Goal: Task Accomplishment & Management: Manage account settings

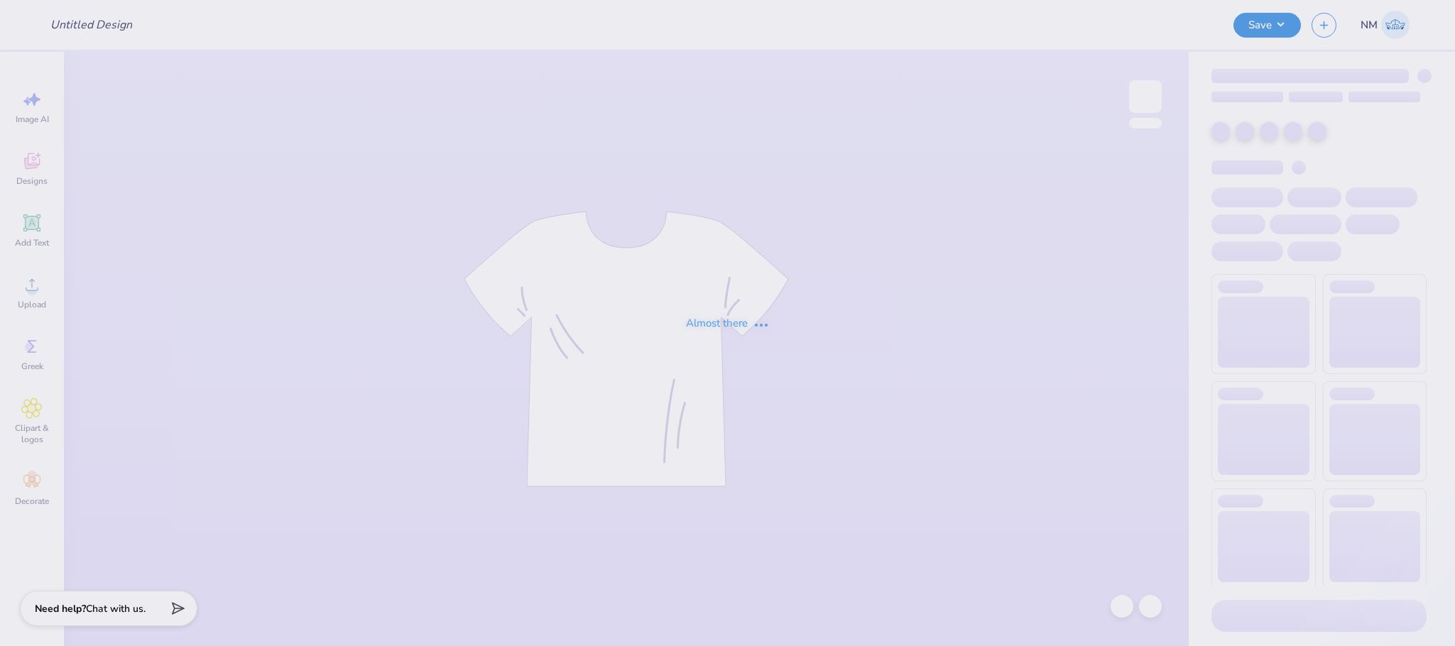
type input "DNZ FOUNDERS DAY"
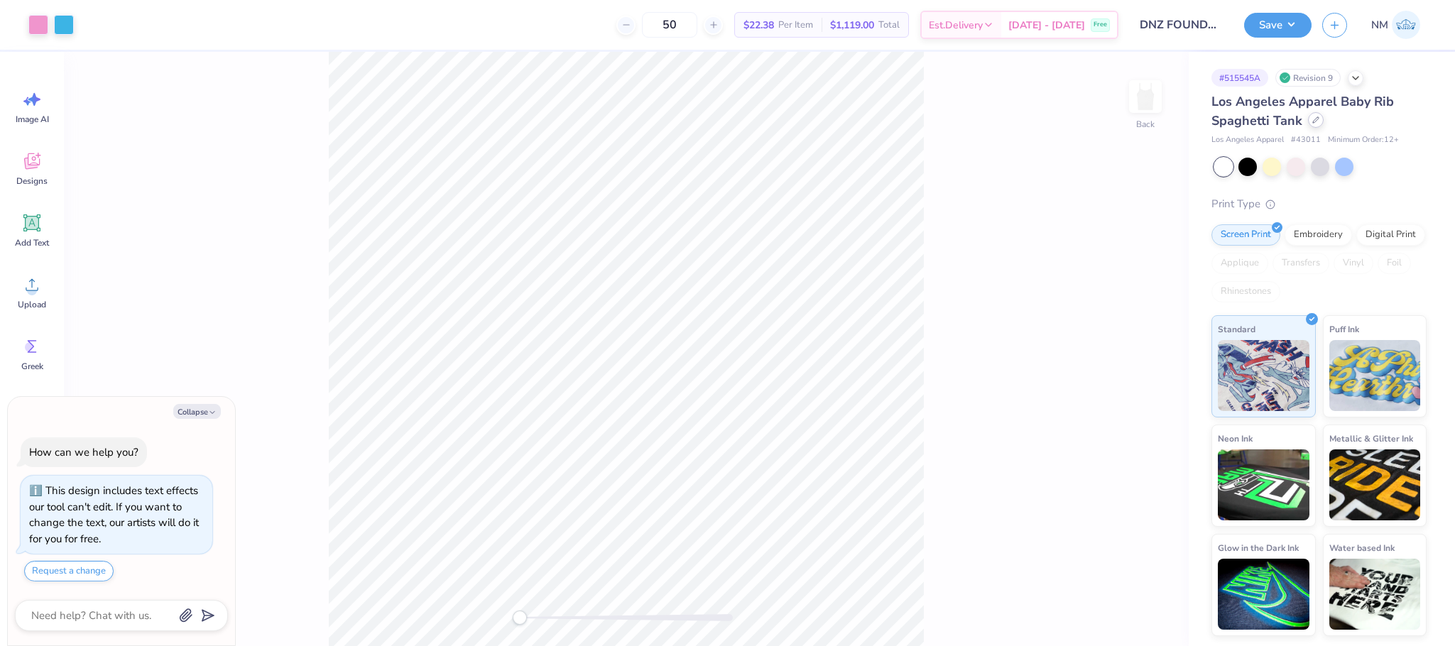
click at [1317, 122] on icon at bounding box center [1315, 119] width 7 height 7
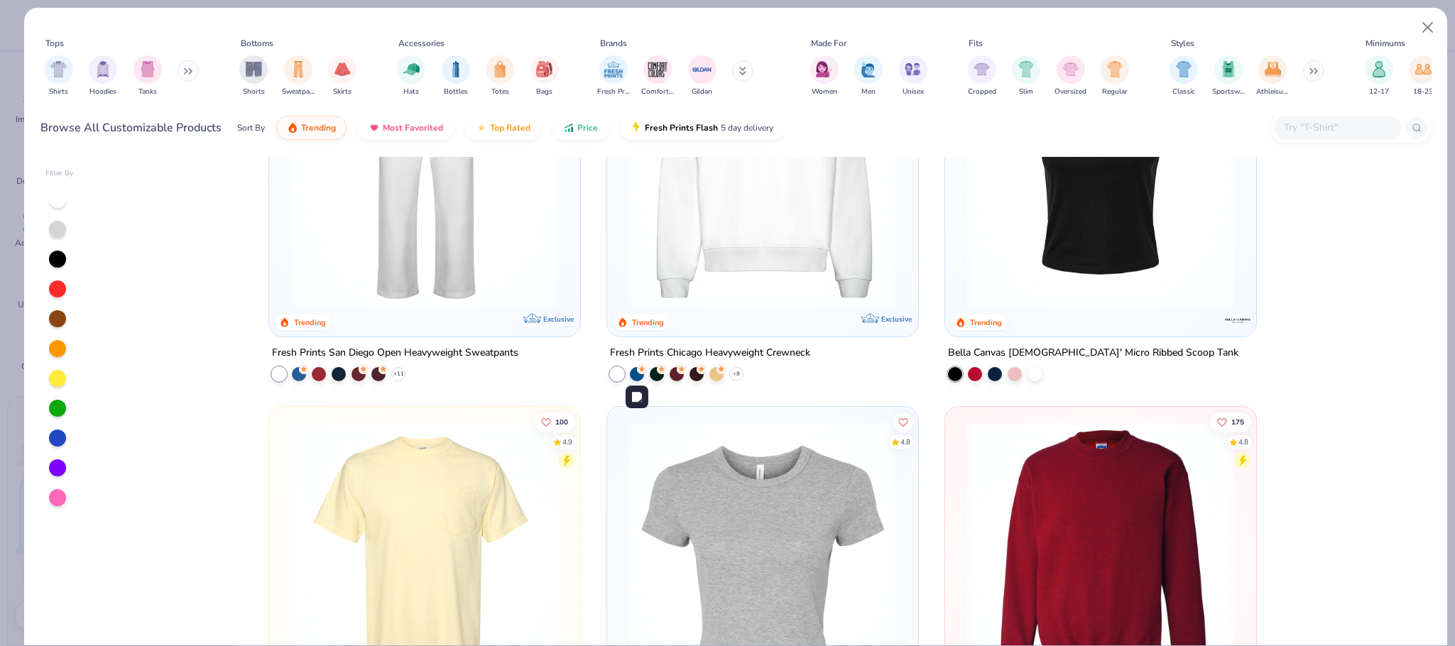
scroll to position [1712, 0]
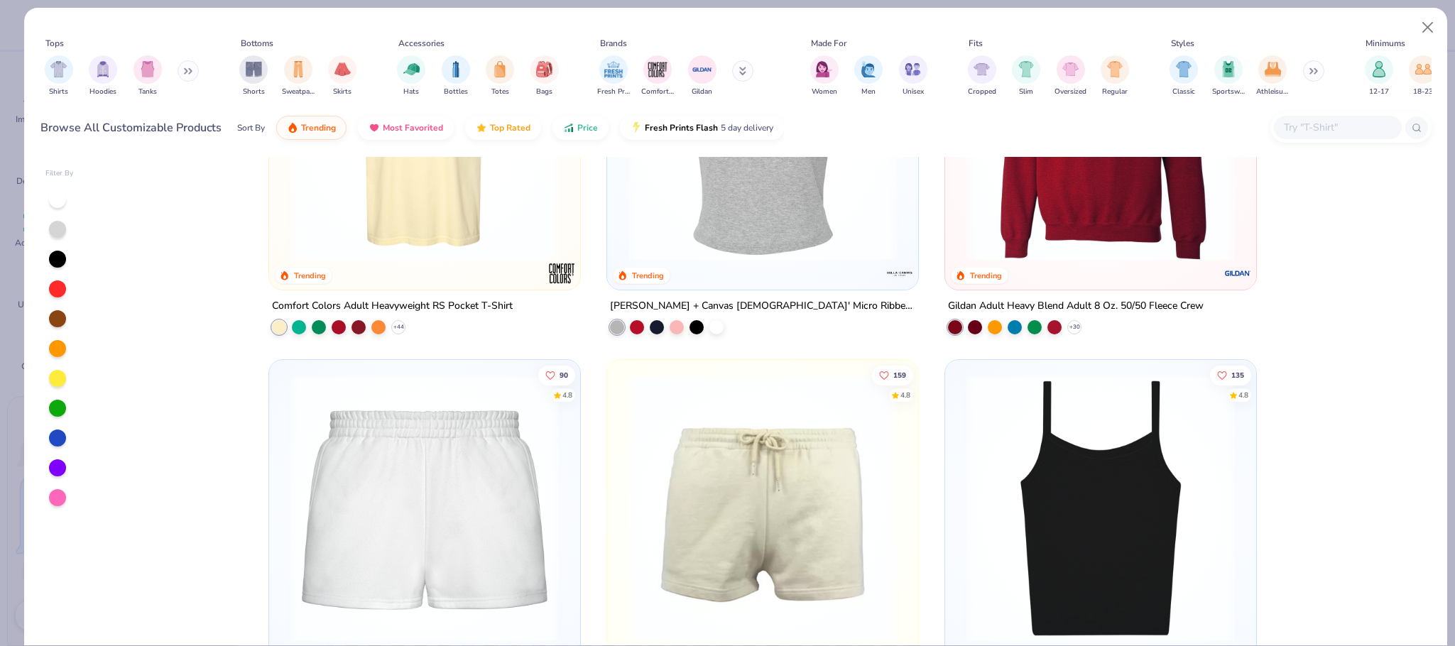
click at [793, 271] on div at bounding box center [762, 131] width 297 height 290
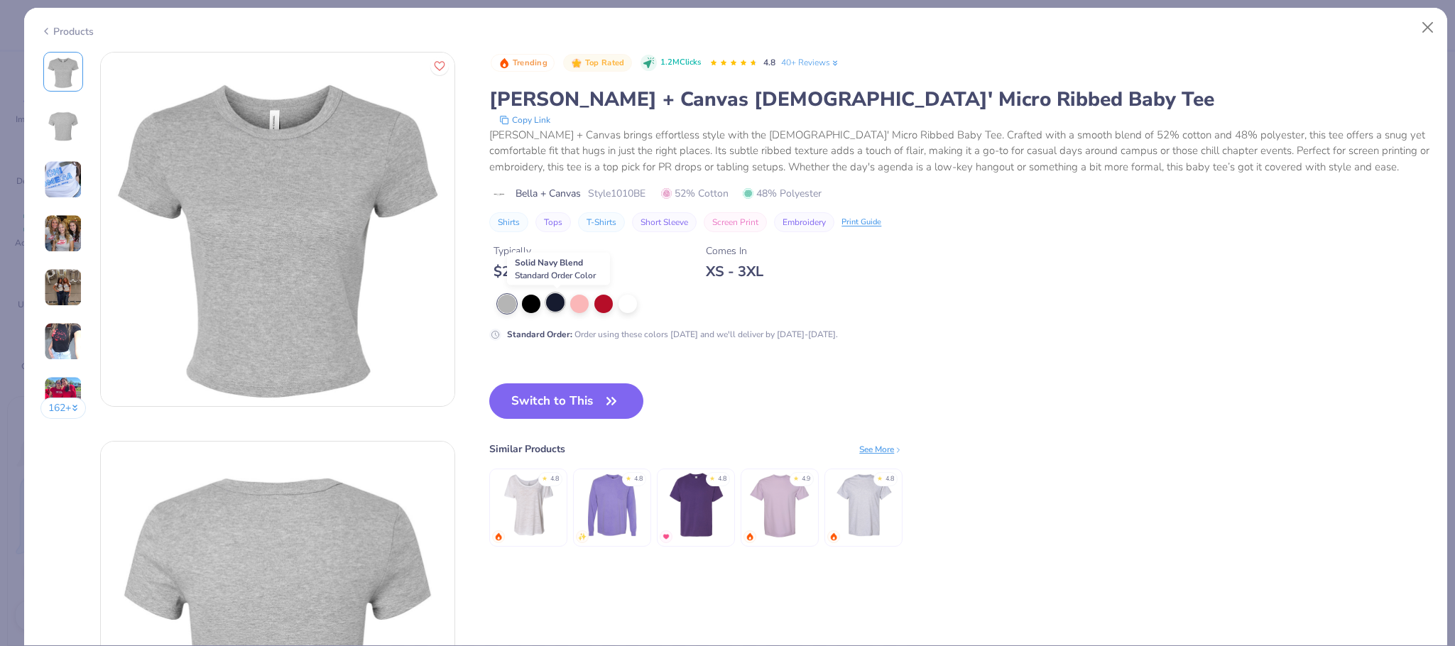
click at [557, 305] on div at bounding box center [555, 302] width 18 height 18
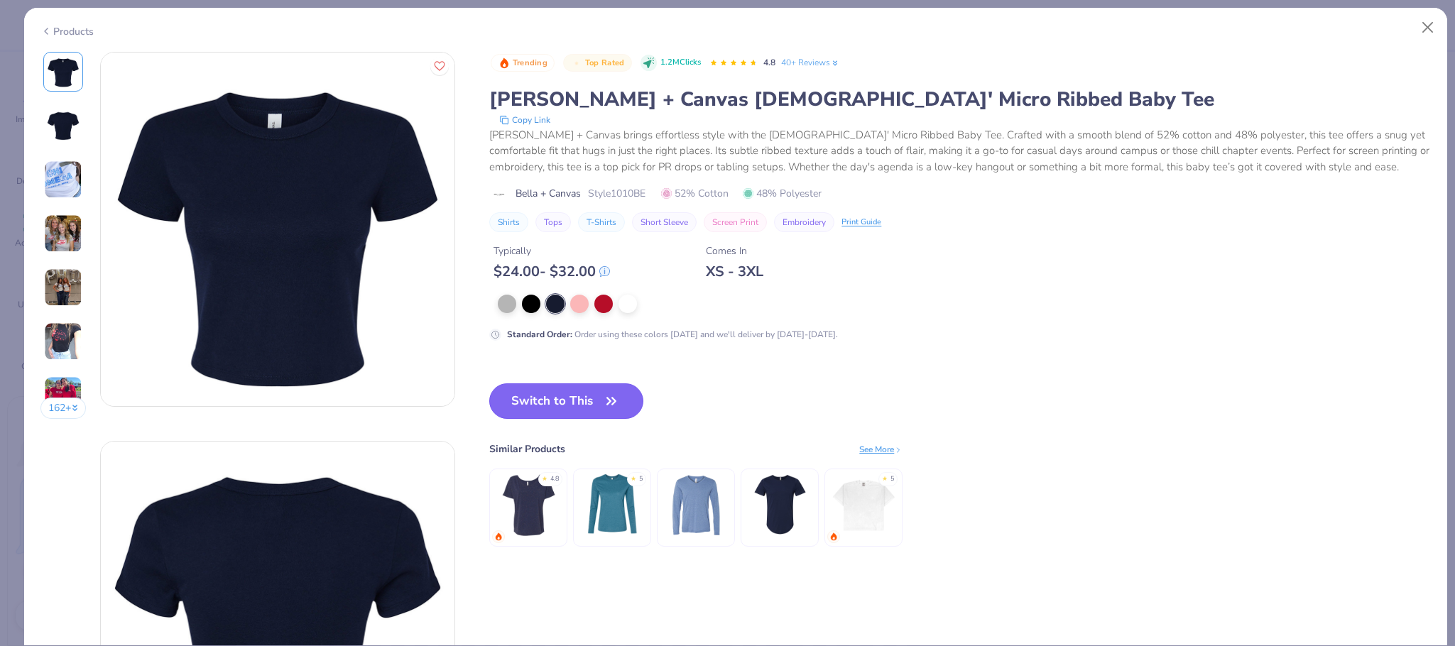
click at [582, 416] on button "Switch to This" at bounding box center [566, 402] width 154 height 36
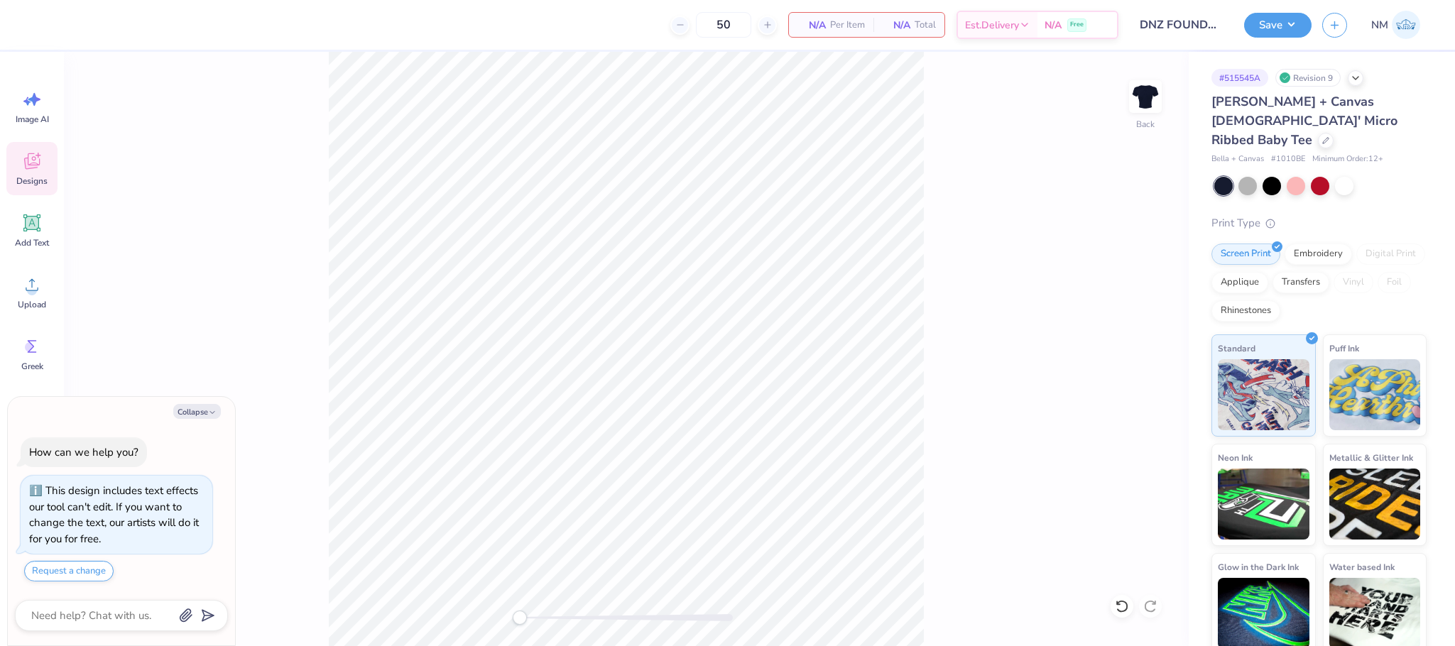
click at [37, 167] on icon at bounding box center [32, 161] width 16 height 16
type textarea "x"
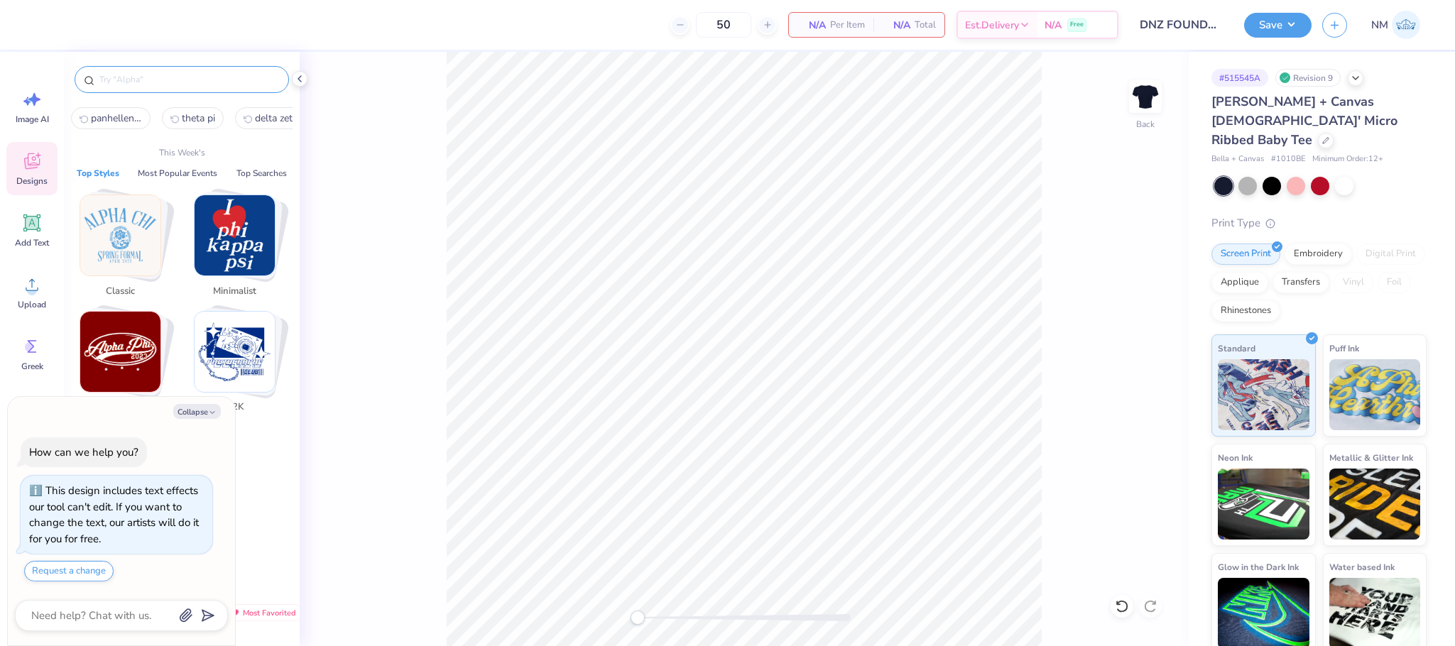
click at [183, 85] on input "text" at bounding box center [189, 79] width 182 height 14
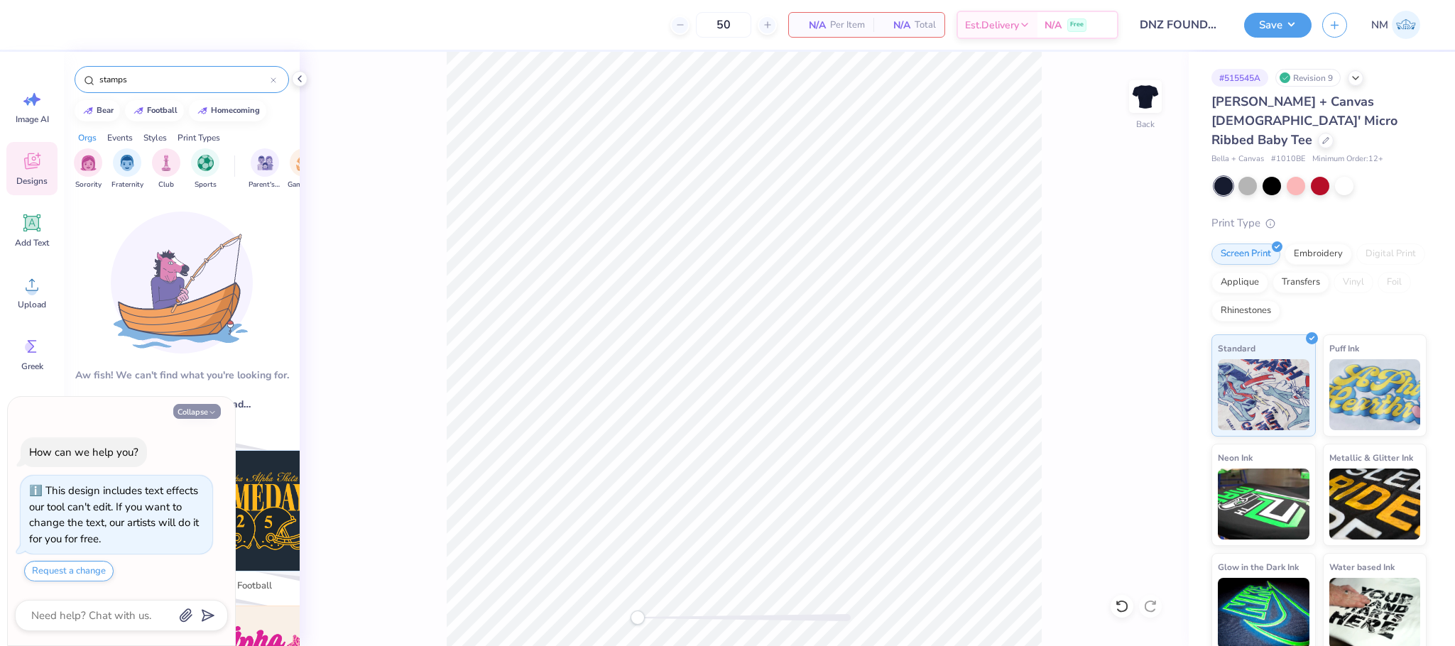
type input "stamps"
click at [190, 412] on button "Collapse" at bounding box center [197, 411] width 48 height 15
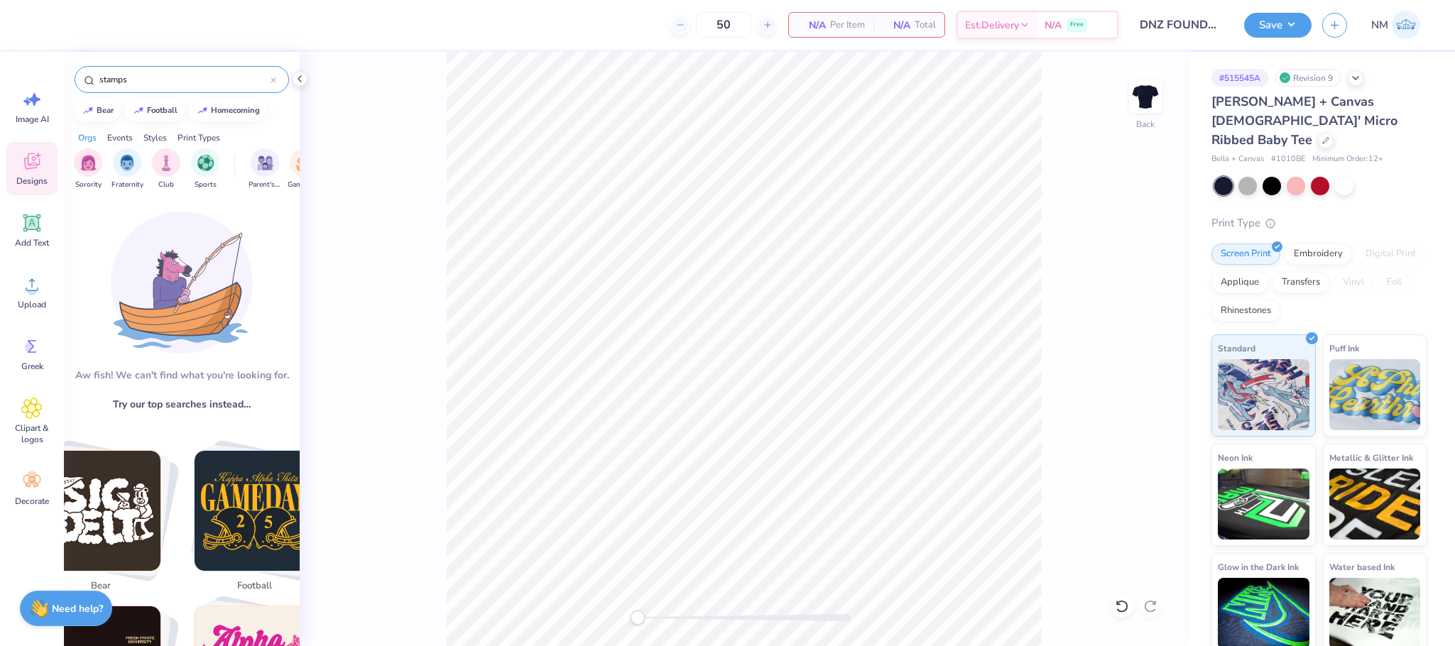
click at [231, 77] on input "stamps" at bounding box center [184, 79] width 173 height 14
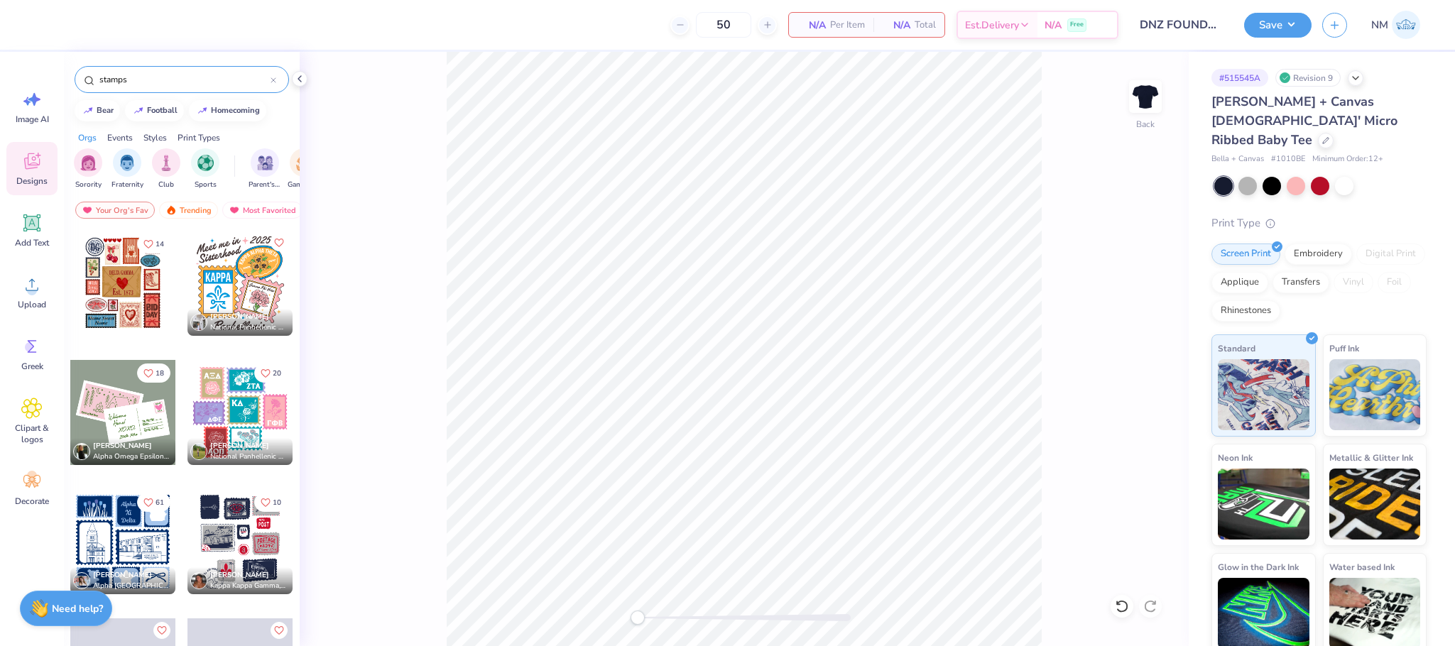
click at [122, 309] on div at bounding box center [122, 283] width 105 height 105
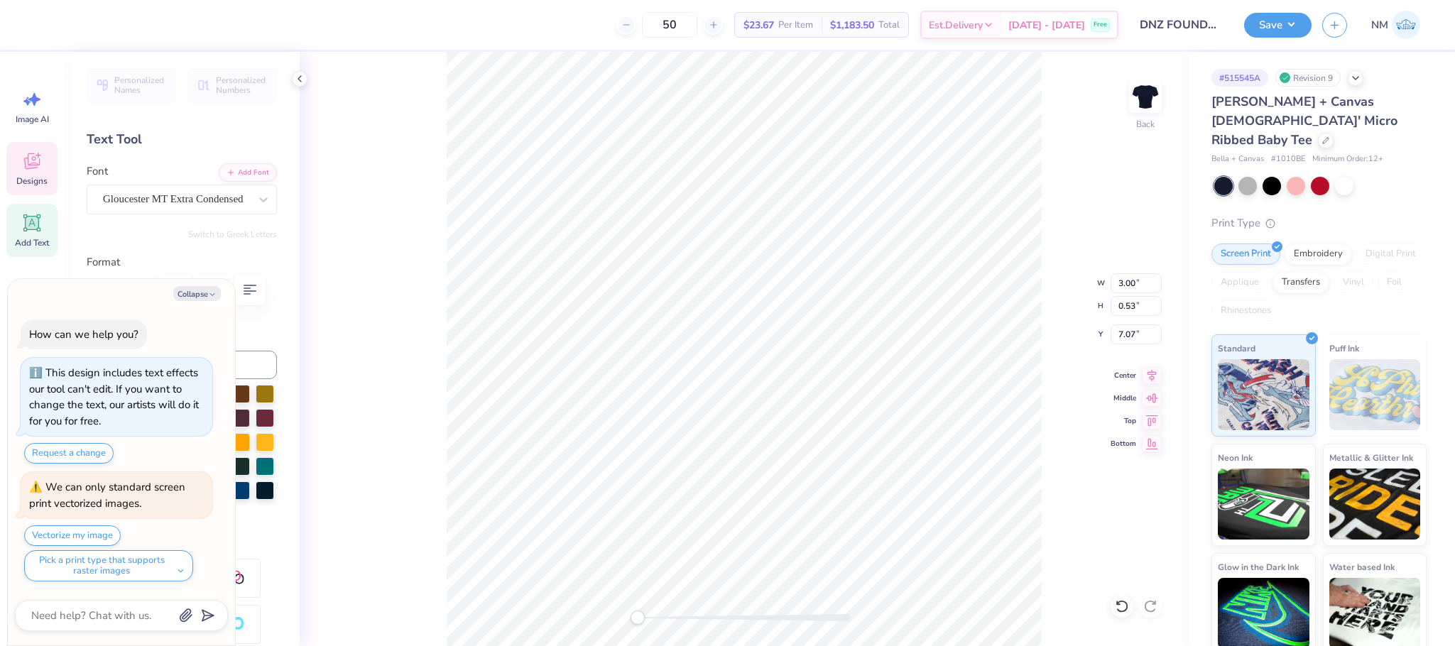
type textarea "x"
type textarea "DELTA"
type textarea "x"
type textarea "DELTA N"
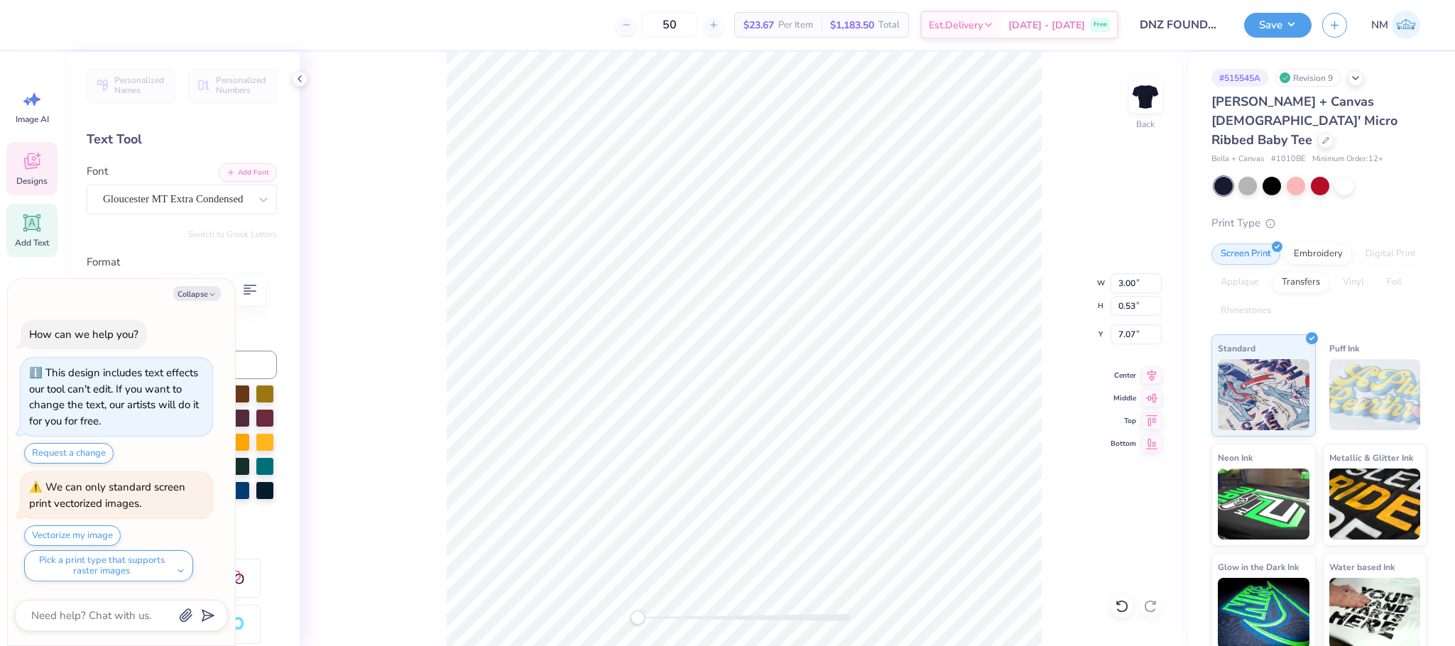
type textarea "x"
type textarea "DELTA NU"
type textarea "x"
type textarea "DELTA NU"
type textarea "x"
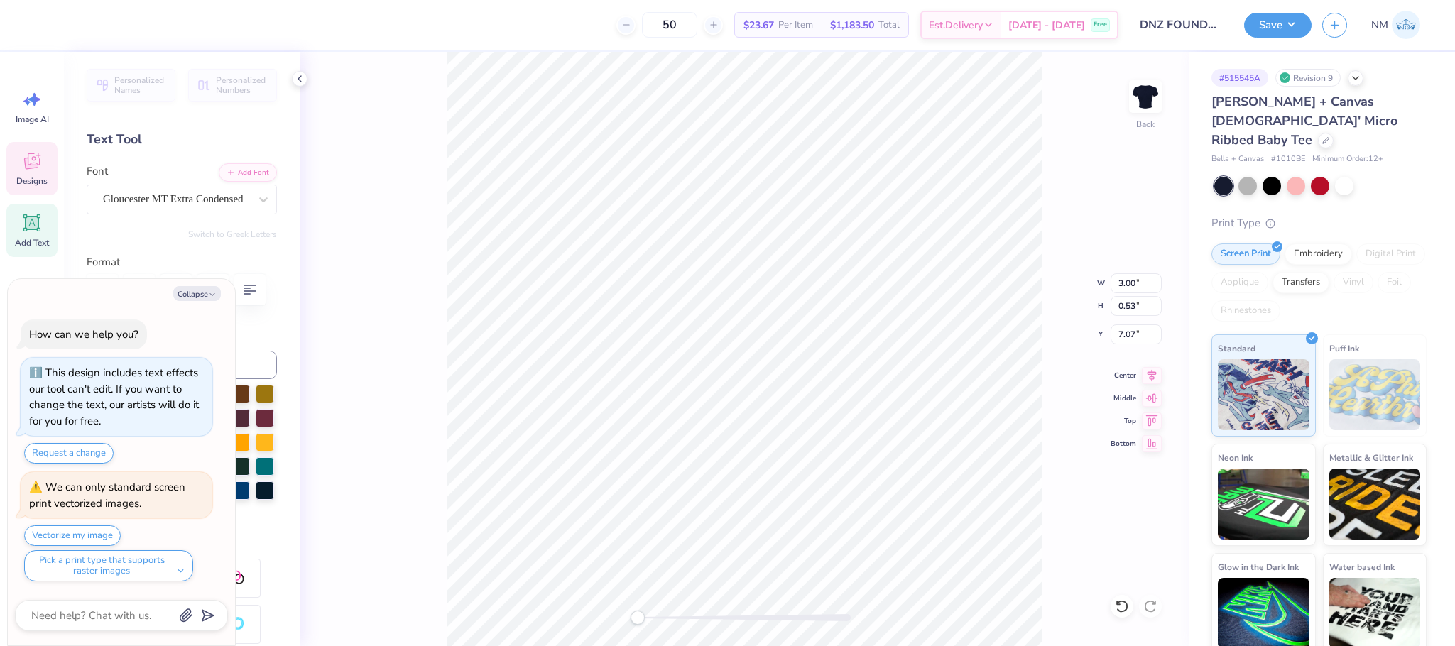
type textarea "DELTA NU Z"
type textarea "x"
type textarea "DELTA NU ZE"
type textarea "x"
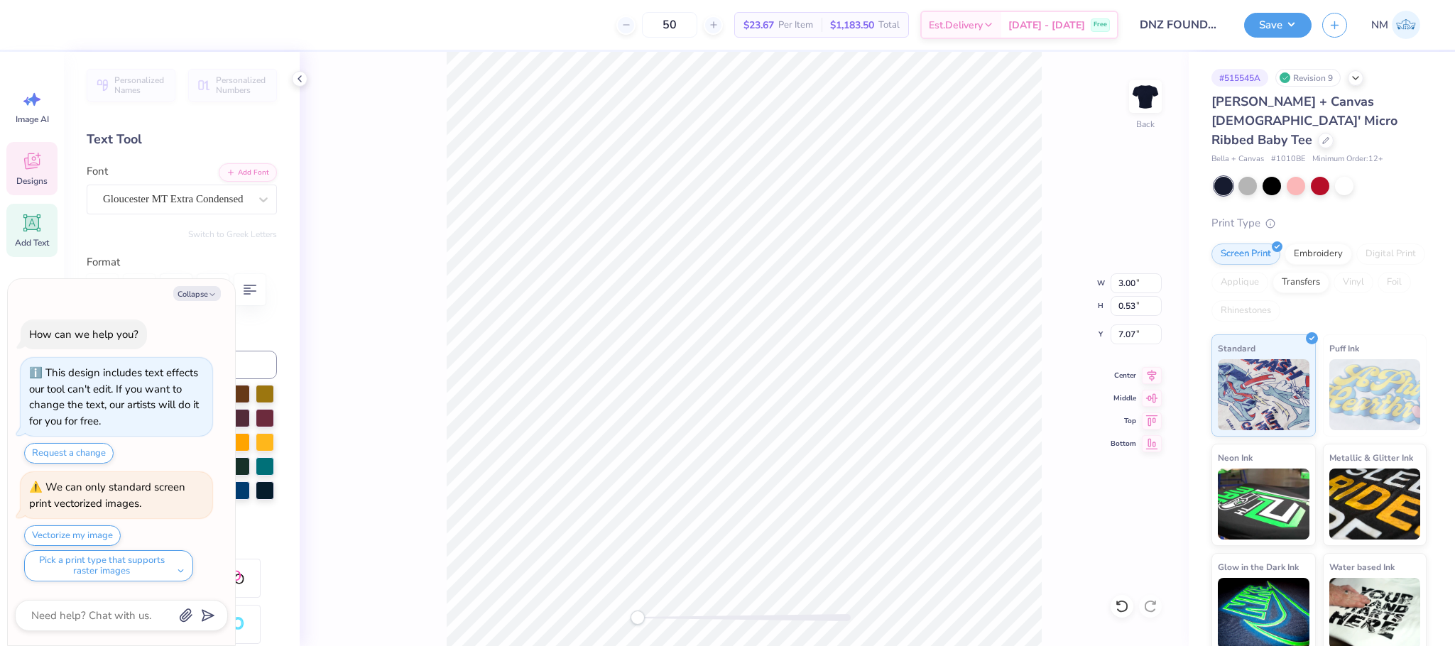
type textarea "DELTA NU ZEA"
type textarea "x"
type textarea "DELTA NU ZE"
type textarea "x"
type textarea "DELTA NU ZET"
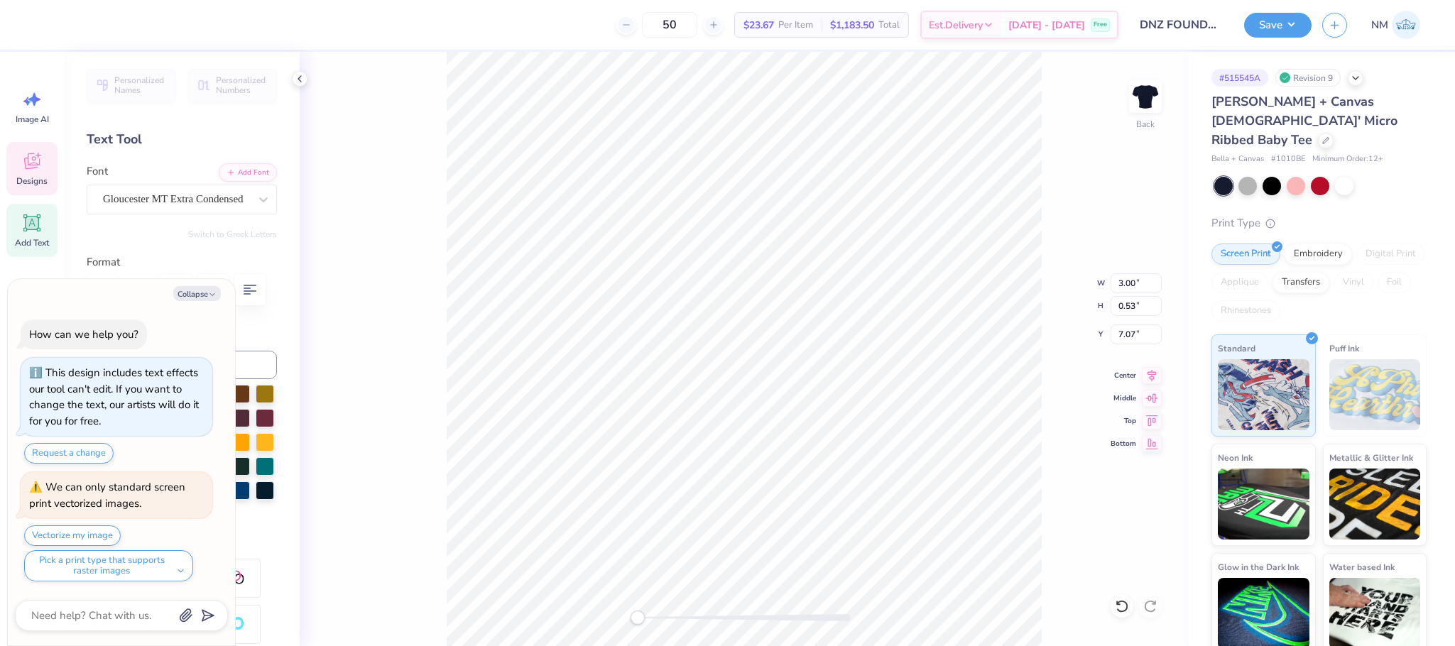
type textarea "x"
type textarea "DELTA NU ZETA"
type textarea "x"
type input "0.91"
type input "0.43"
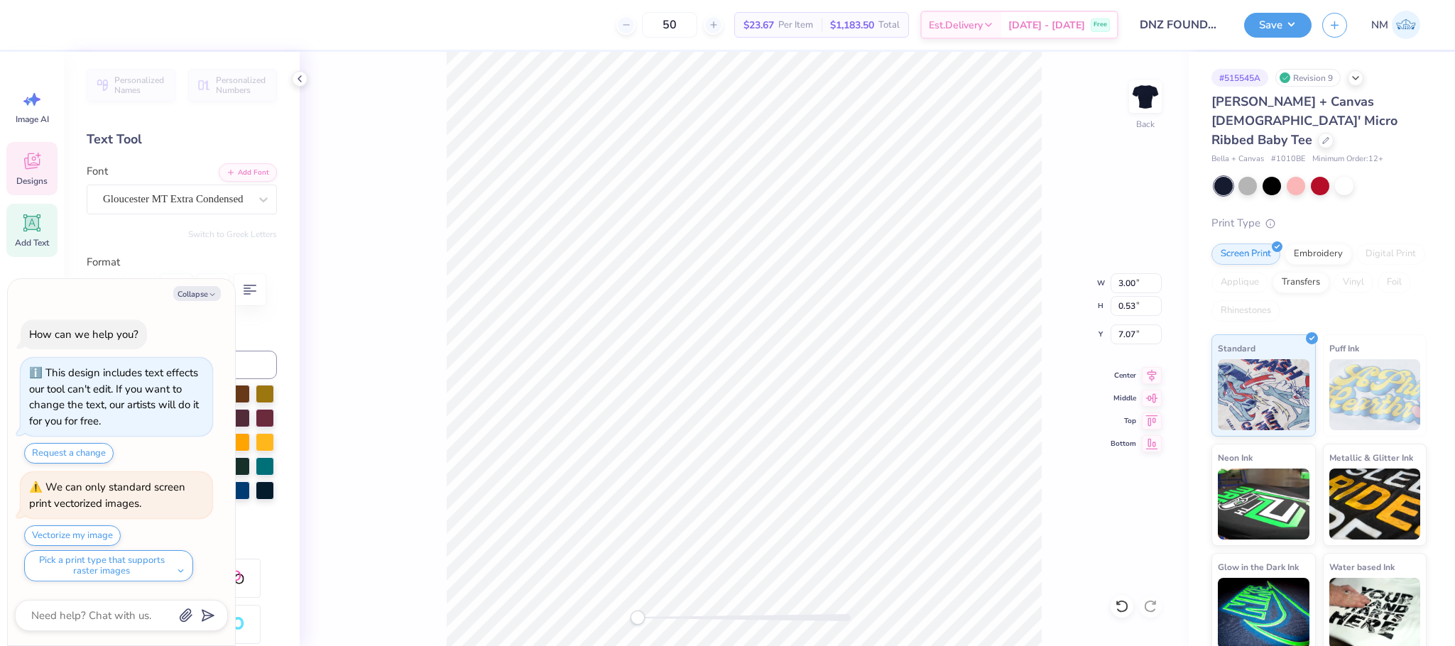
type input "9.43"
type textarea "x"
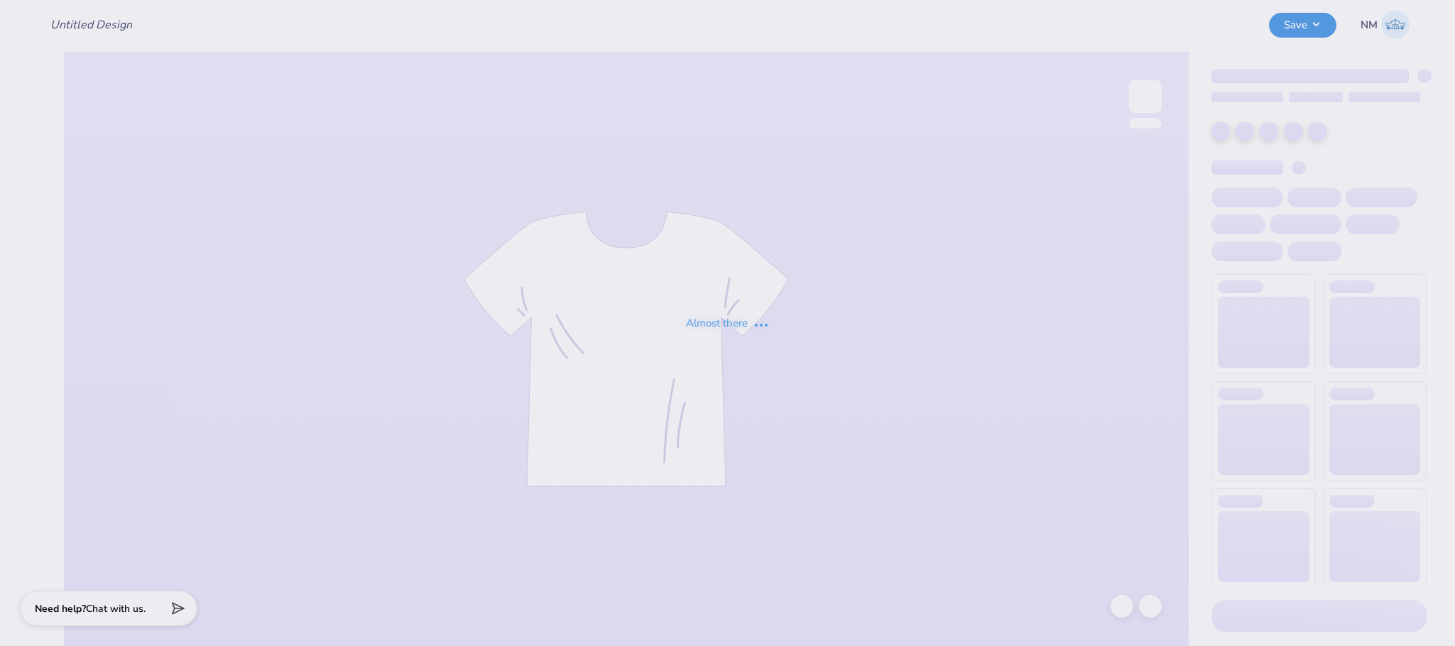
type input "Merch for KIN"
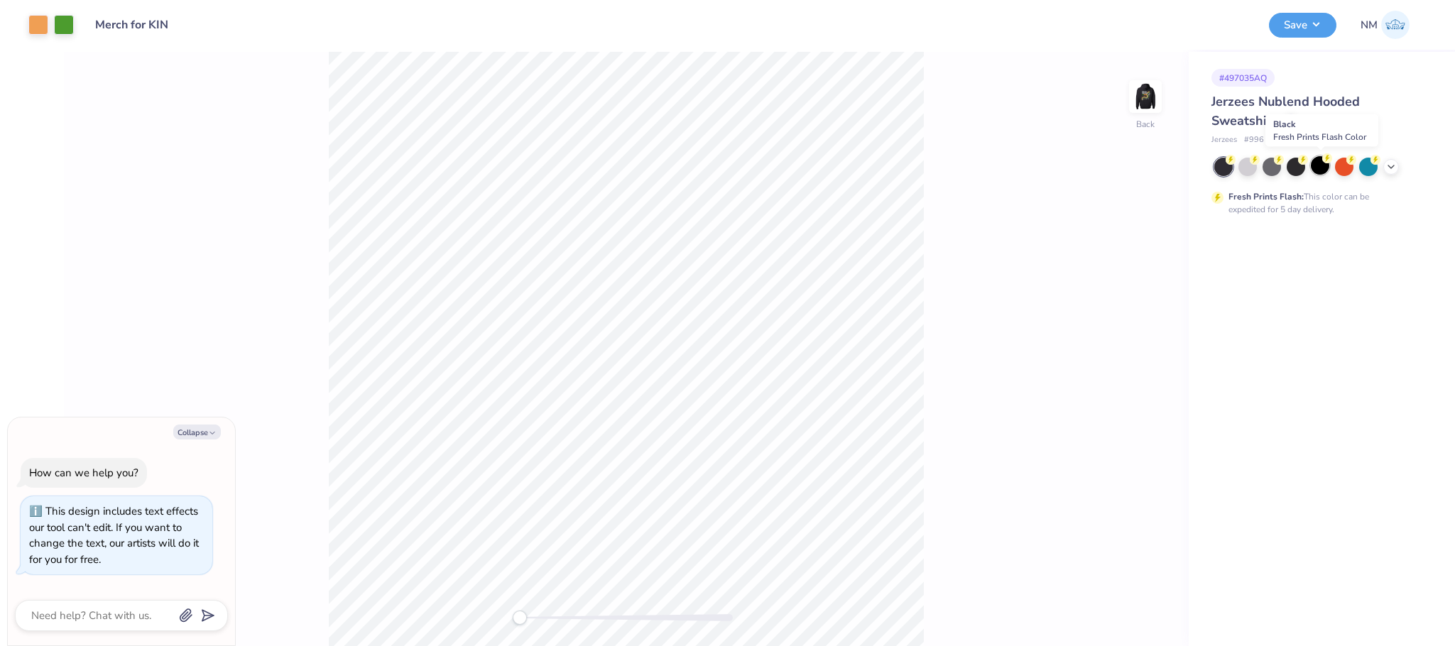
click at [1317, 165] on div at bounding box center [1320, 165] width 18 height 18
click at [1144, 101] on img at bounding box center [1145, 96] width 57 height 57
click at [186, 426] on button "Collapse" at bounding box center [197, 432] width 48 height 15
type textarea "x"
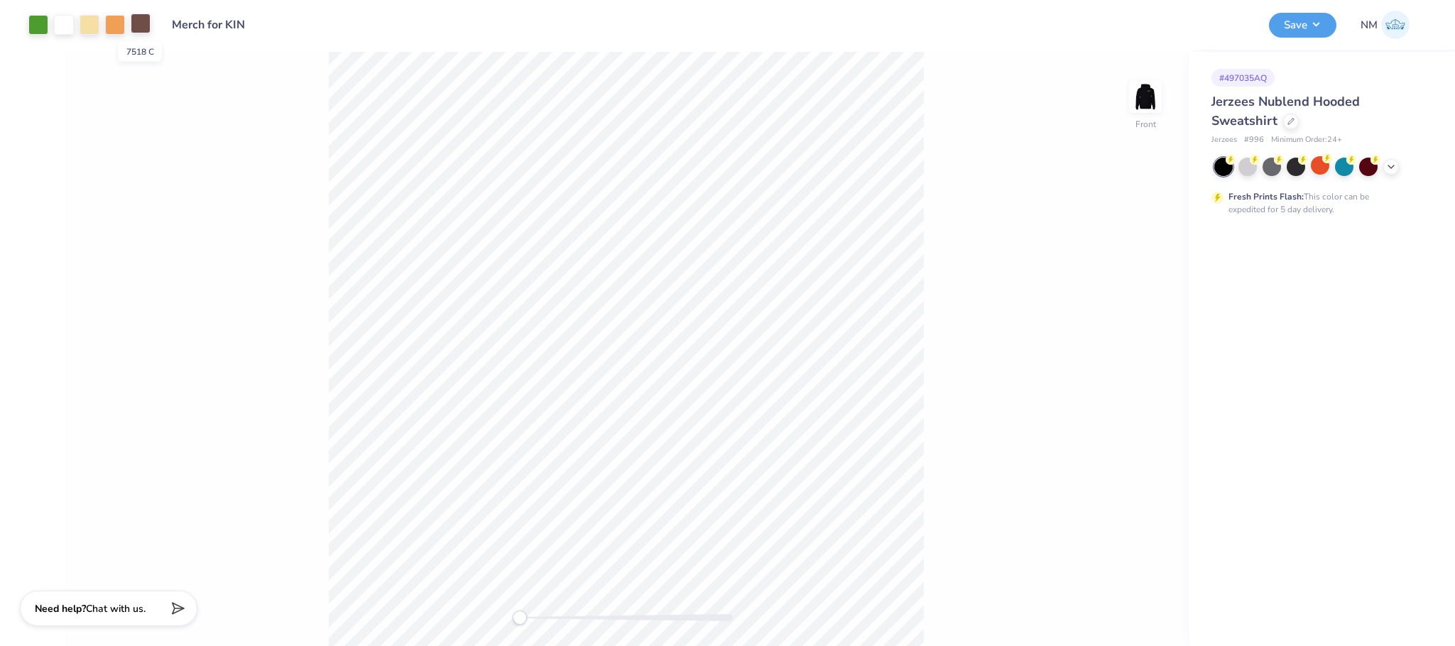
click at [133, 23] on div at bounding box center [141, 23] width 20 height 20
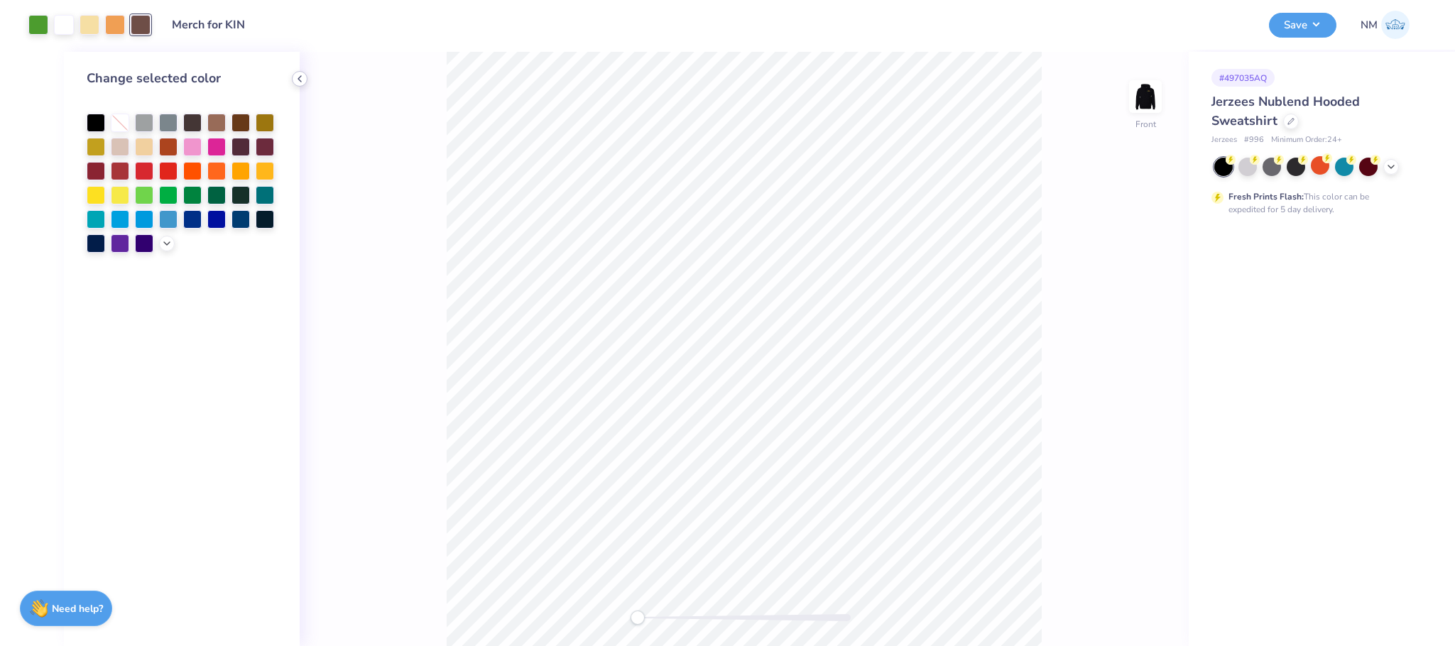
click at [303, 82] on icon at bounding box center [299, 78] width 11 height 11
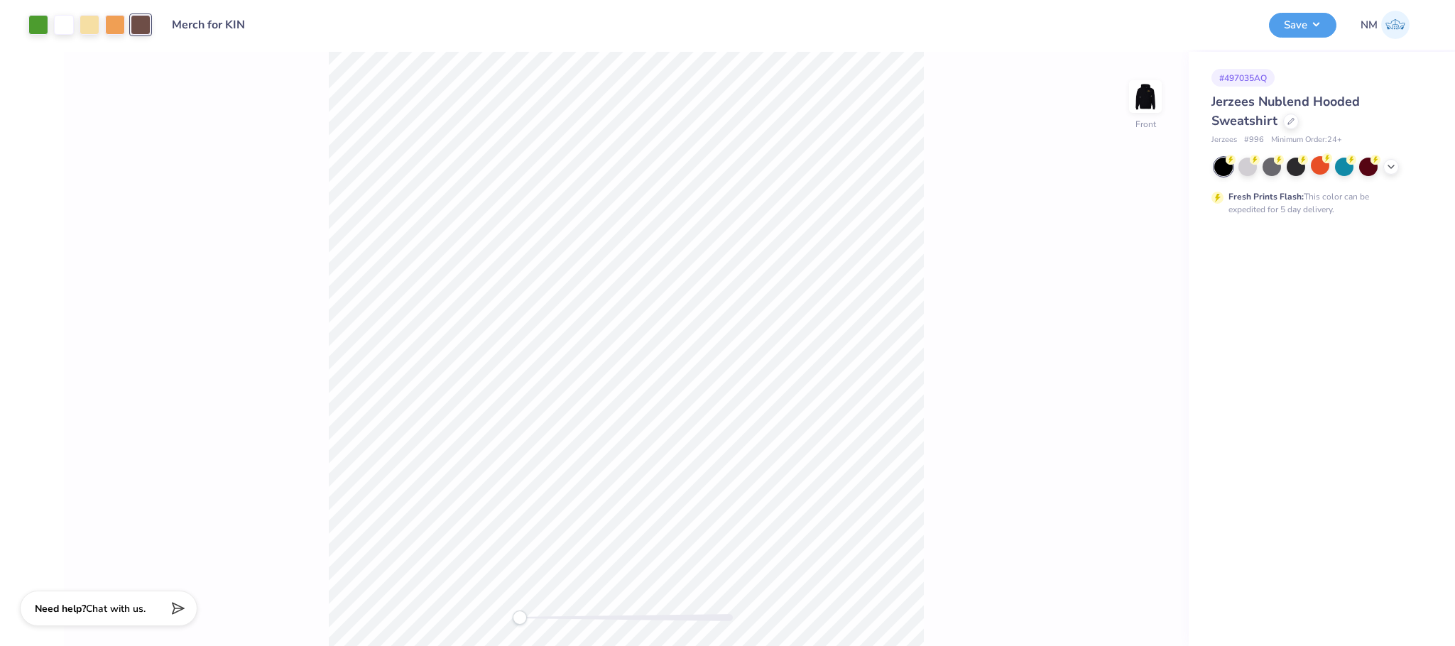
click at [149, 31] on div at bounding box center [141, 25] width 20 height 20
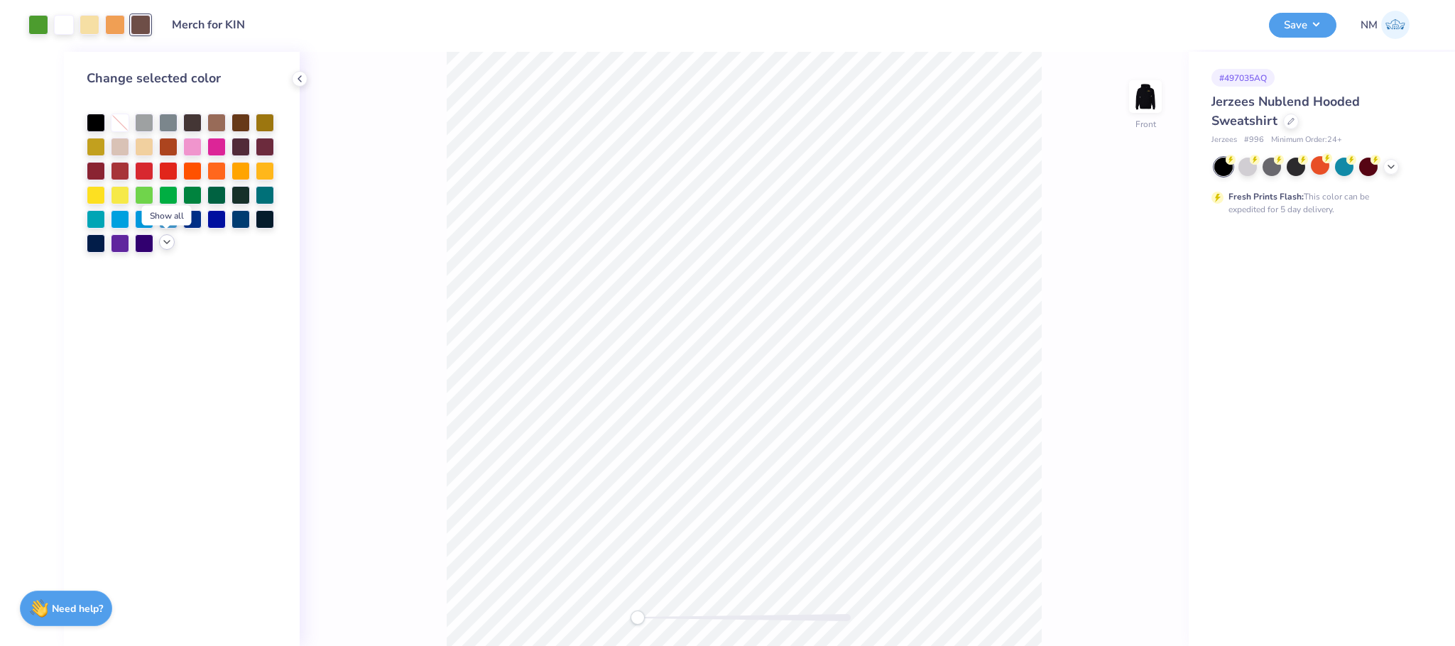
click at [162, 241] on icon at bounding box center [166, 241] width 11 height 11
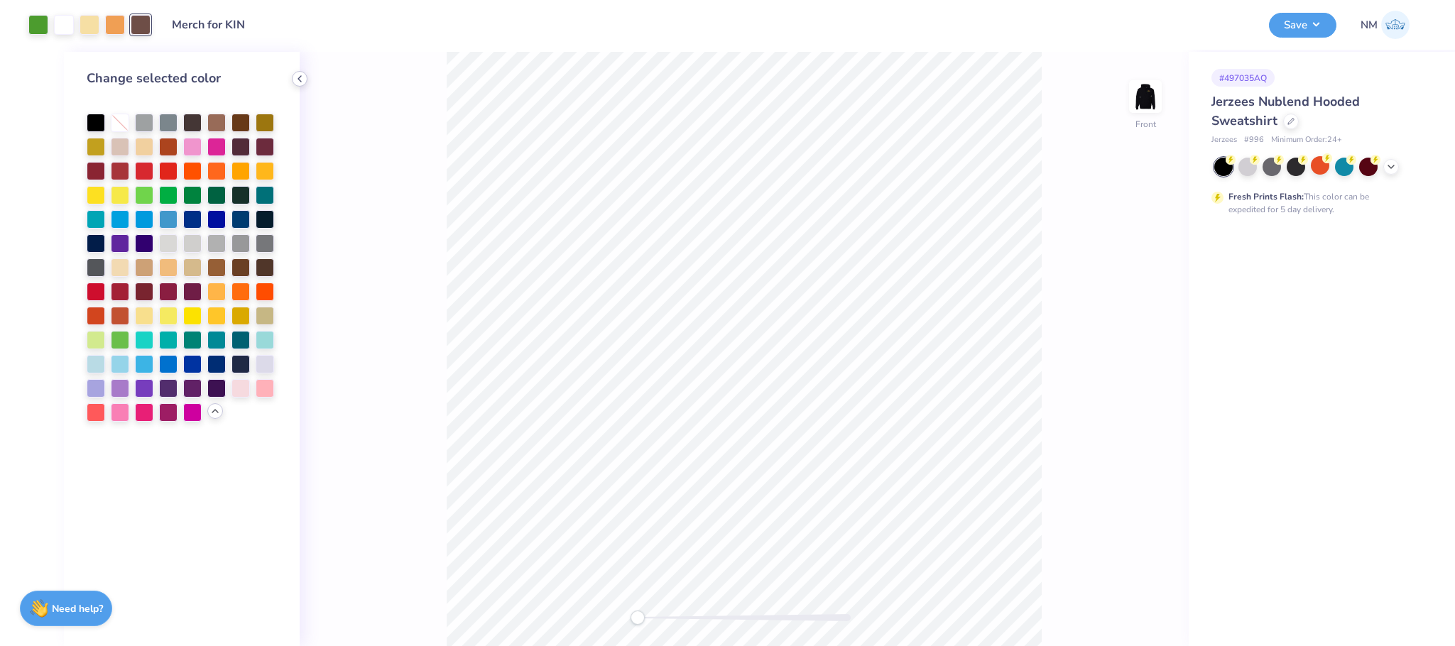
click at [300, 77] on icon at bounding box center [299, 78] width 11 height 11
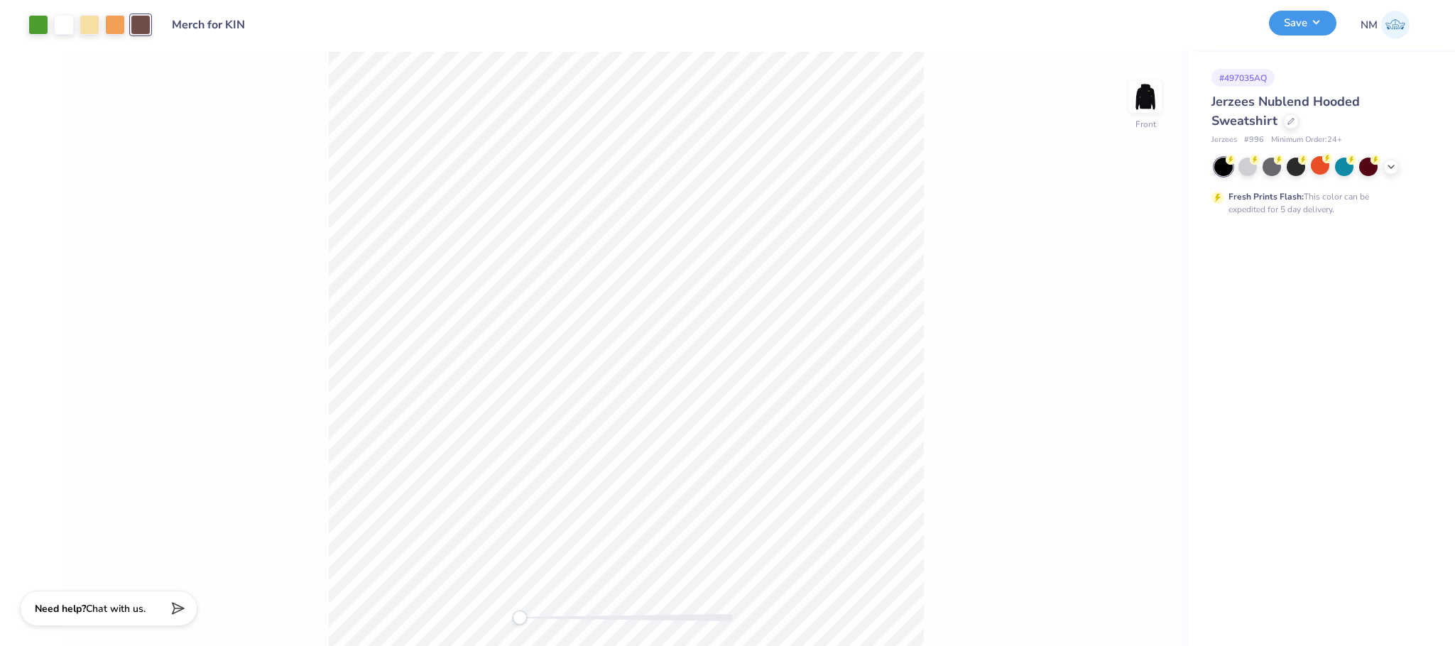
click at [1317, 31] on button "Save" at bounding box center [1302, 23] width 67 height 25
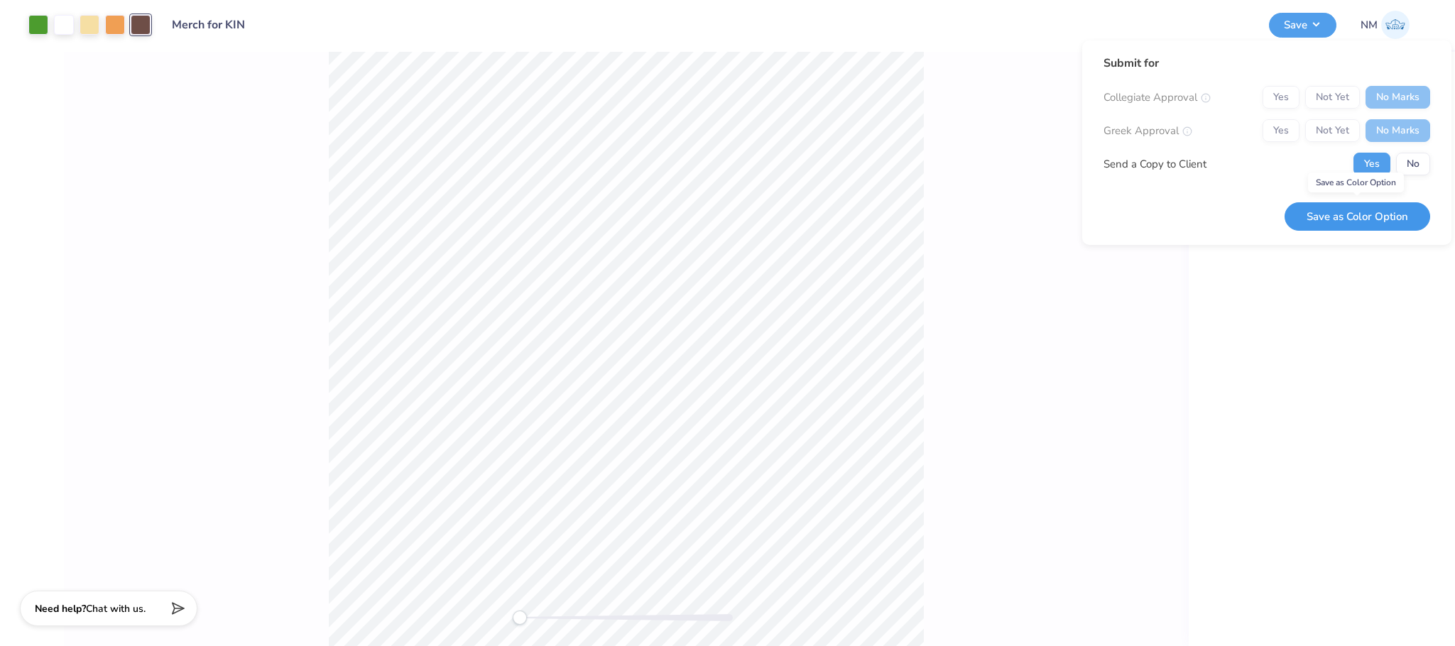
click at [1340, 220] on button "Save as Color Option" at bounding box center [1358, 216] width 146 height 29
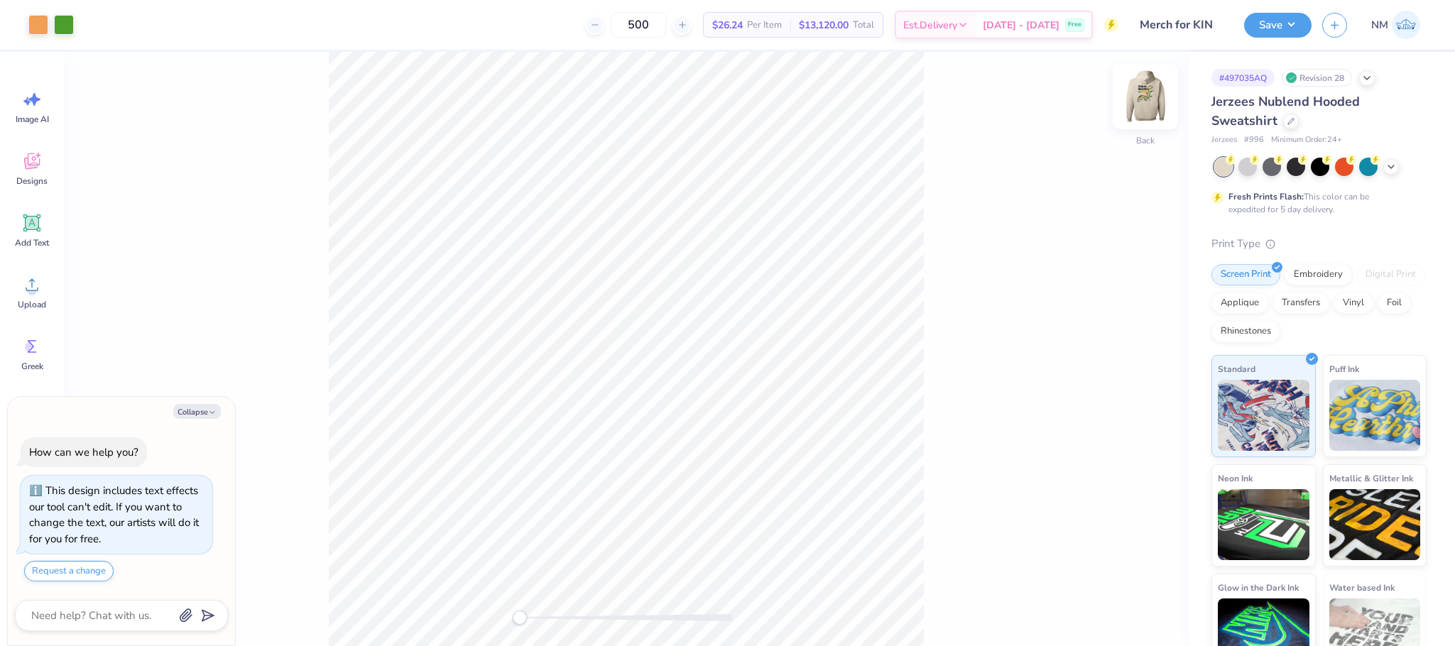
click at [1149, 88] on img at bounding box center [1145, 96] width 57 height 57
drag, startPoint x: 524, startPoint y: 620, endPoint x: 548, endPoint y: 624, distance: 23.8
click at [548, 624] on div "Accessibility label" at bounding box center [545, 618] width 14 height 14
click at [41, 26] on div at bounding box center [38, 23] width 20 height 20
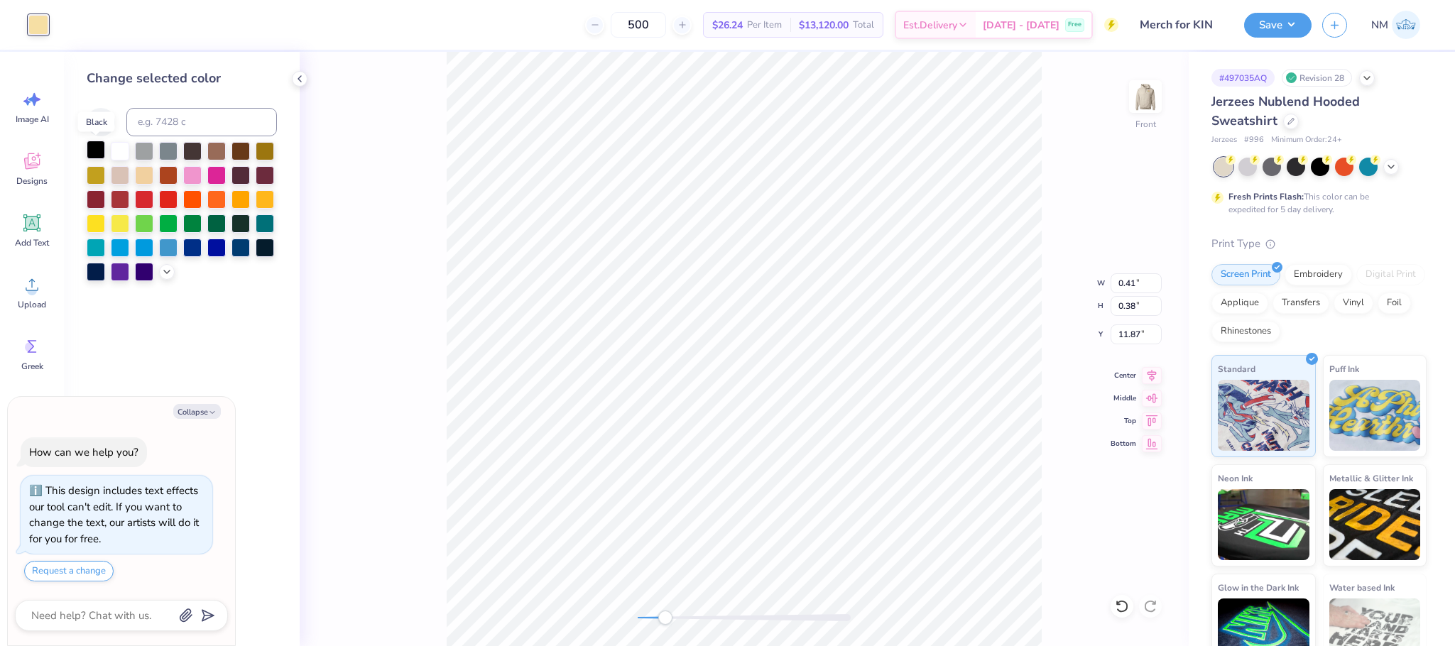
click at [98, 156] on div at bounding box center [96, 150] width 18 height 18
type textarea "x"
type input "0.17"
type input "0.52"
type input "11.21"
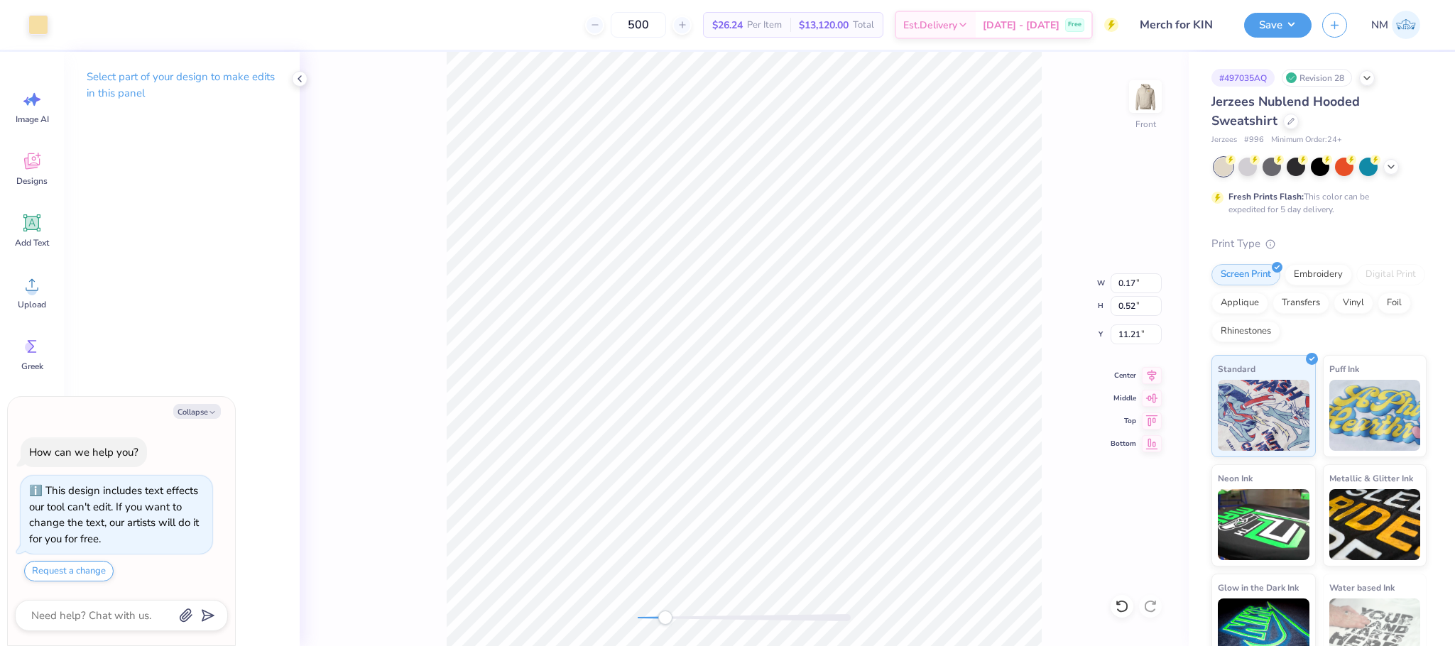
click at [54, 33] on div "Art colors 500 $26.24 Per Item $13,120.00 Total Est. Delivery Sep 23 - 26 Free …" at bounding box center [727, 25] width 1455 height 50
click at [48, 28] on div at bounding box center [38, 23] width 20 height 20
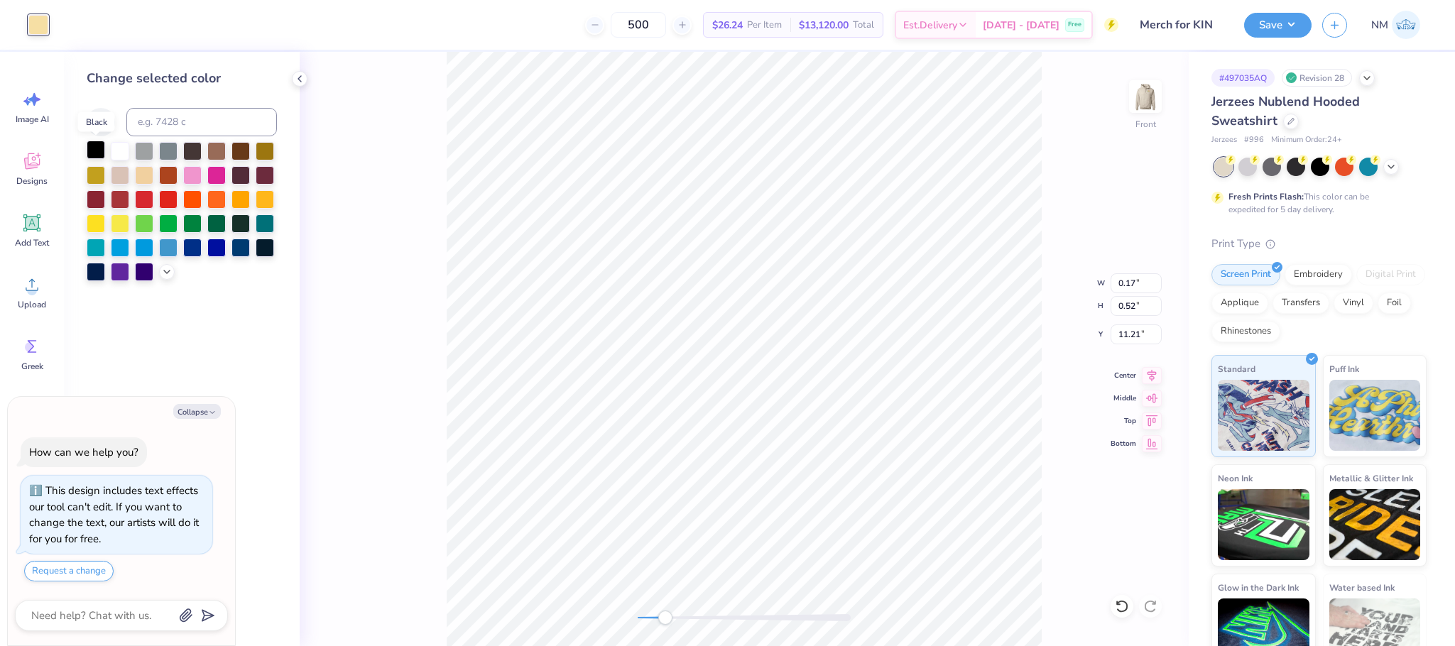
click at [89, 150] on div at bounding box center [96, 150] width 18 height 18
type textarea "x"
type input "0.15"
type input "0.26"
type input "11.61"
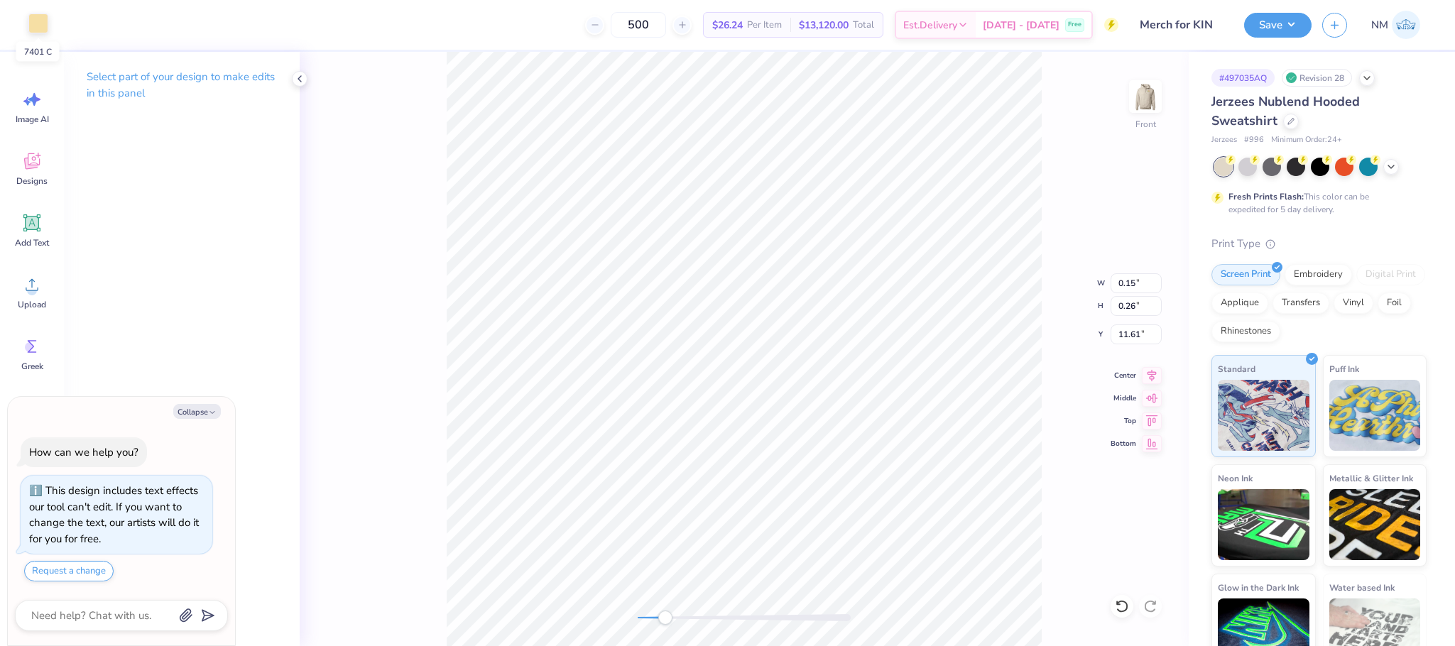
click at [31, 20] on div at bounding box center [38, 23] width 20 height 20
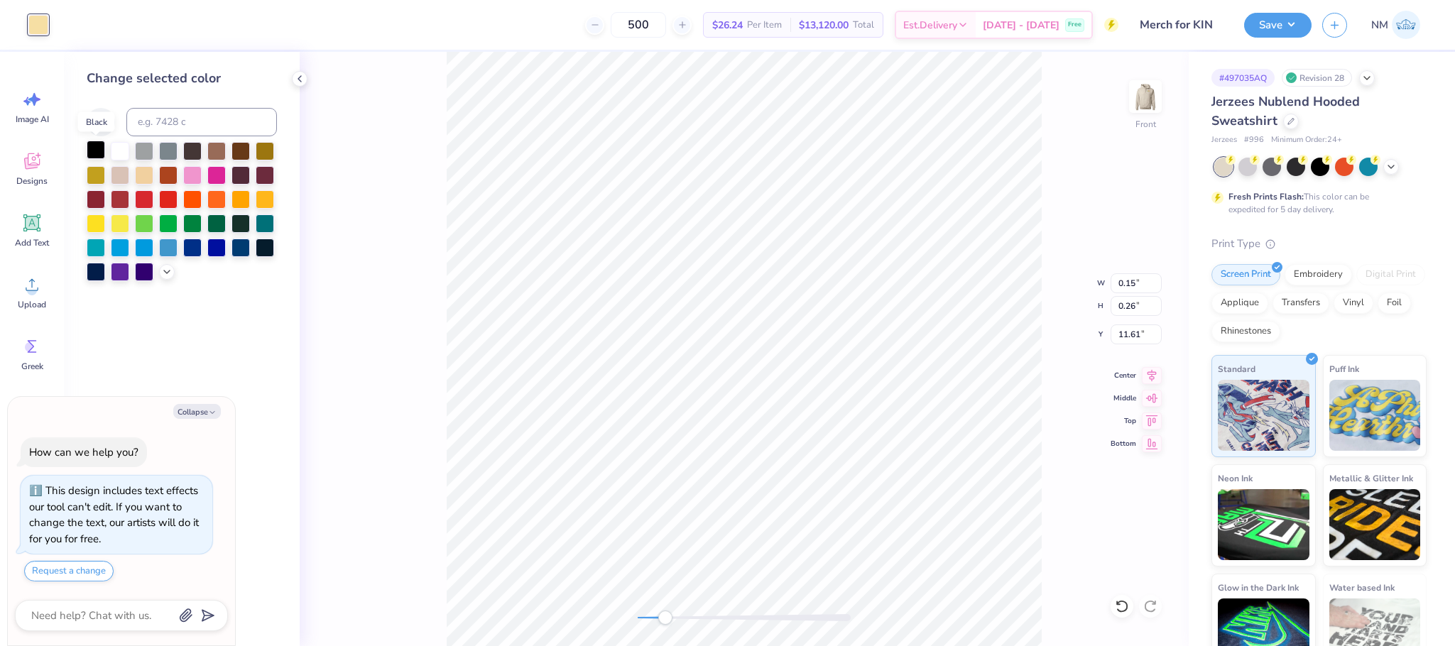
click at [90, 146] on div at bounding box center [96, 150] width 18 height 18
type textarea "x"
type input "0.57"
type input "0.11"
type input "13.17"
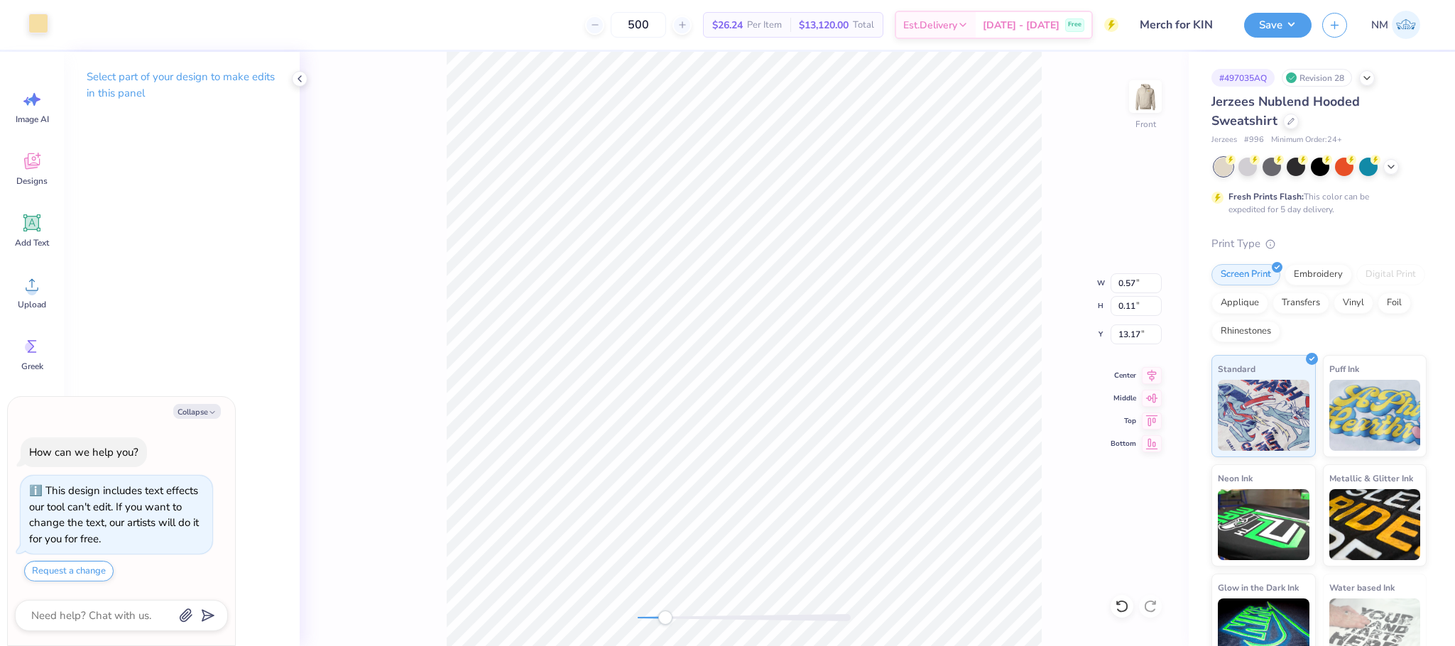
click at [31, 26] on div at bounding box center [38, 23] width 20 height 20
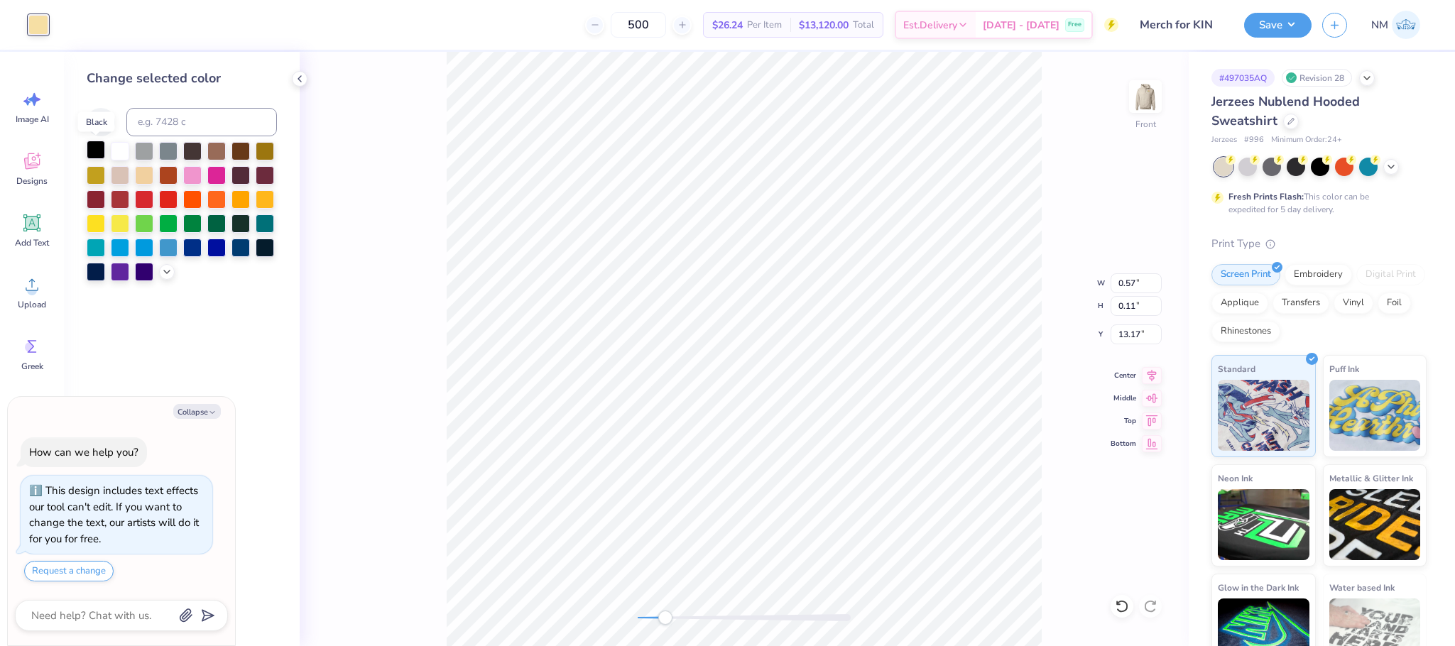
click at [99, 150] on div at bounding box center [96, 150] width 18 height 18
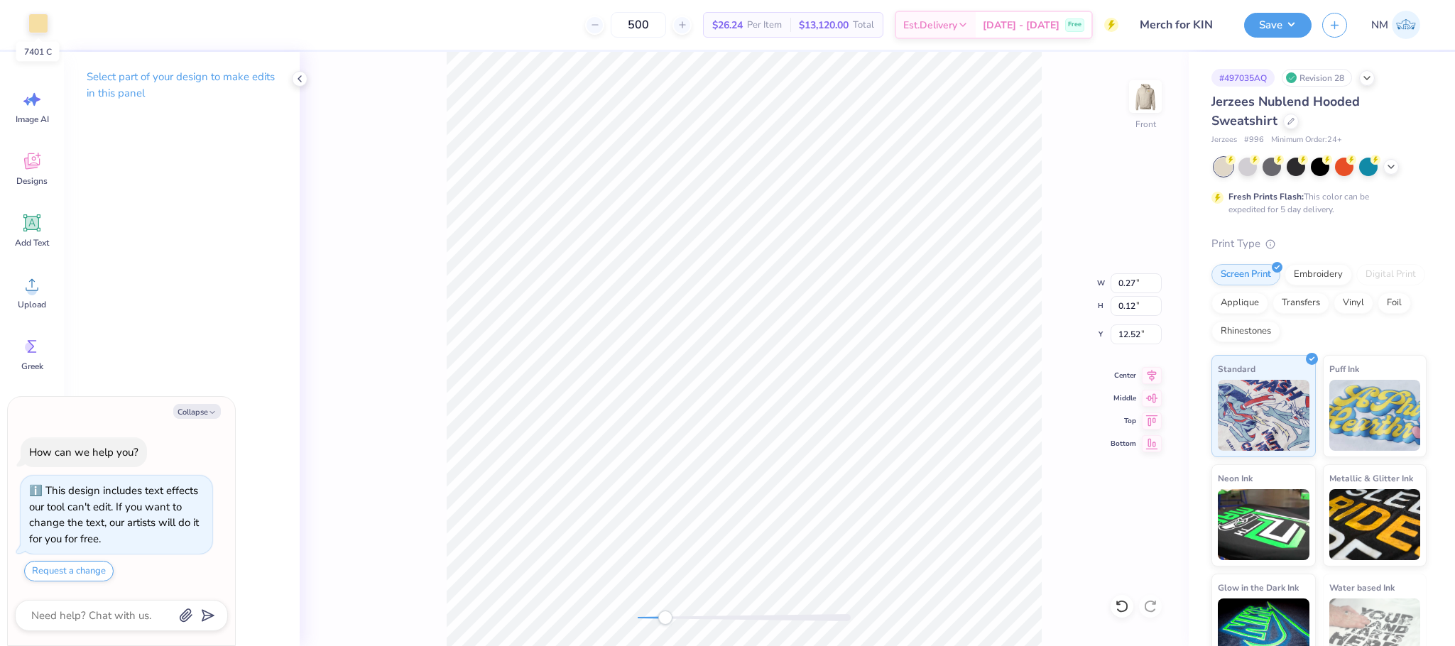
click at [28, 18] on div at bounding box center [38, 23] width 20 height 20
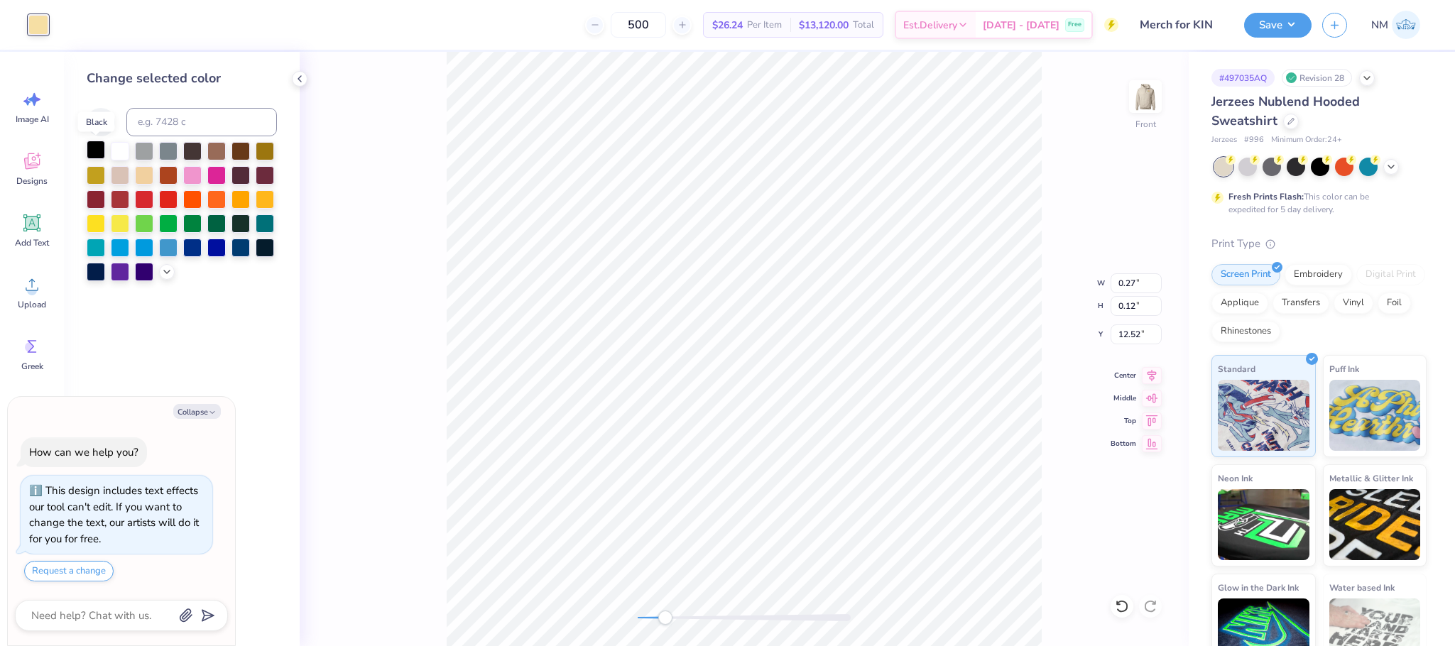
click at [101, 147] on div at bounding box center [96, 150] width 18 height 18
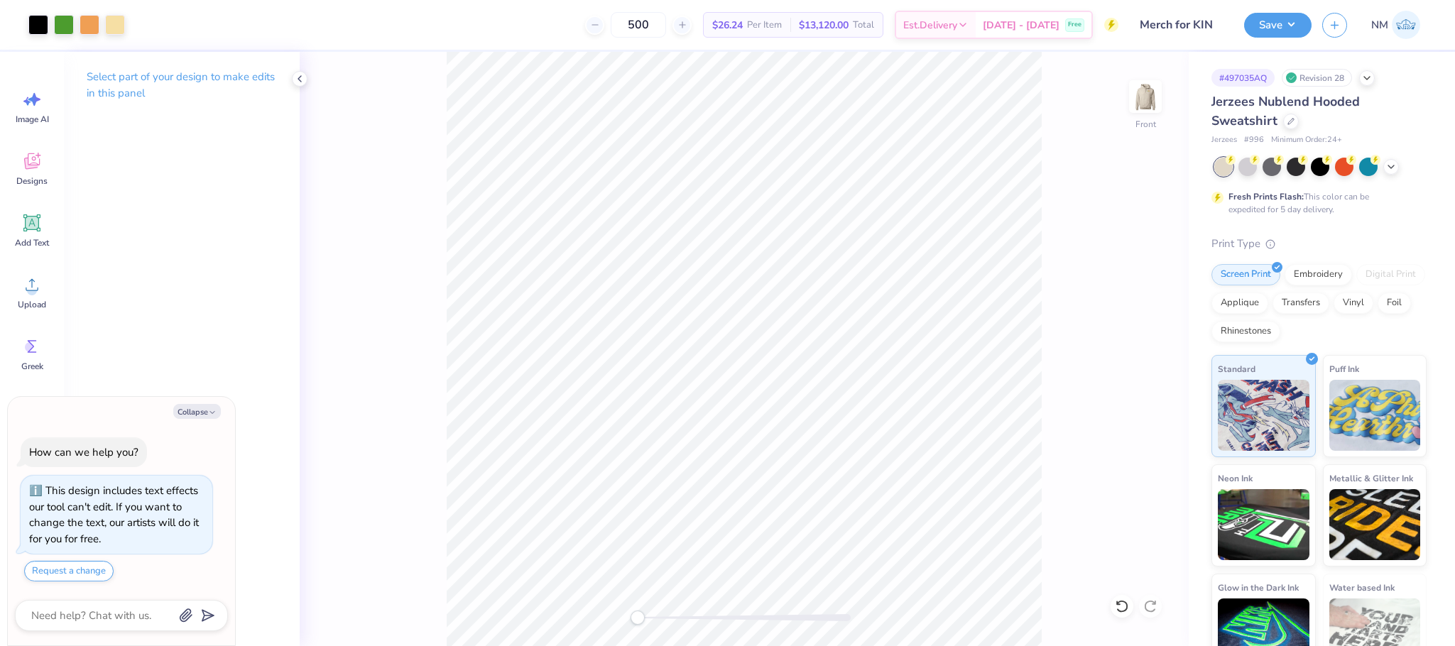
click at [611, 625] on div "Front" at bounding box center [744, 349] width 889 height 594
click at [1279, 33] on button "Save" at bounding box center [1277, 23] width 67 height 25
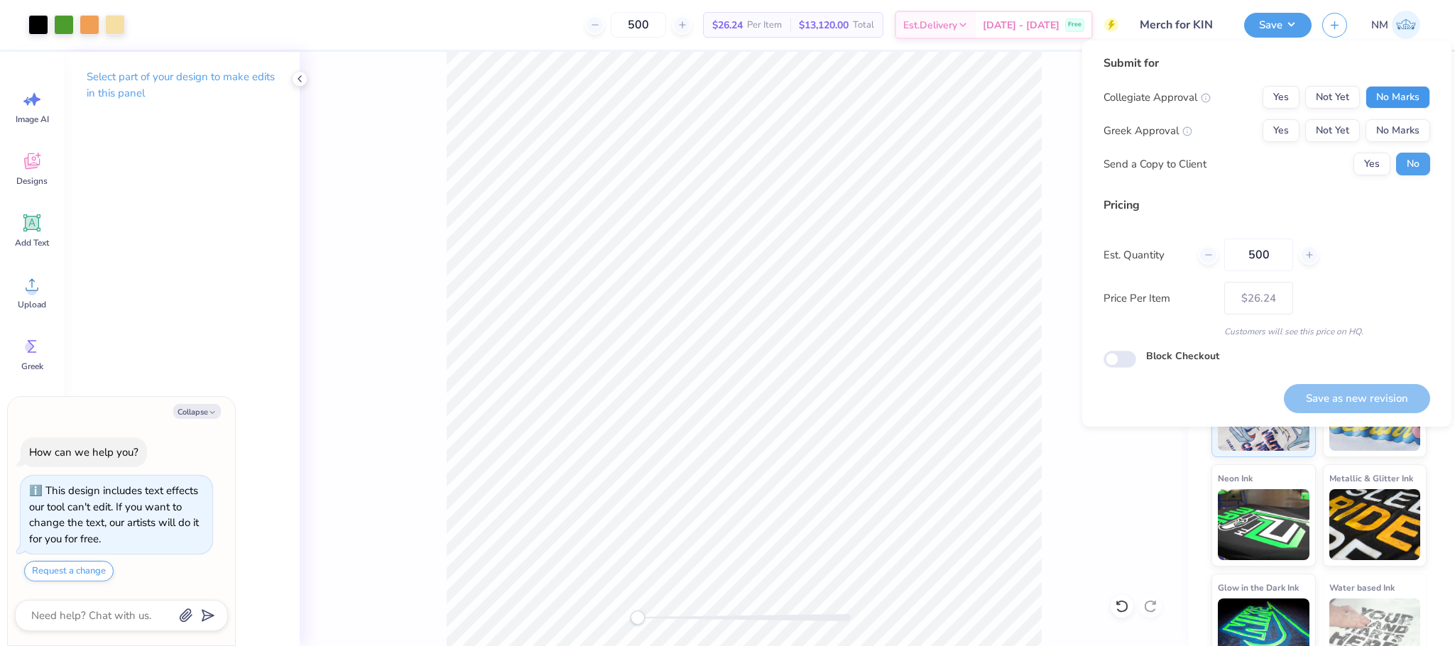
click at [1387, 97] on button "No Marks" at bounding box center [1398, 97] width 65 height 23
click at [1389, 121] on button "No Marks" at bounding box center [1398, 130] width 65 height 23
click at [1342, 396] on button "Save as new revision" at bounding box center [1357, 398] width 146 height 29
type textarea "x"
type input "– –"
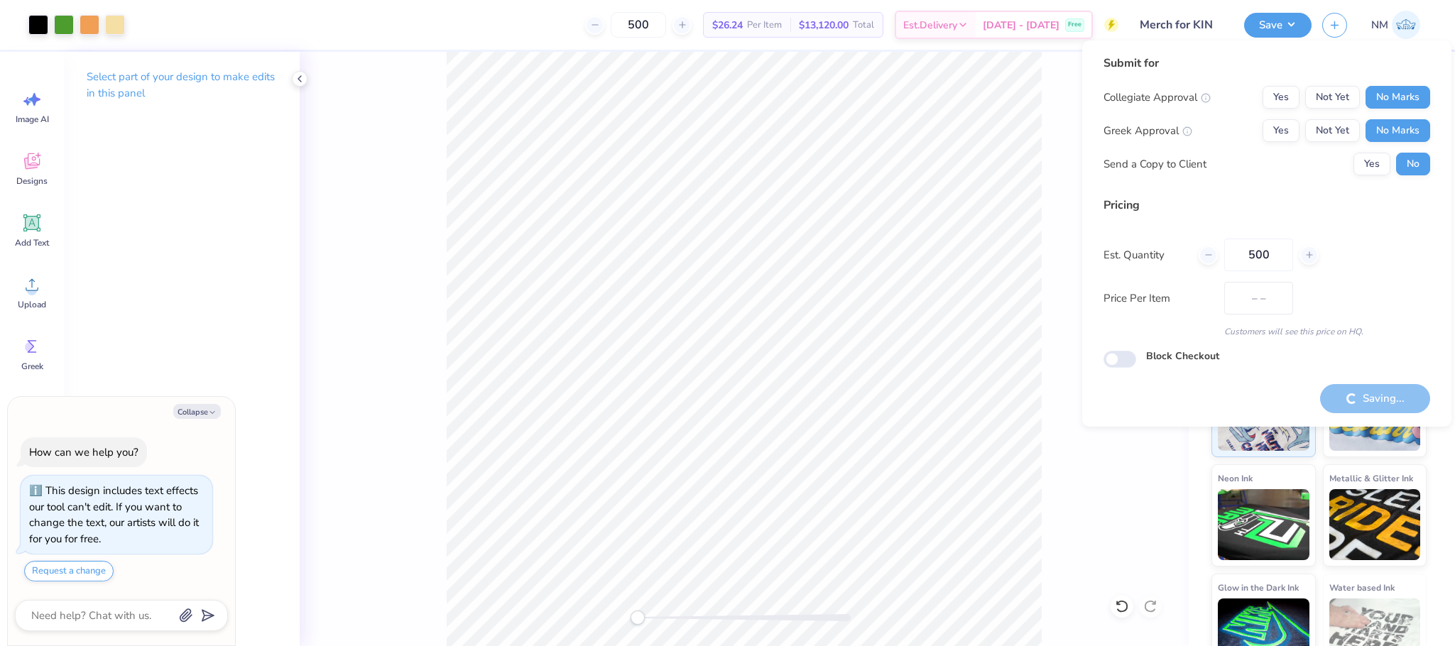
type textarea "x"
type input "$26.24"
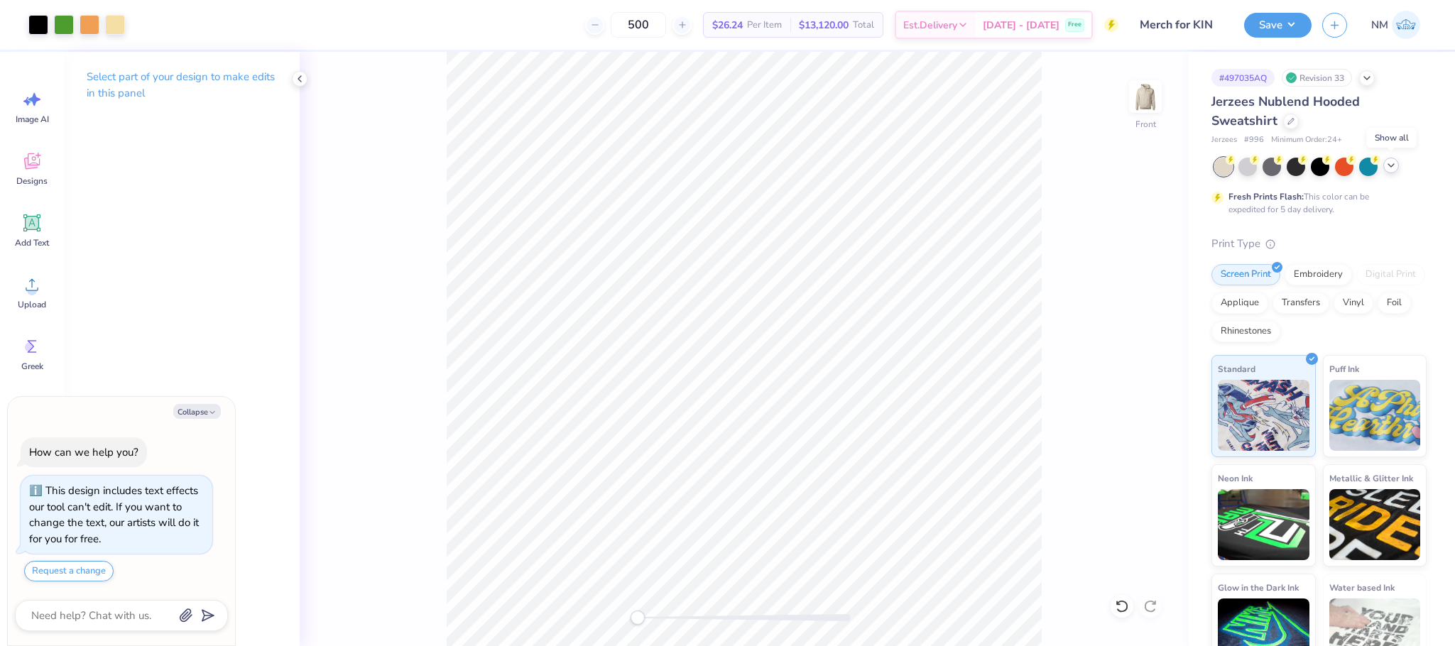
click at [1389, 164] on polyline at bounding box center [1391, 165] width 6 height 3
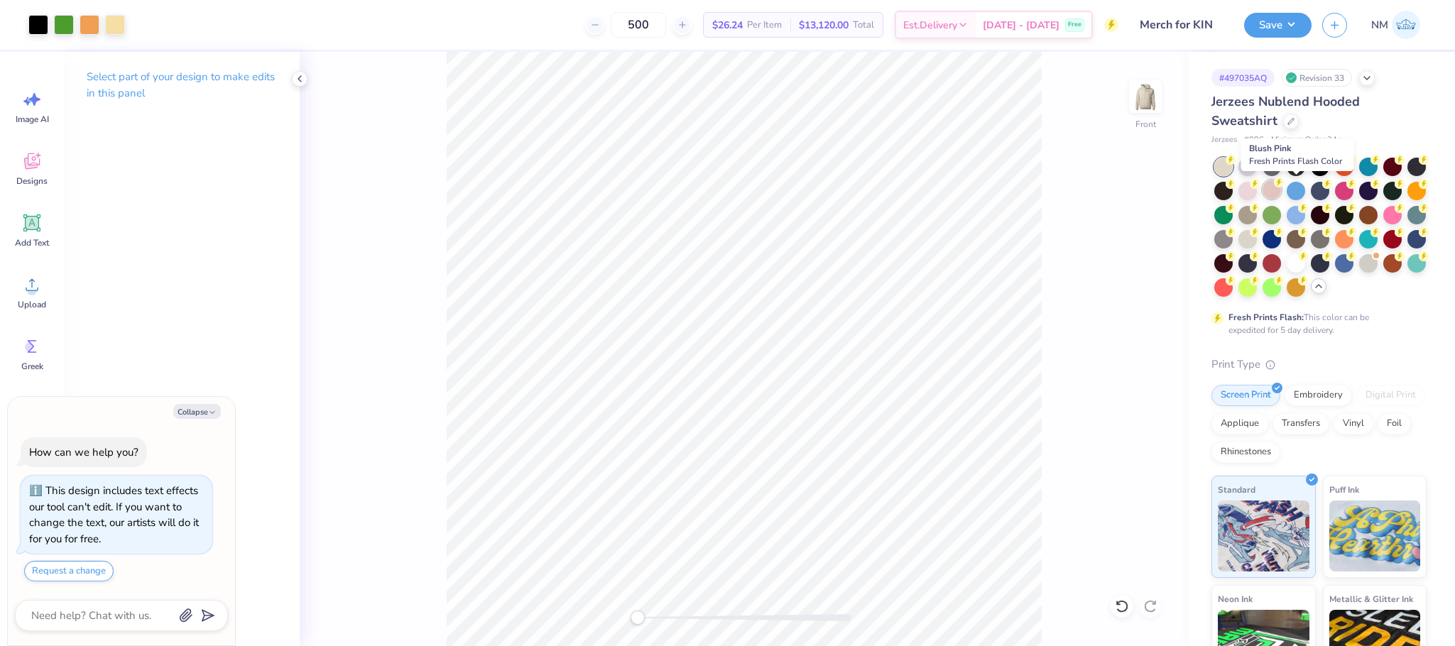
click at [1281, 187] on div at bounding box center [1272, 189] width 18 height 18
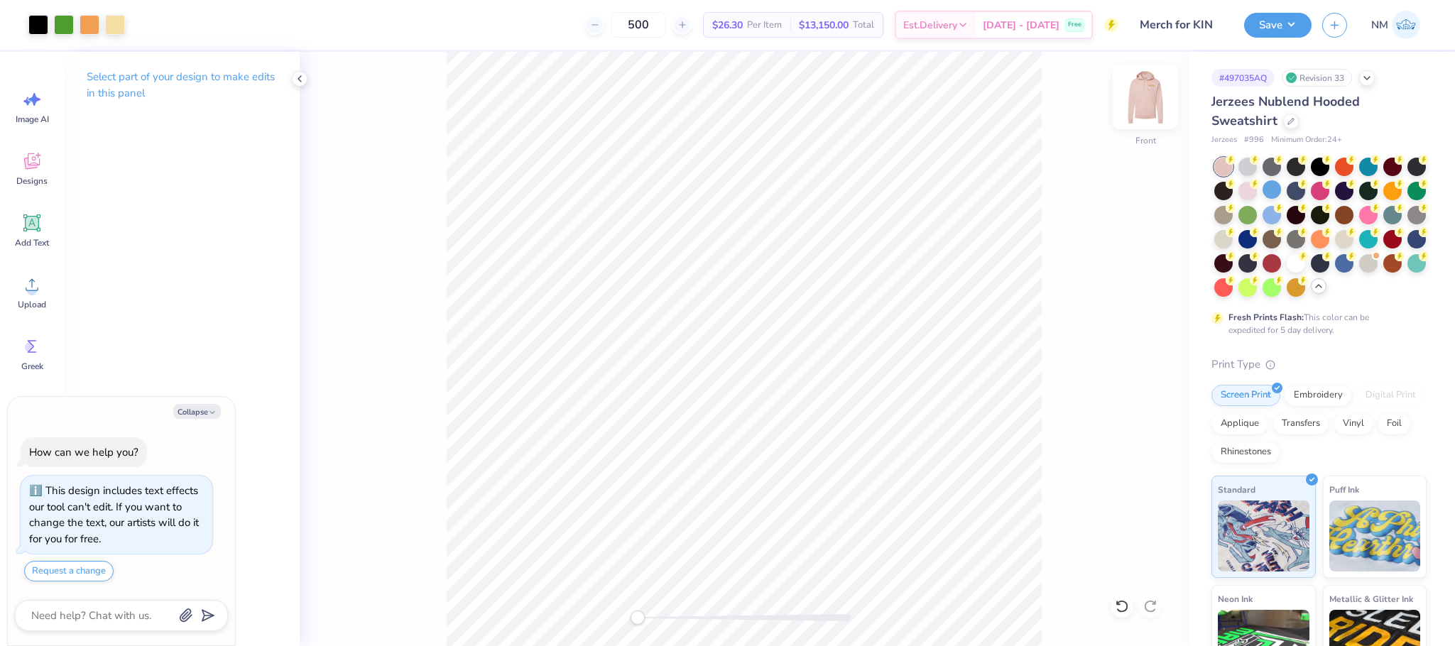
click at [1144, 100] on img at bounding box center [1145, 96] width 57 height 57
click at [1144, 100] on img at bounding box center [1145, 96] width 28 height 28
click at [1280, 23] on button "Save" at bounding box center [1277, 23] width 67 height 25
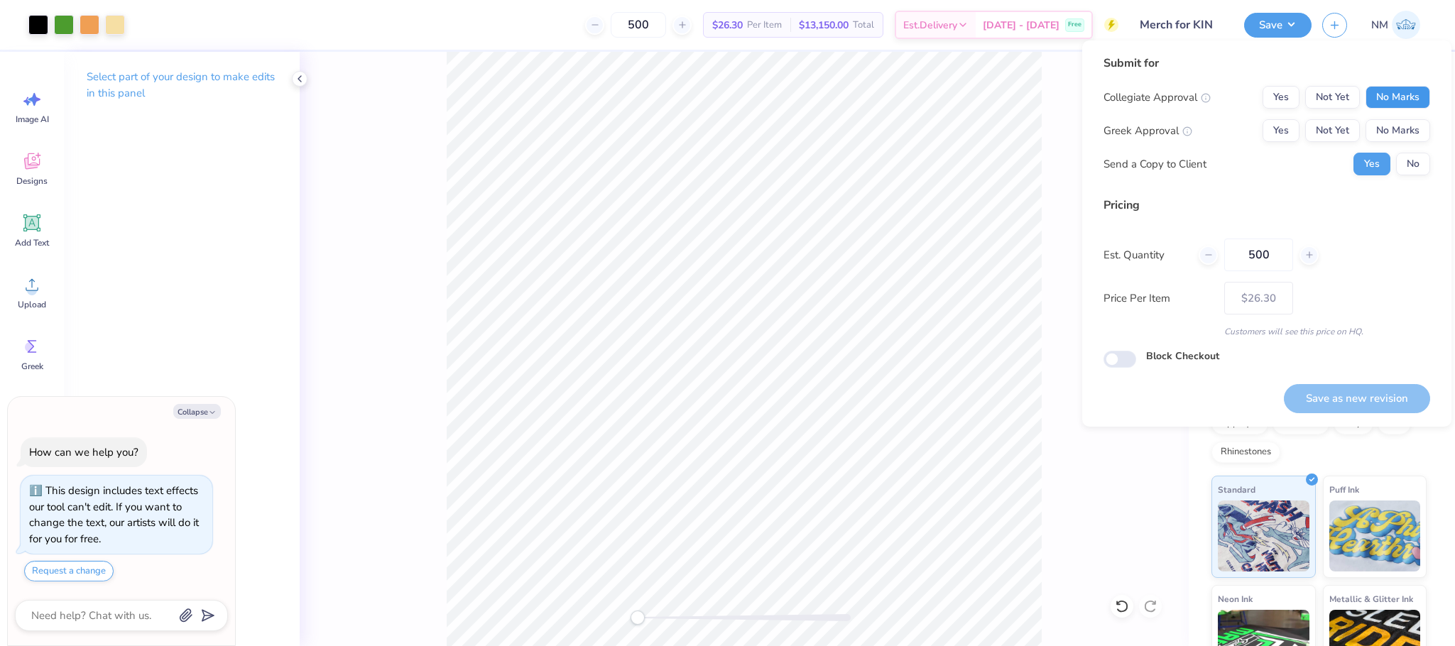
click at [1383, 100] on button "No Marks" at bounding box center [1398, 97] width 65 height 23
click at [1393, 122] on button "No Marks" at bounding box center [1398, 130] width 65 height 23
click at [1411, 161] on button "No" at bounding box center [1413, 164] width 34 height 23
click at [1349, 388] on button "Save as new revision" at bounding box center [1357, 398] width 146 height 29
type textarea "x"
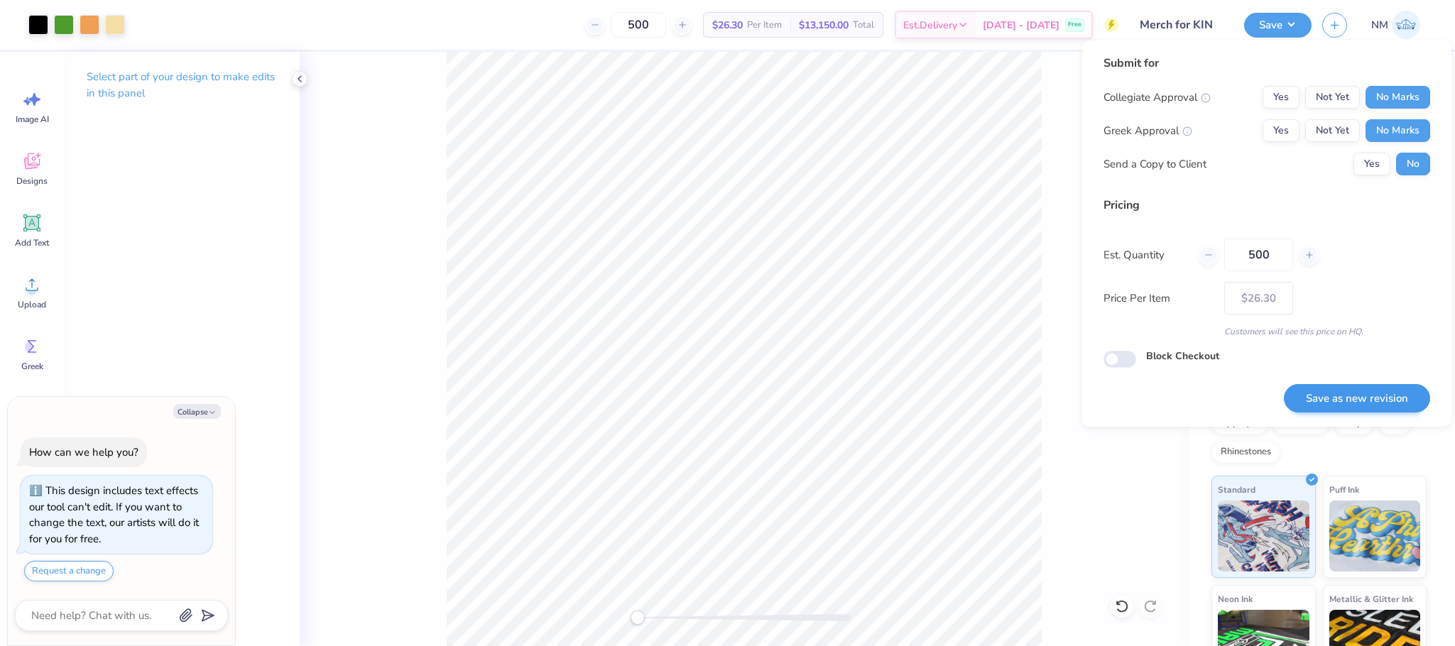
type input "– –"
type textarea "x"
type input "$26.30"
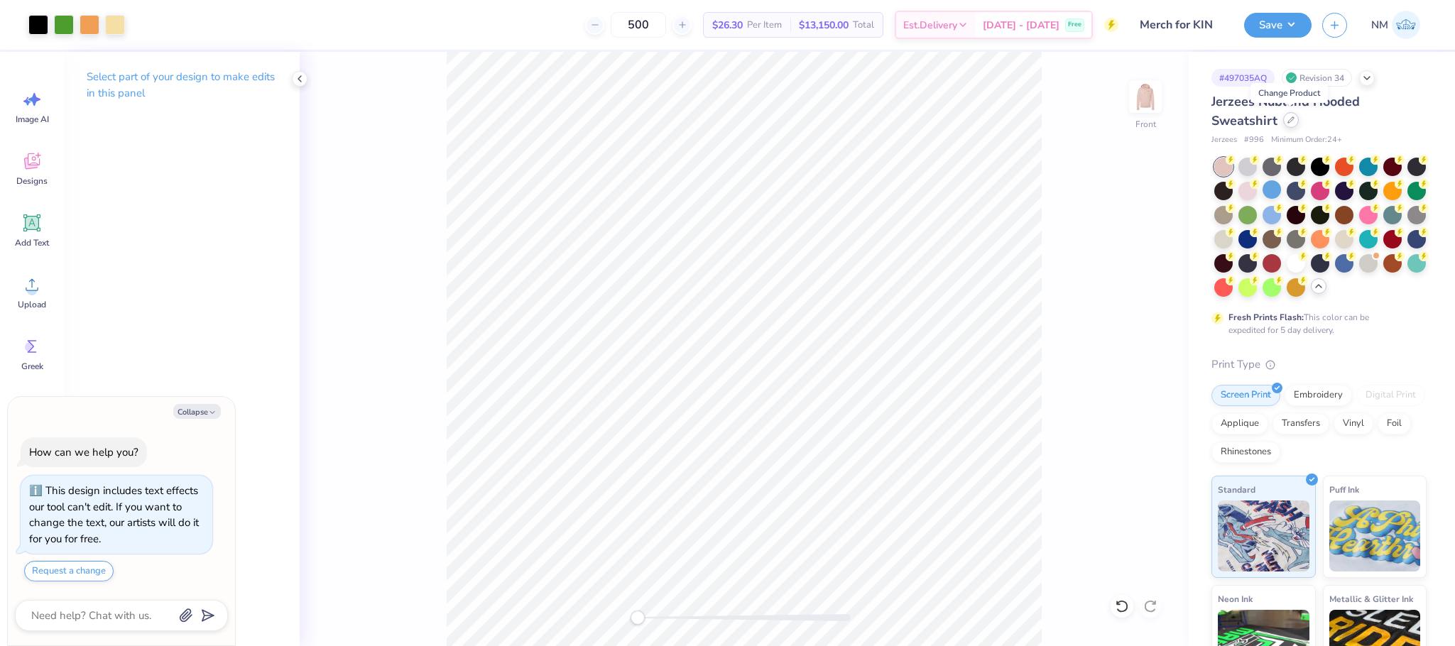
click at [1291, 117] on icon at bounding box center [1291, 119] width 7 height 7
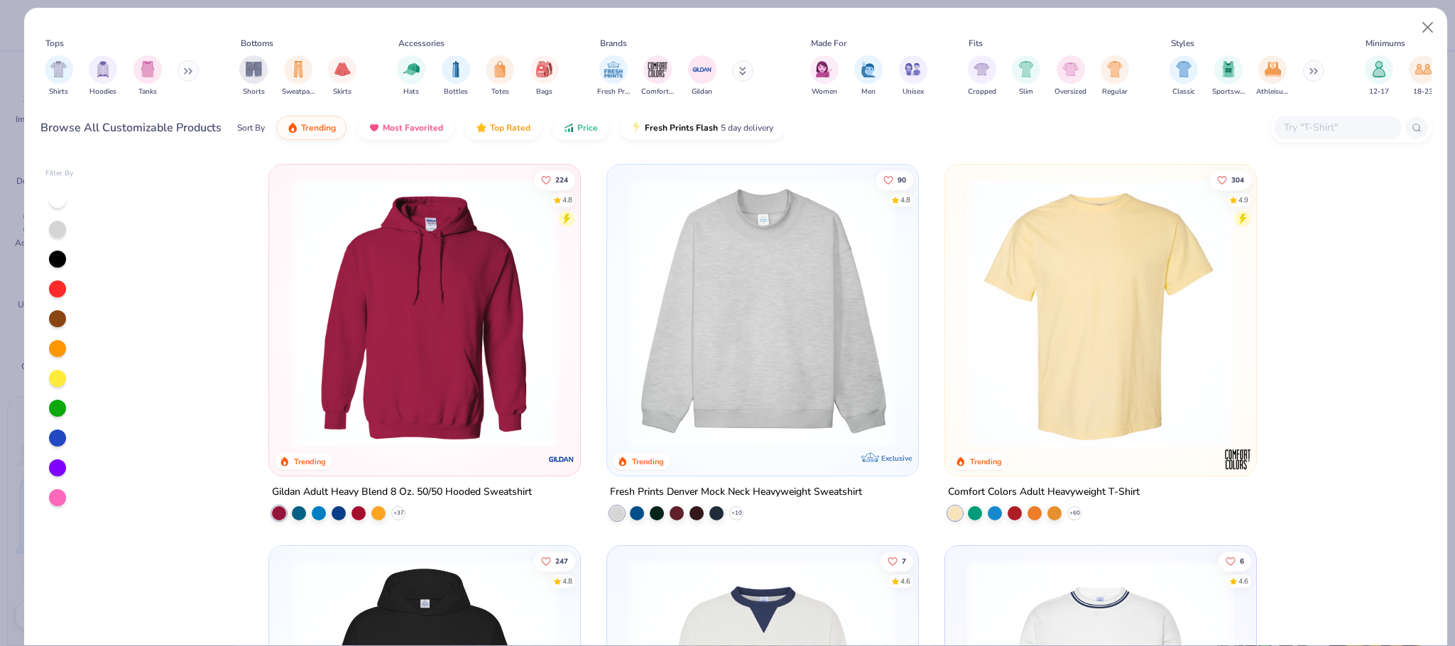
type textarea "x"
click at [1319, 126] on input "text" at bounding box center [1337, 127] width 109 height 16
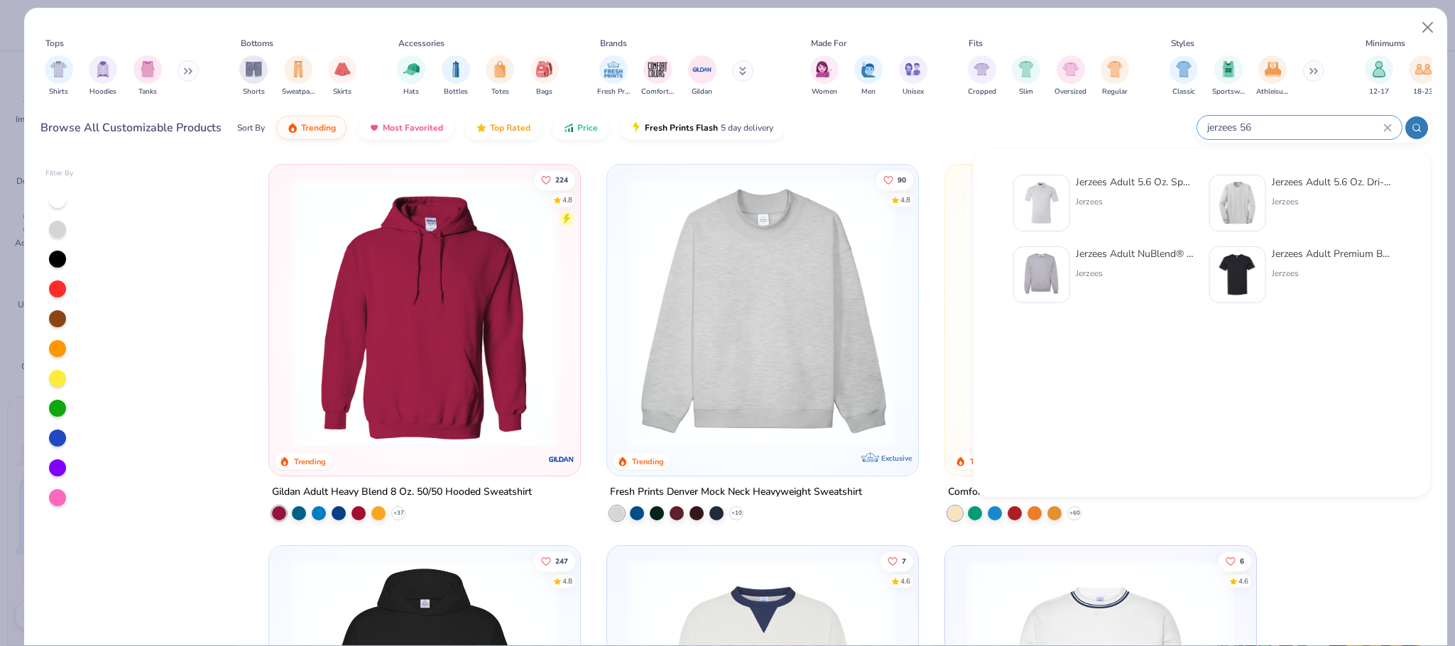
type input "jerzees 56"
click at [1110, 269] on div "Jerzees" at bounding box center [1135, 273] width 119 height 13
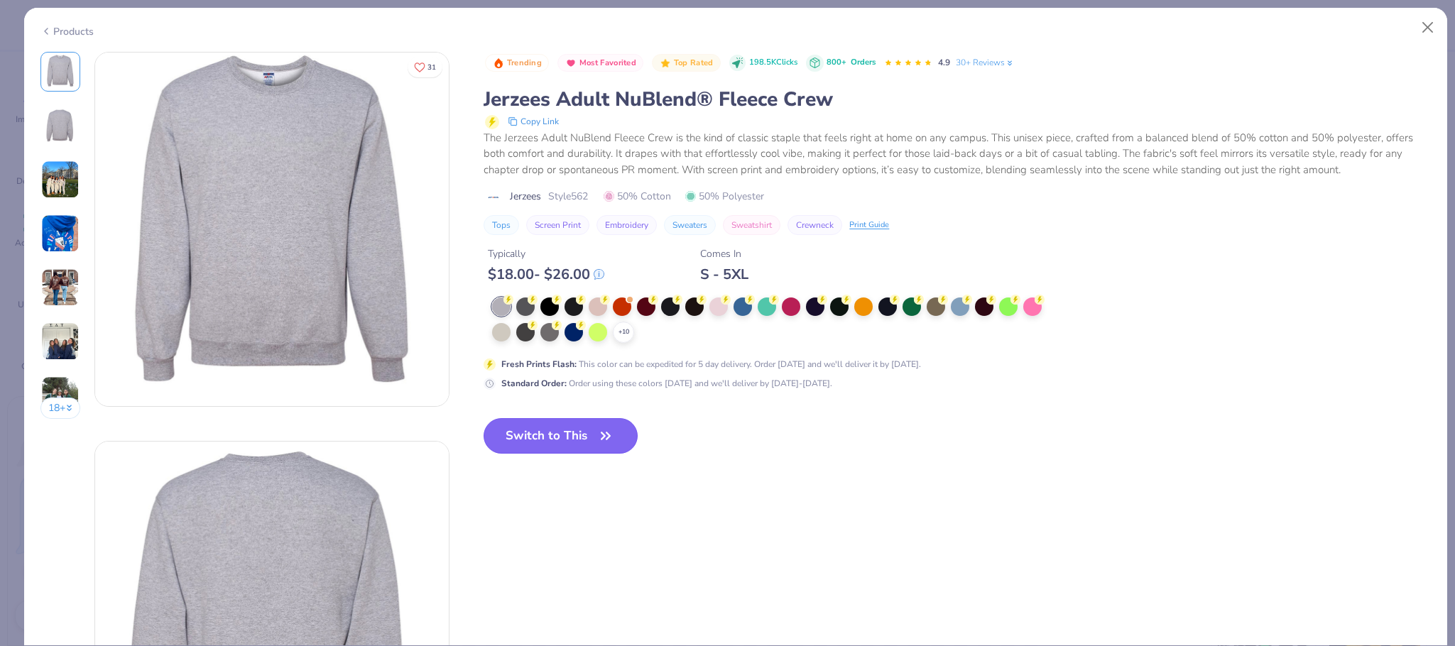
click at [540, 448] on button "Switch to This" at bounding box center [561, 436] width 154 height 36
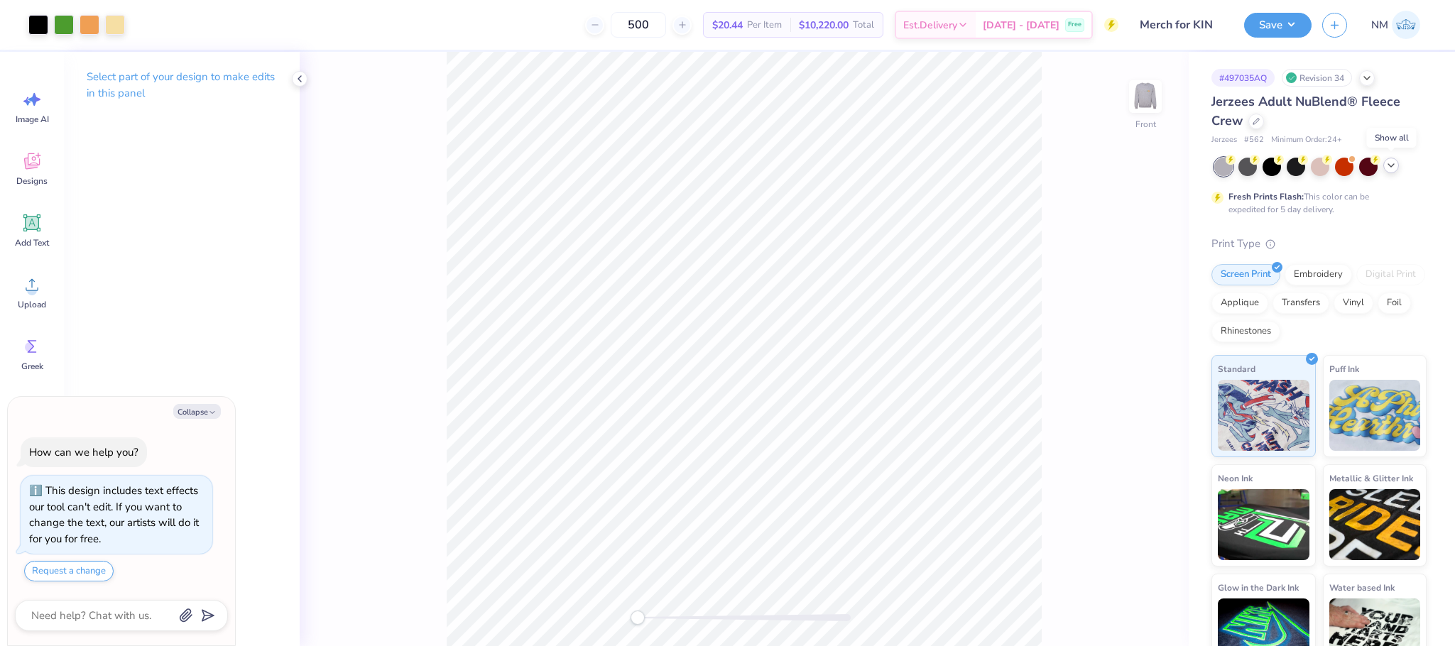
click at [1393, 167] on icon at bounding box center [1391, 165] width 11 height 11
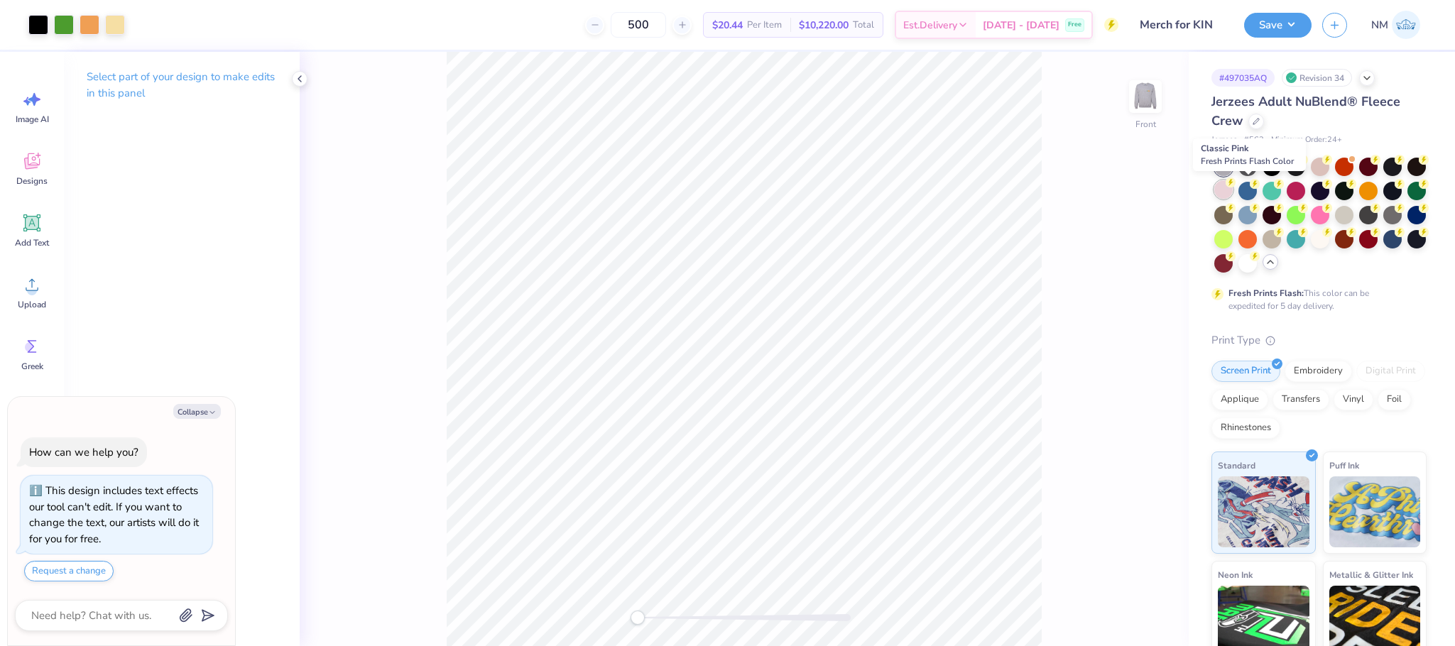
click at [1233, 192] on div at bounding box center [1223, 189] width 18 height 18
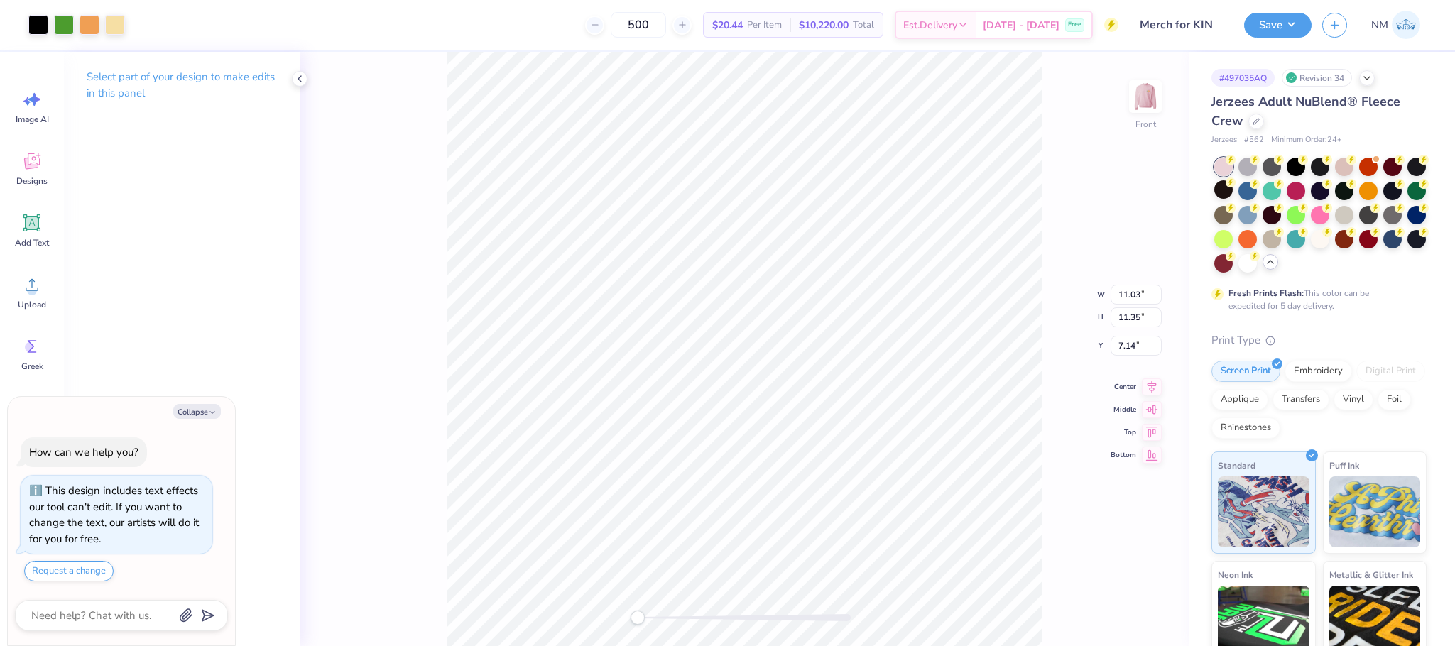
type textarea "x"
type input "3.95"
click at [1123, 606] on icon at bounding box center [1122, 606] width 14 height 14
type textarea "x"
type input "3.00"
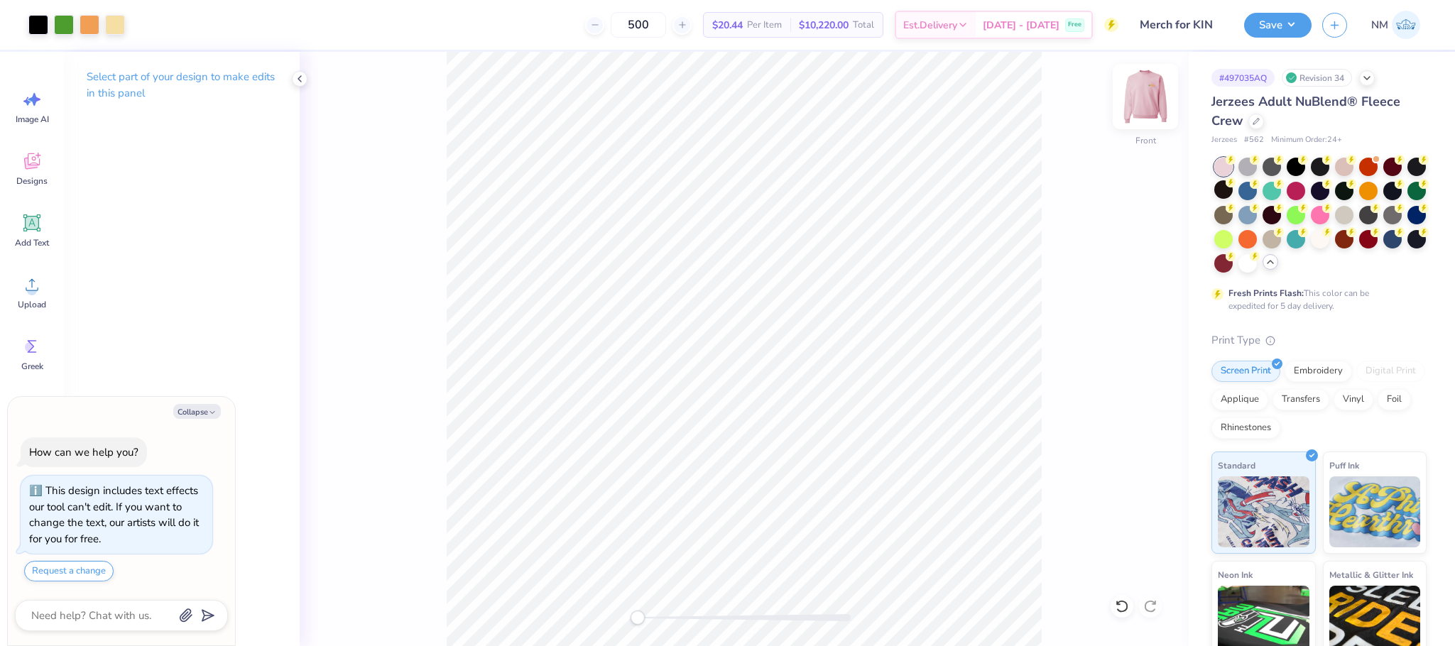
click at [1158, 92] on img at bounding box center [1145, 96] width 57 height 57
click at [1274, 13] on button "Save" at bounding box center [1277, 23] width 67 height 25
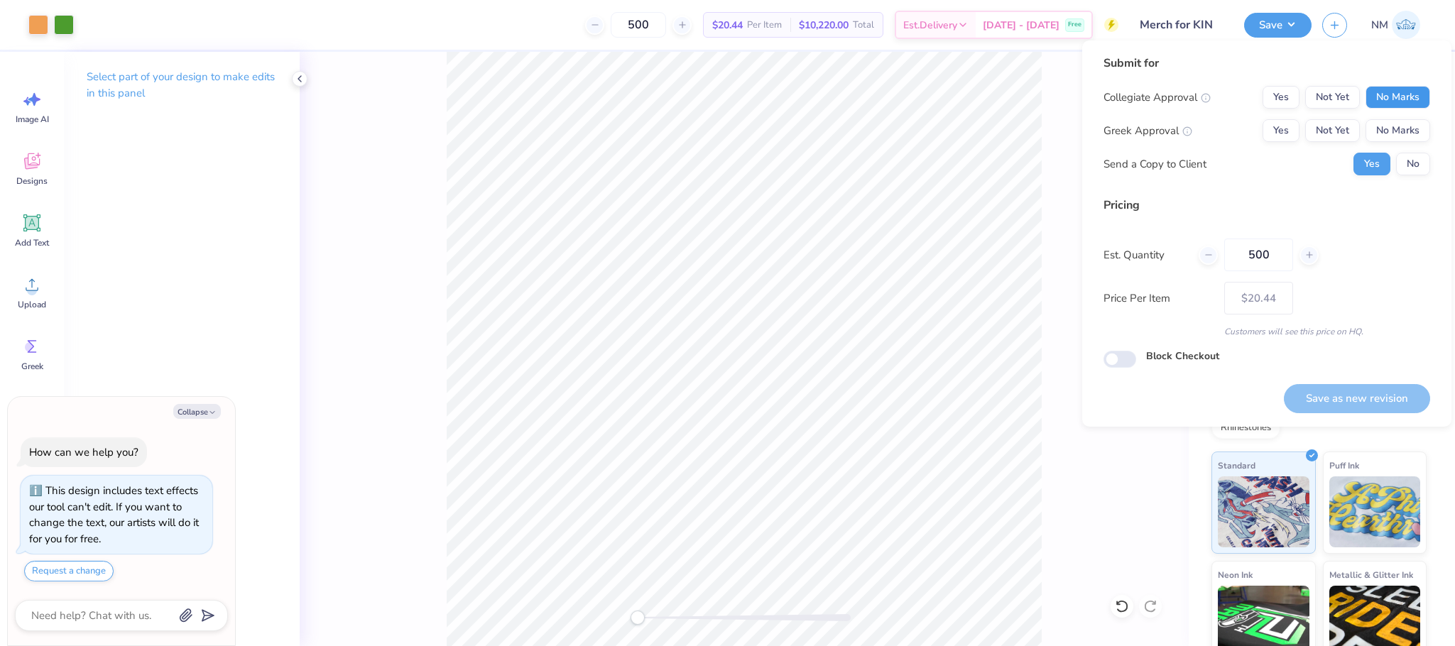
click at [1405, 94] on button "No Marks" at bounding box center [1398, 97] width 65 height 23
click at [1396, 122] on button "No Marks" at bounding box center [1398, 130] width 65 height 23
click at [1344, 388] on button "Save as new revision" at bounding box center [1357, 398] width 146 height 29
type textarea "x"
type input "– –"
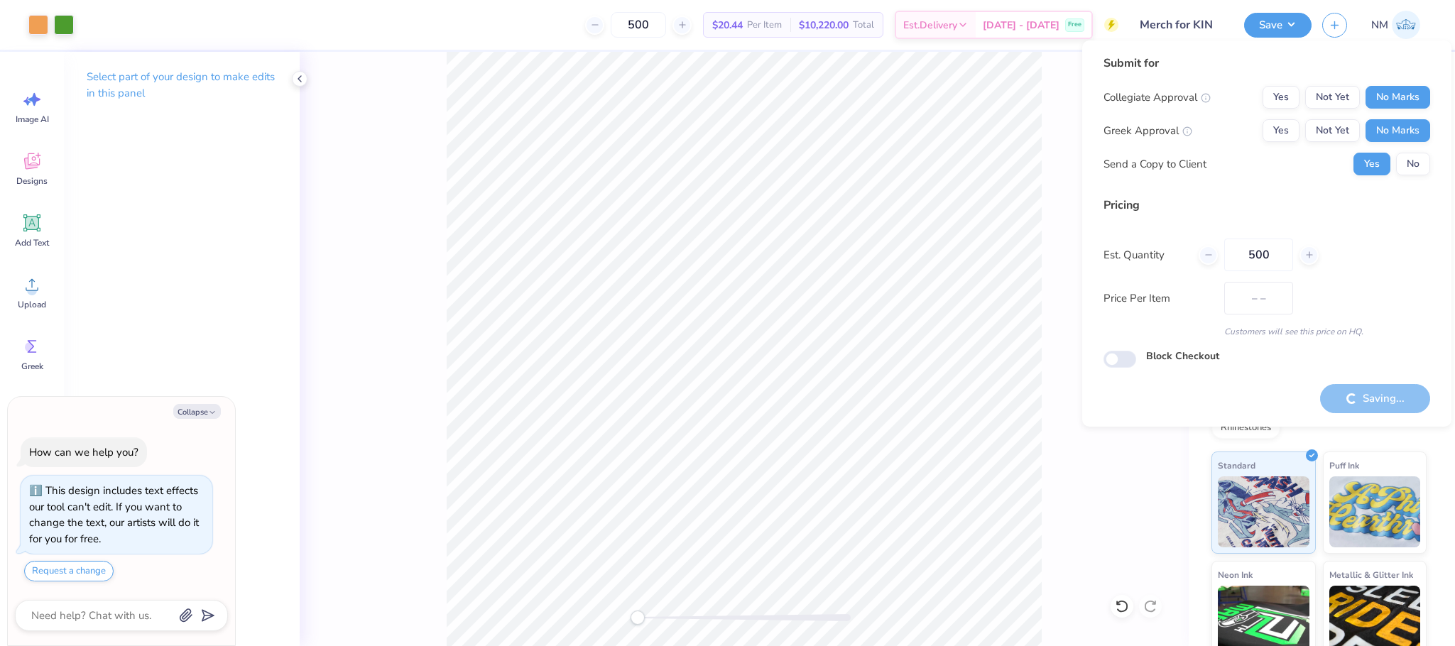
type textarea "x"
type input "$20.44"
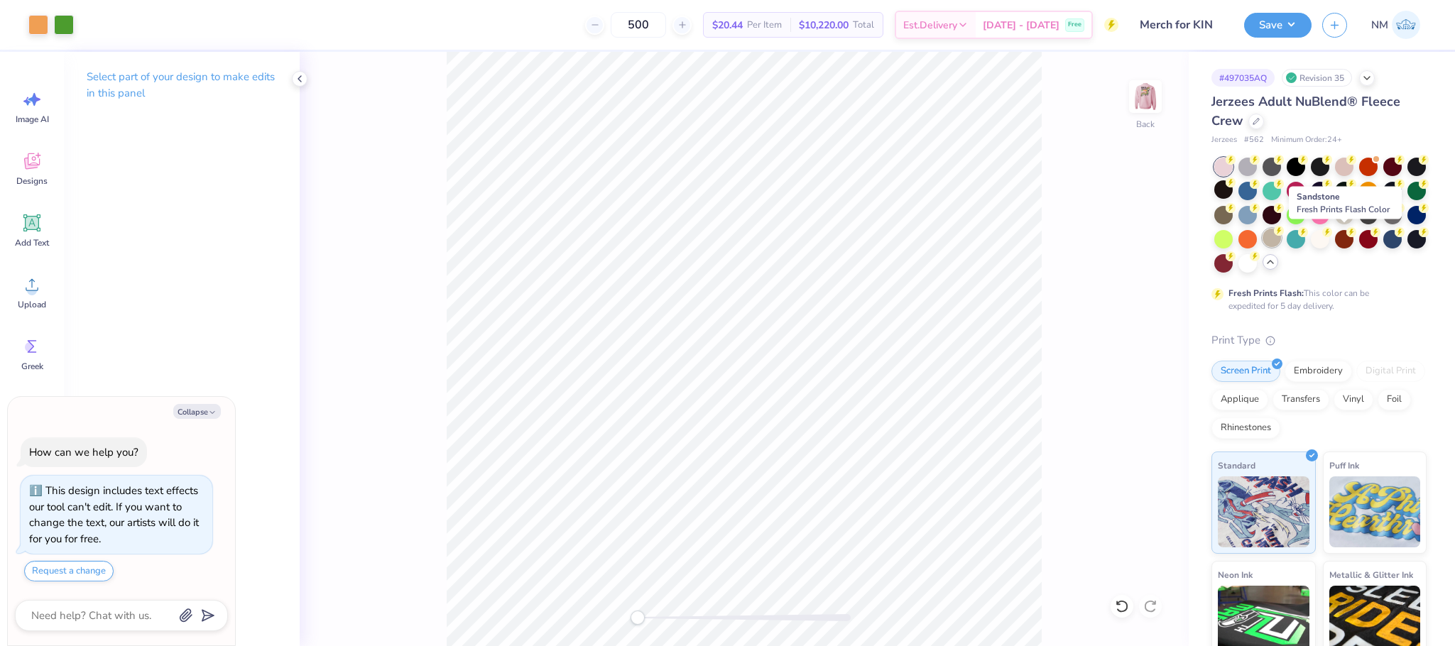
click at [1281, 237] on div at bounding box center [1272, 238] width 18 height 18
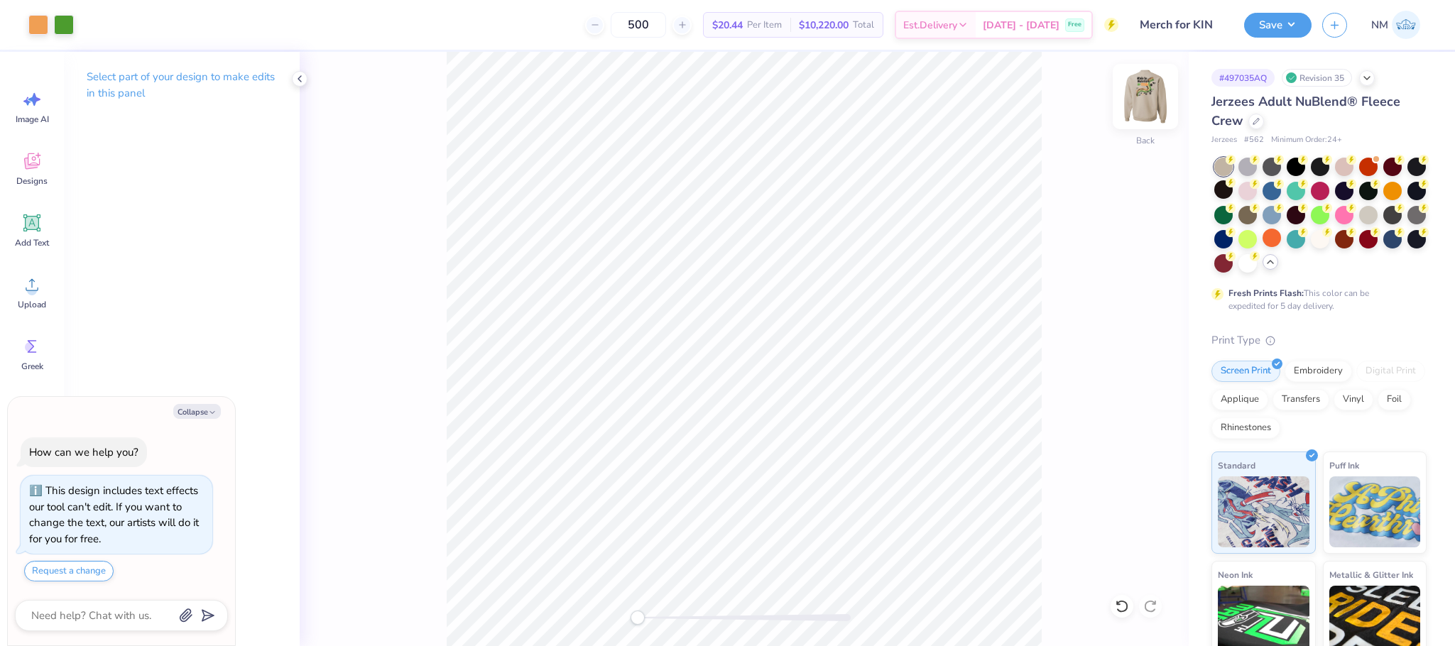
click at [1147, 96] on img at bounding box center [1145, 96] width 57 height 57
click at [1257, 22] on button "Save" at bounding box center [1277, 23] width 67 height 25
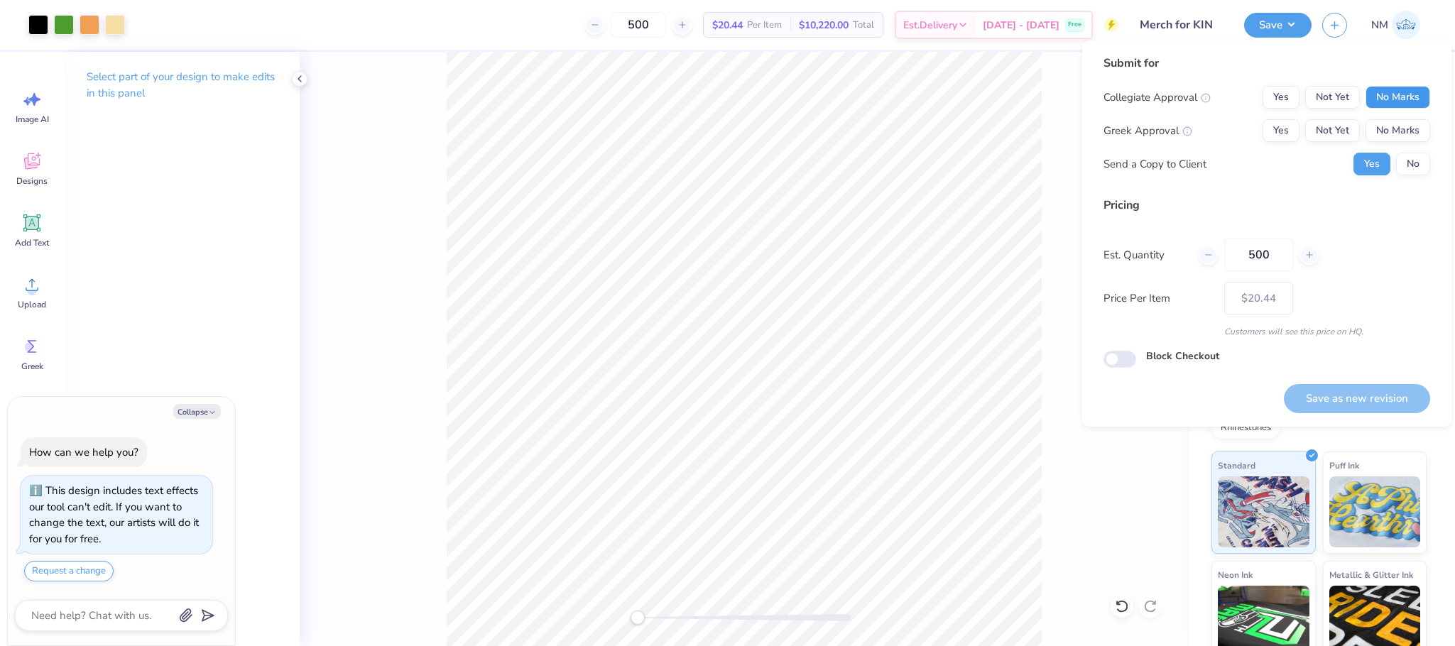
click at [1398, 96] on button "No Marks" at bounding box center [1398, 97] width 65 height 23
click at [1400, 126] on button "No Marks" at bounding box center [1398, 130] width 65 height 23
click at [1359, 390] on button "Save as new revision" at bounding box center [1357, 398] width 146 height 29
type textarea "x"
type input "– –"
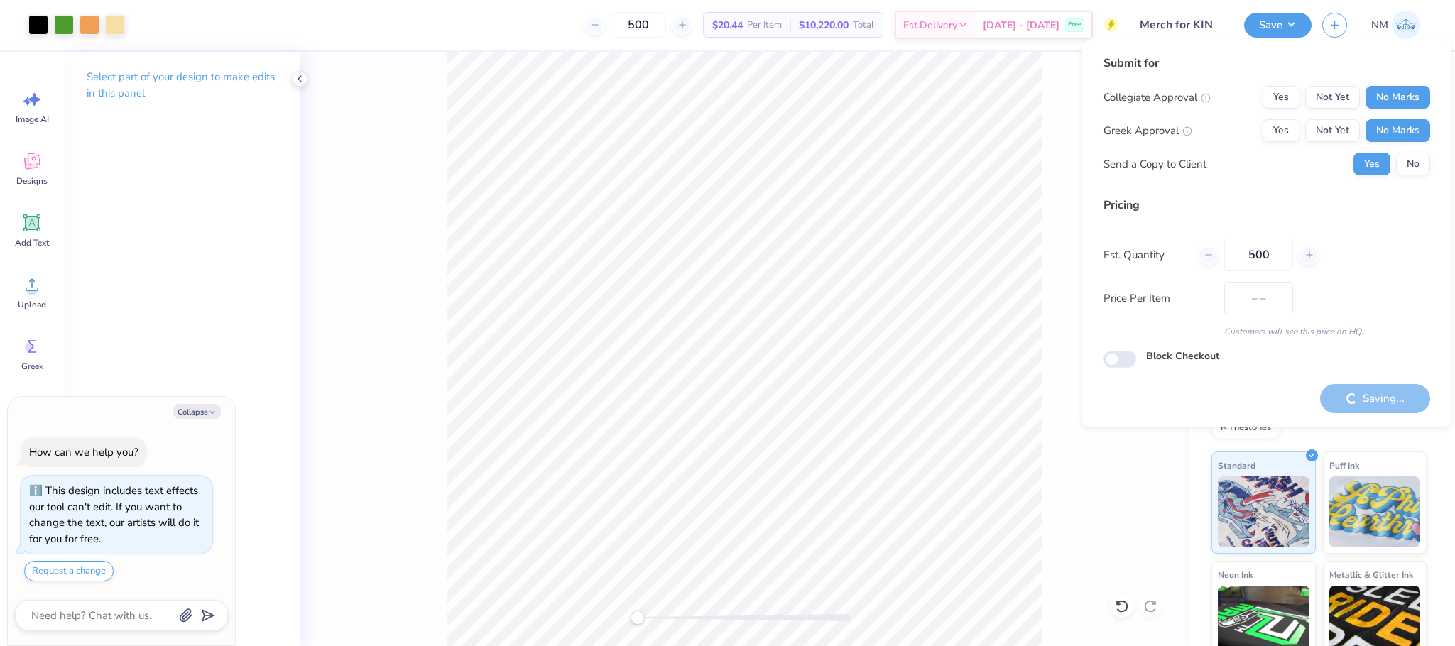
type textarea "x"
type input "$20.44"
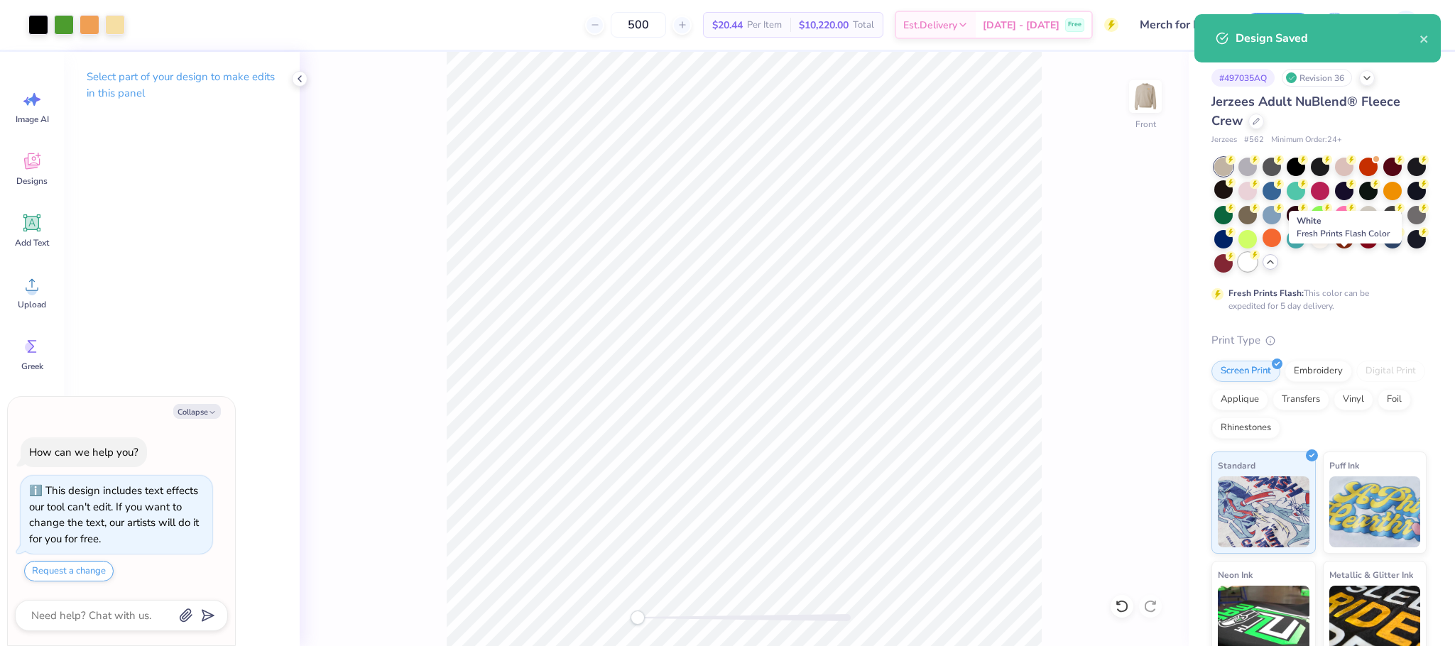
click at [1257, 269] on div at bounding box center [1248, 262] width 18 height 18
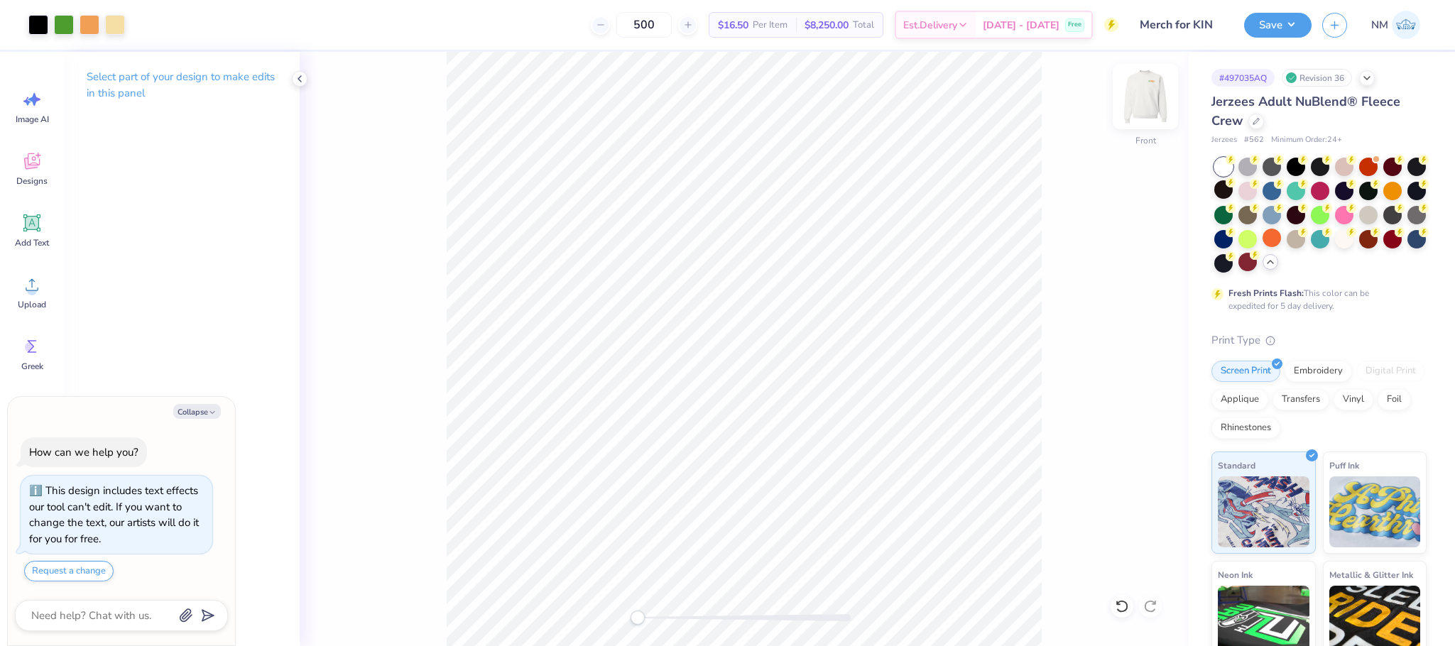
click at [1148, 100] on img at bounding box center [1145, 96] width 57 height 57
click at [1147, 101] on img at bounding box center [1145, 96] width 28 height 28
click at [1271, 22] on button "Save" at bounding box center [1277, 23] width 67 height 25
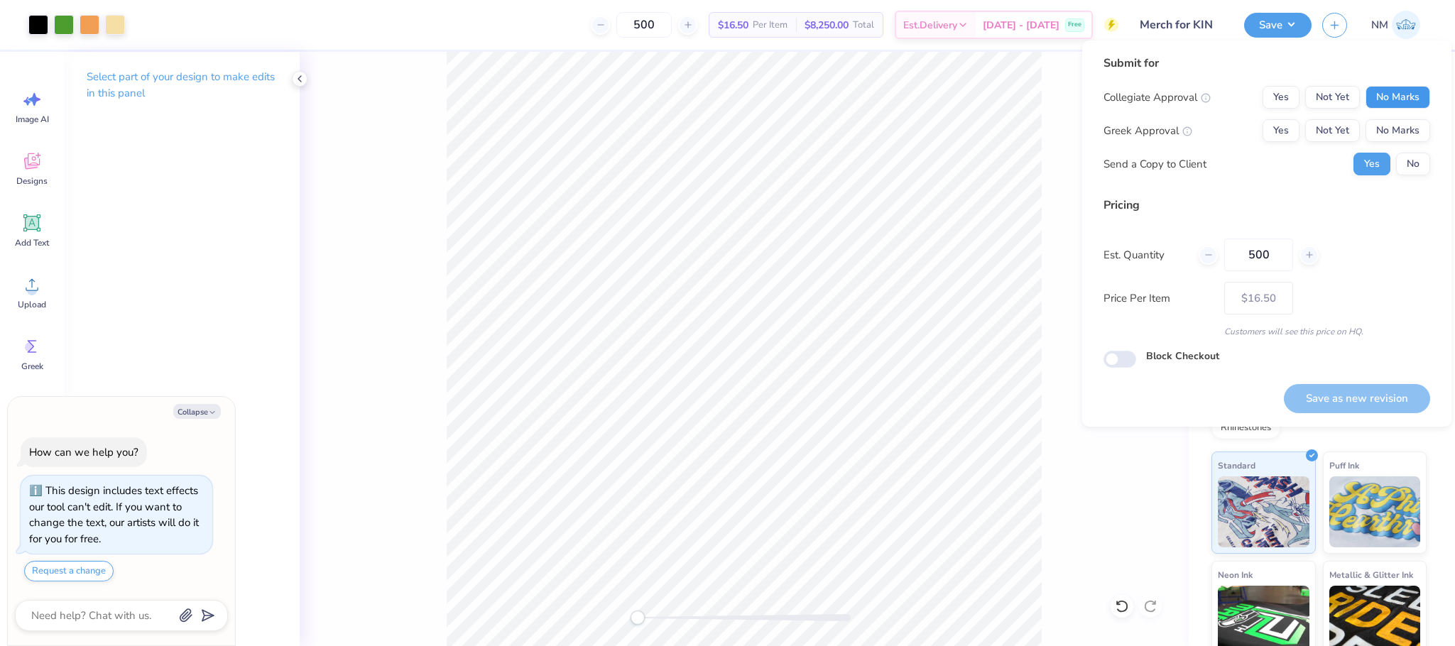
click at [1383, 88] on button "No Marks" at bounding box center [1398, 97] width 65 height 23
click at [1398, 135] on button "No Marks" at bounding box center [1398, 130] width 65 height 23
click at [1413, 163] on button "No" at bounding box center [1413, 164] width 34 height 23
click at [1326, 386] on button "Save as new revision" at bounding box center [1357, 398] width 146 height 29
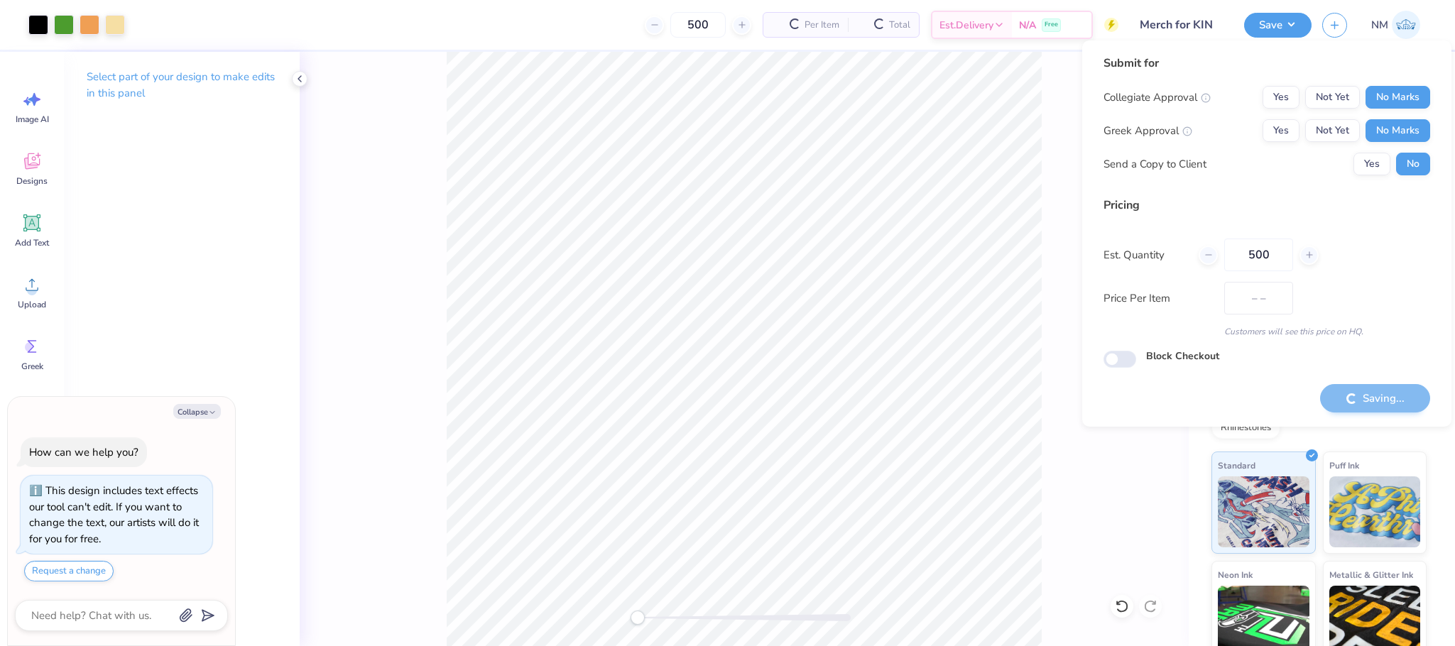
type textarea "x"
type input "– –"
type textarea "x"
type input "$16.50"
type textarea "x"
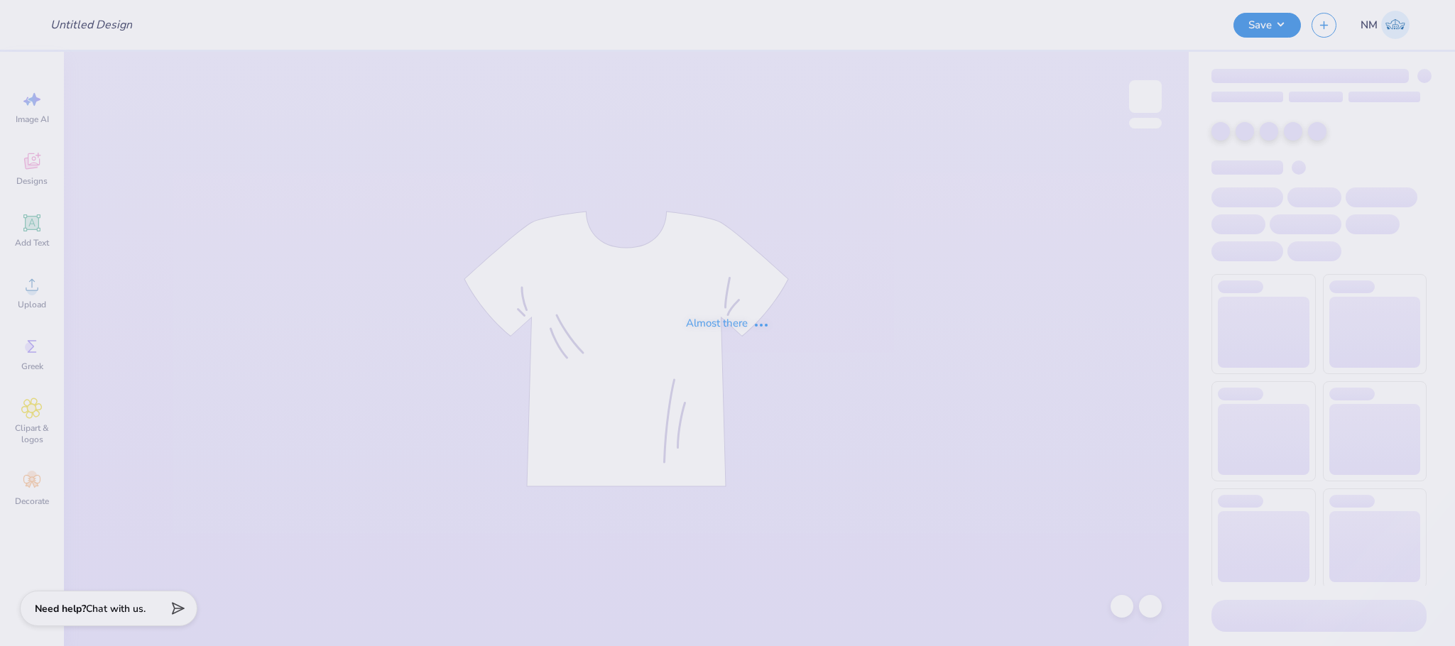
type input "Merch for KIN"
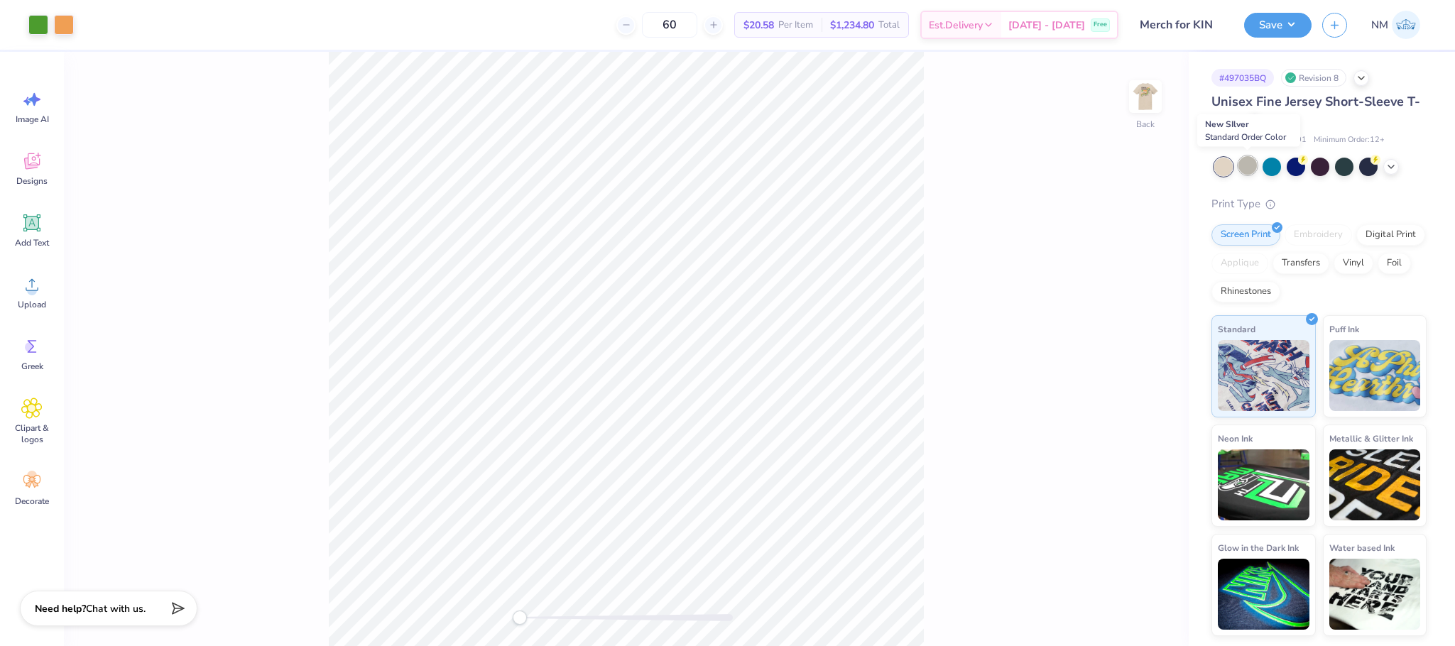
click at [1249, 169] on div at bounding box center [1248, 165] width 18 height 18
click at [1145, 100] on img at bounding box center [1145, 96] width 57 height 57
click at [1266, 22] on button "Save" at bounding box center [1277, 23] width 67 height 25
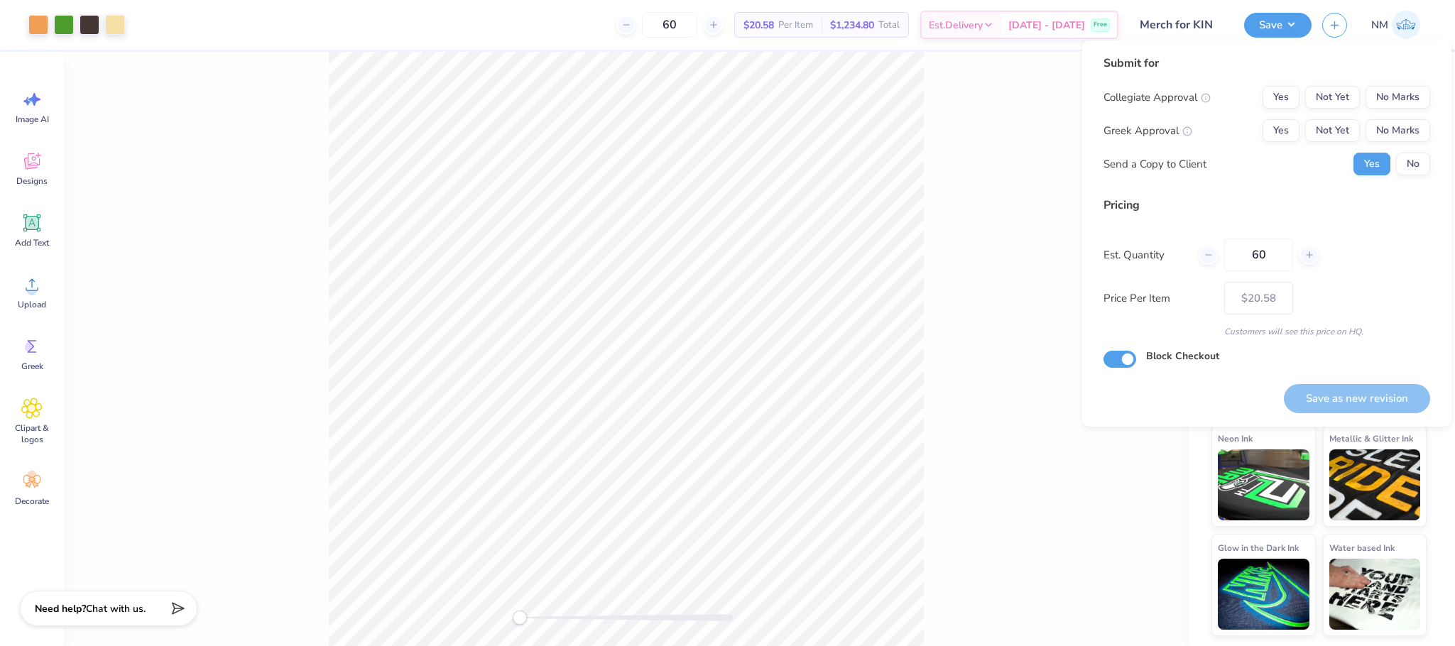
click at [1417, 86] on div "Yes Not Yet No Marks" at bounding box center [1347, 97] width 168 height 23
click at [1411, 92] on button "No Marks" at bounding box center [1398, 97] width 65 height 23
click at [1400, 130] on button "No Marks" at bounding box center [1398, 130] width 65 height 23
click at [1420, 165] on button "No" at bounding box center [1413, 164] width 34 height 23
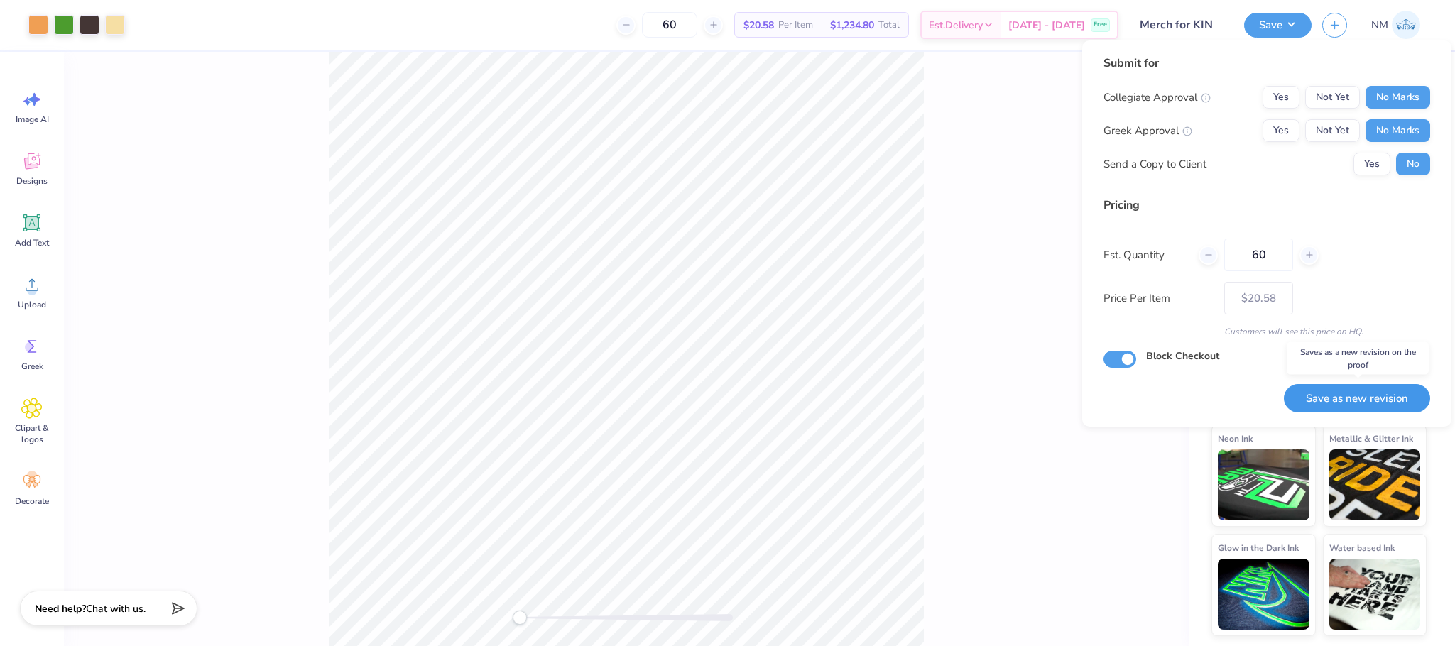
click at [1351, 399] on button "Save as new revision" at bounding box center [1357, 398] width 146 height 29
type input "$20.58"
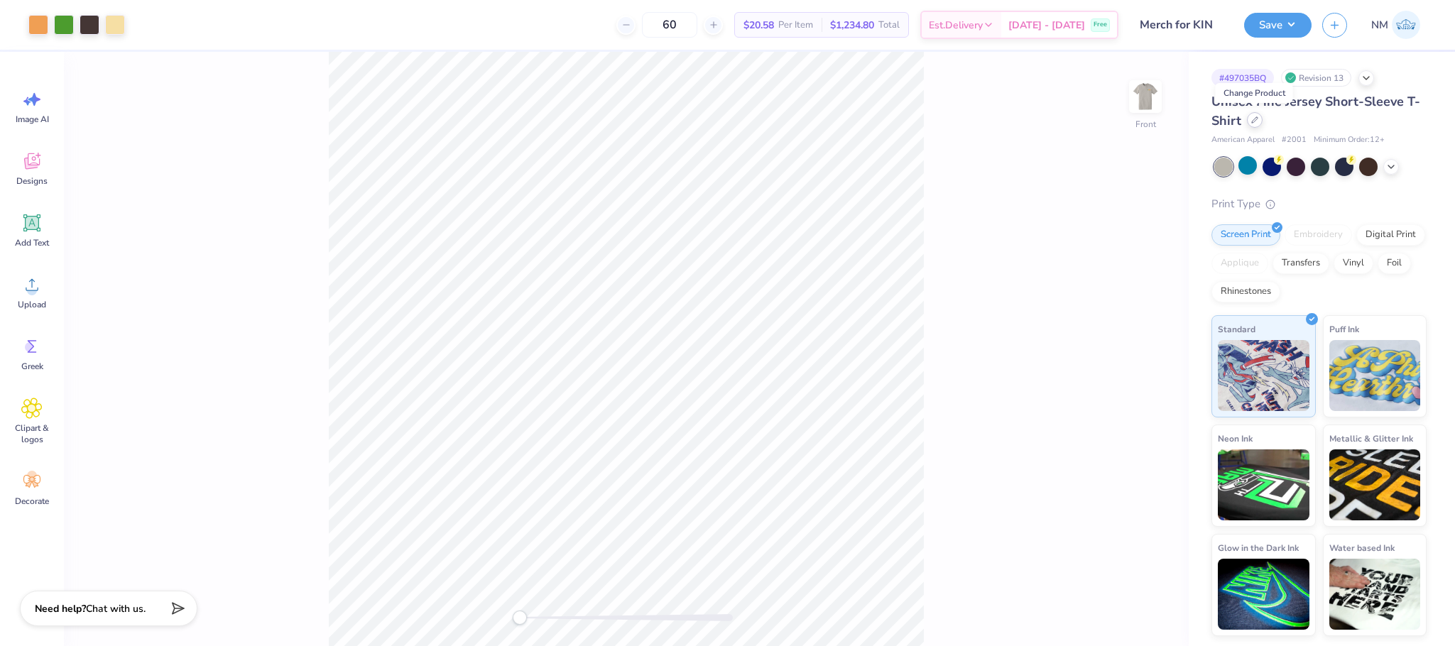
click at [1256, 124] on icon at bounding box center [1254, 119] width 7 height 7
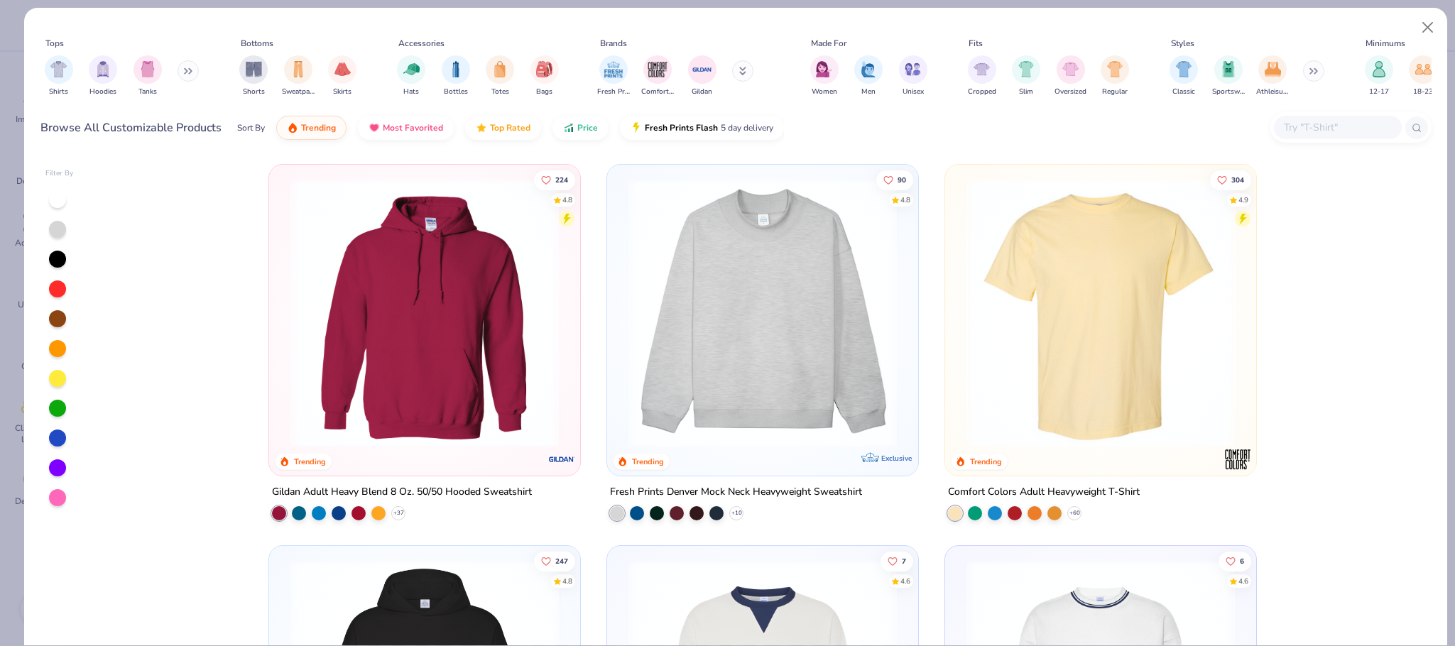
click at [1313, 126] on input "text" at bounding box center [1337, 127] width 109 height 16
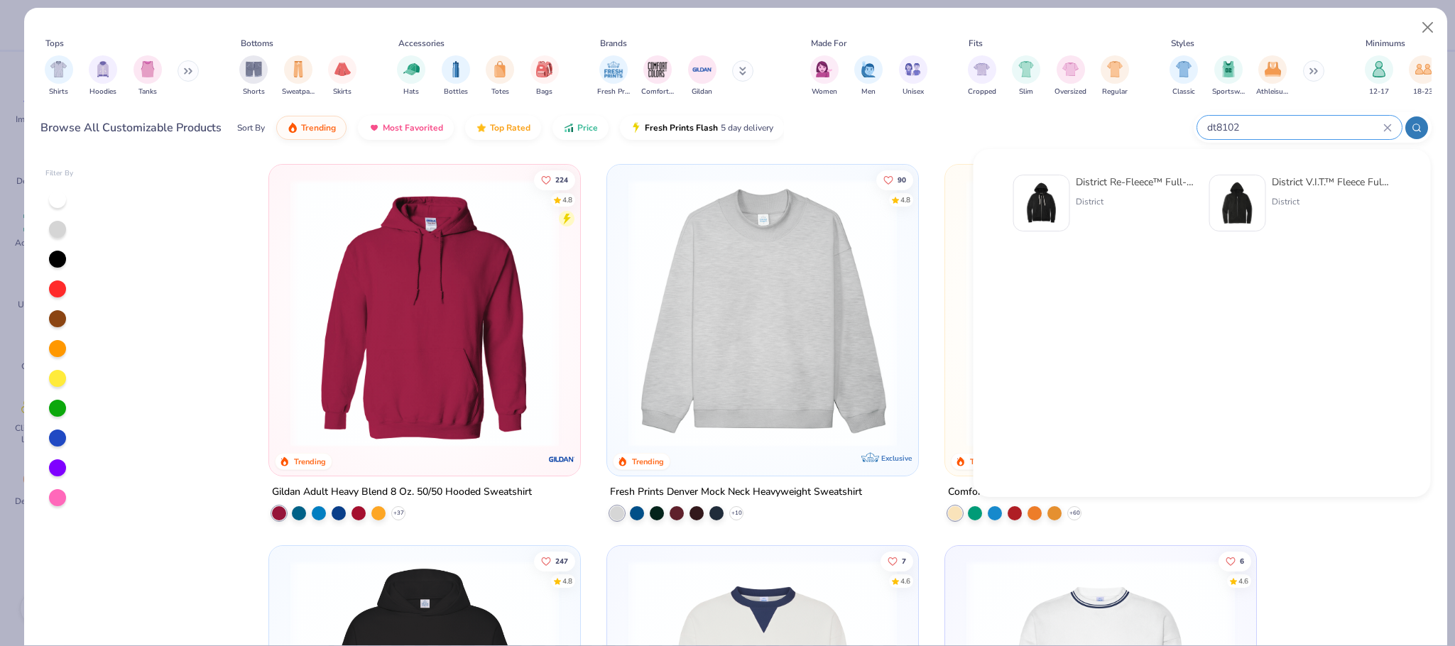
click at [1413, 126] on icon at bounding box center [1417, 128] width 10 height 10
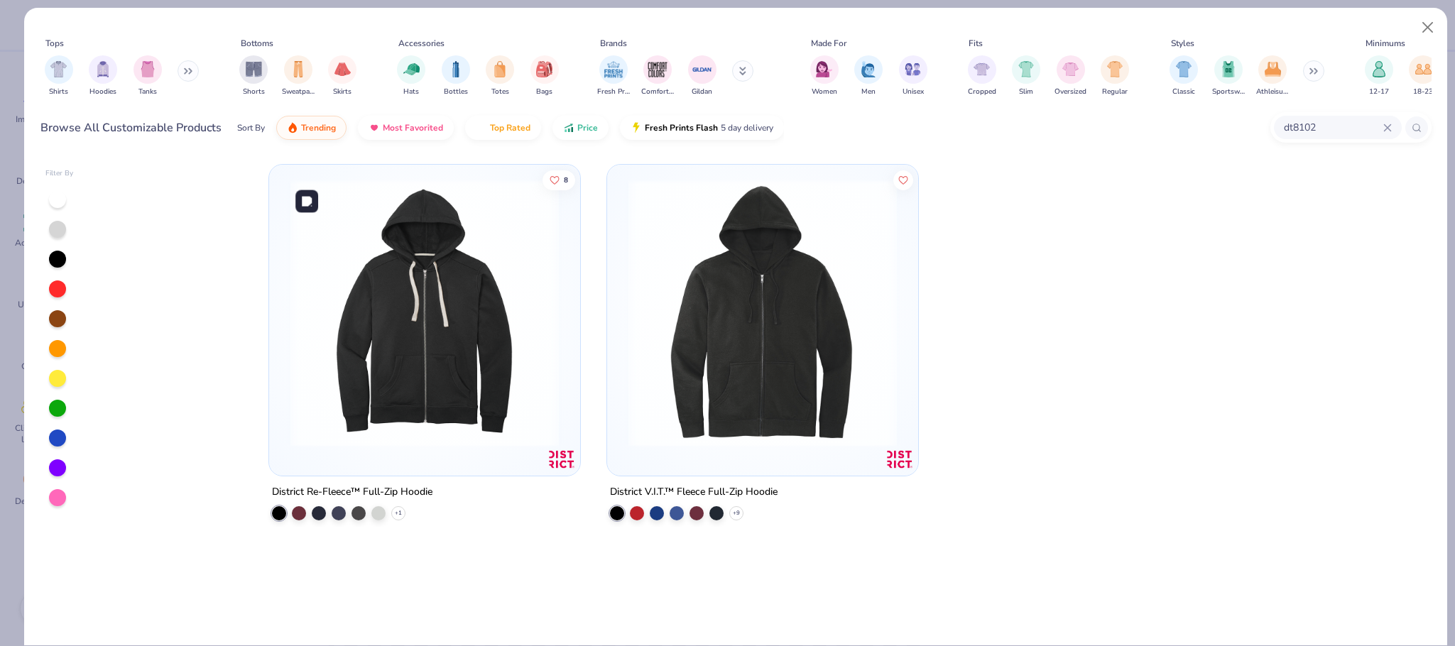
type input "dt8102"
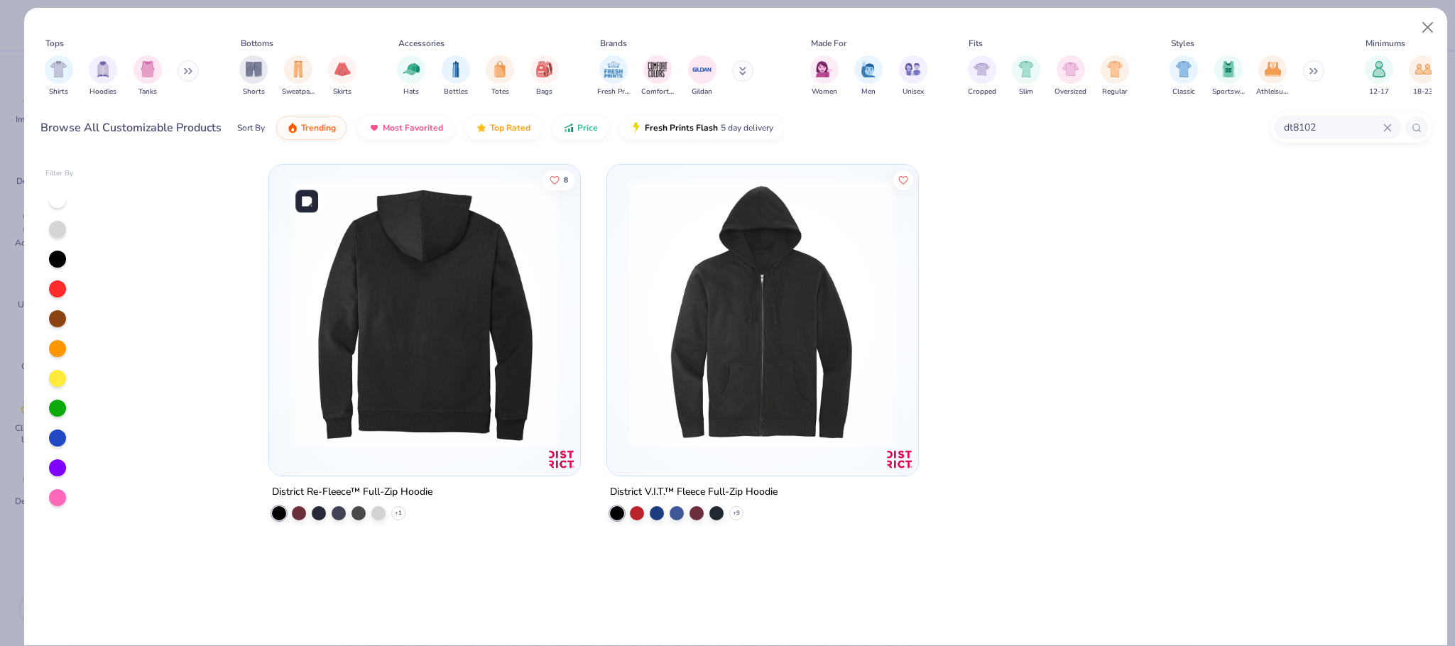
click at [430, 334] on div at bounding box center [425, 313] width 848 height 268
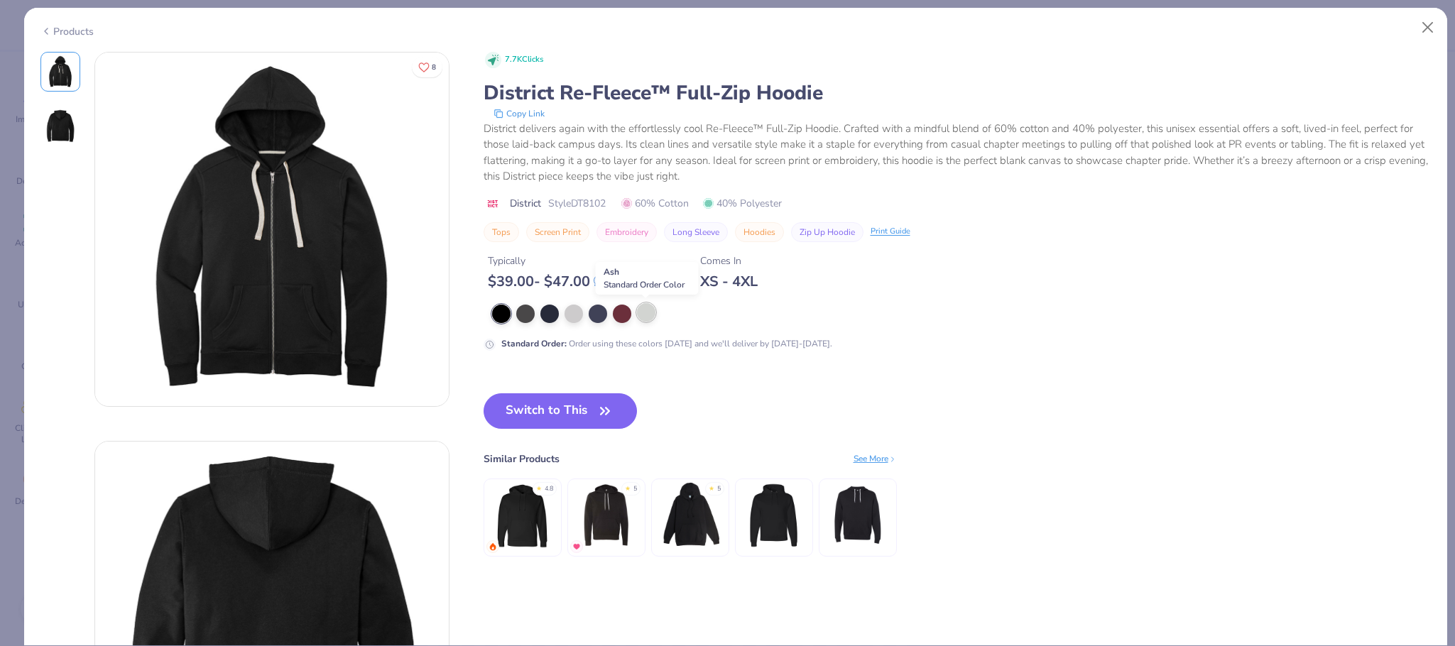
click at [653, 311] on div at bounding box center [646, 312] width 18 height 18
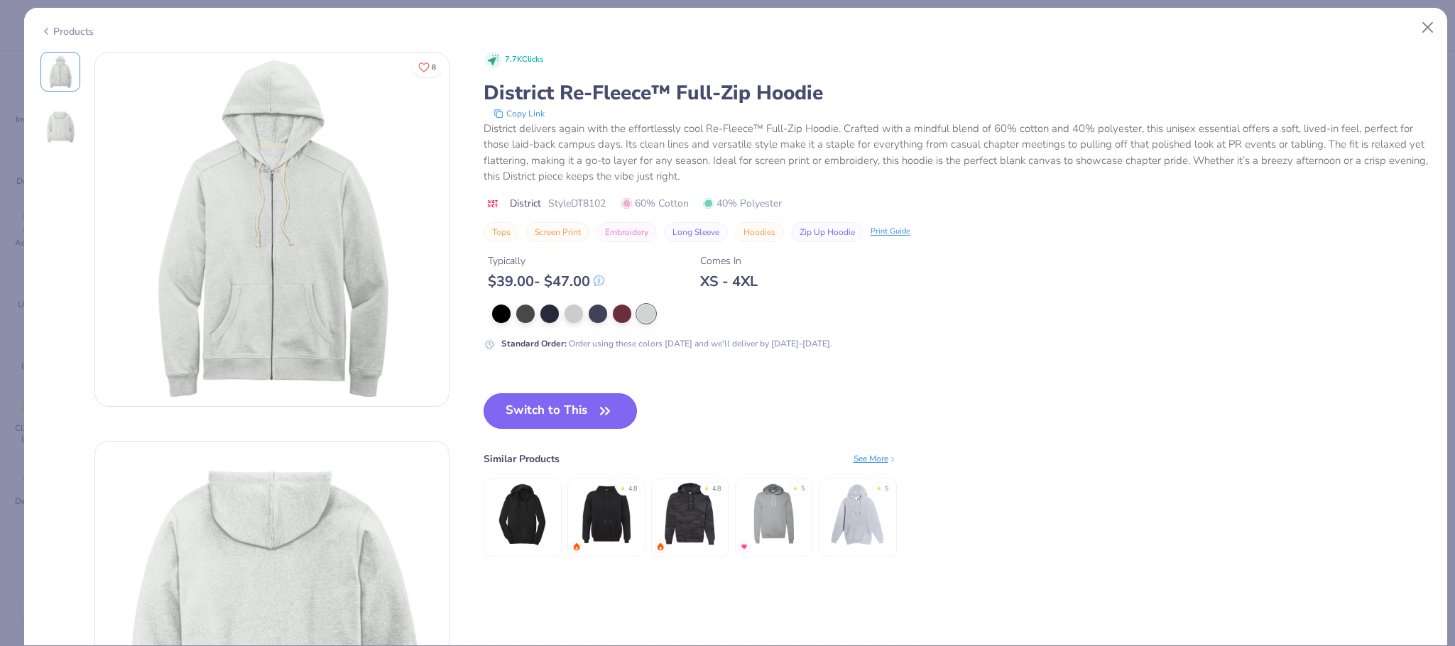
click at [562, 406] on button "Switch to This" at bounding box center [561, 411] width 154 height 36
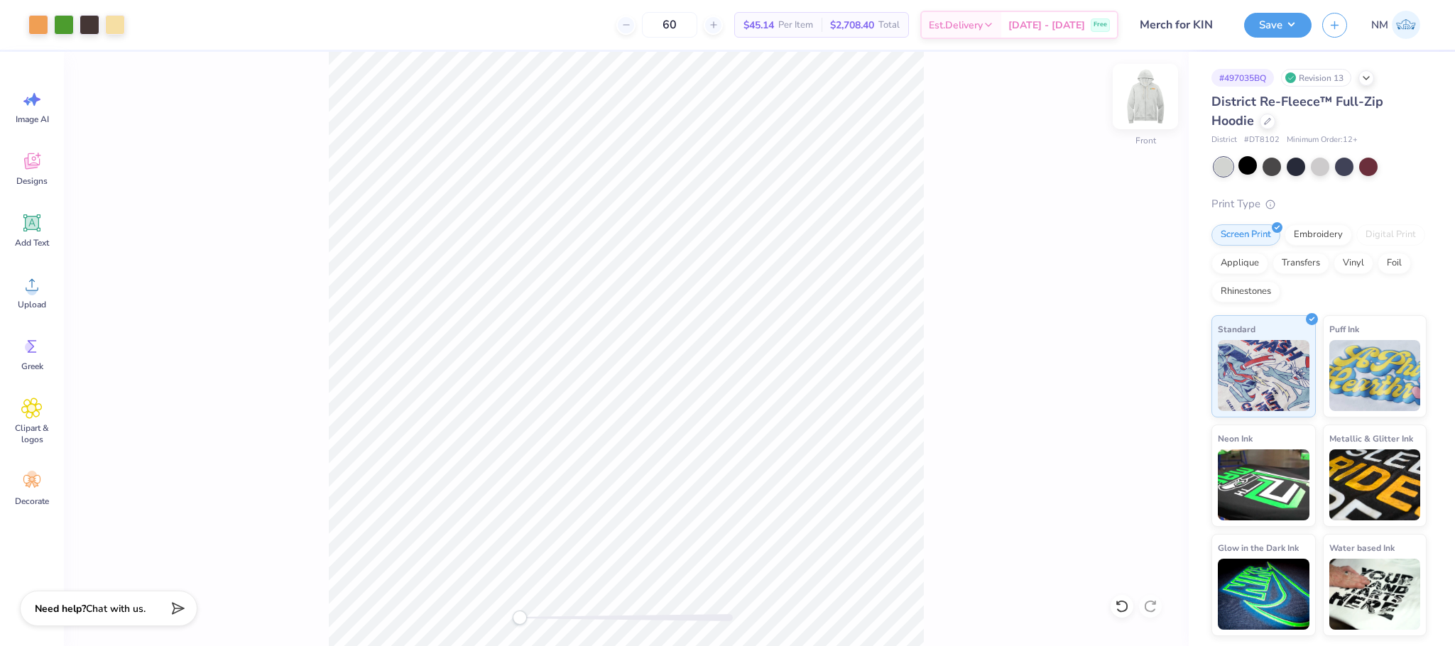
click at [1143, 101] on img at bounding box center [1145, 96] width 57 height 57
click at [1280, 33] on button "Save" at bounding box center [1277, 23] width 67 height 25
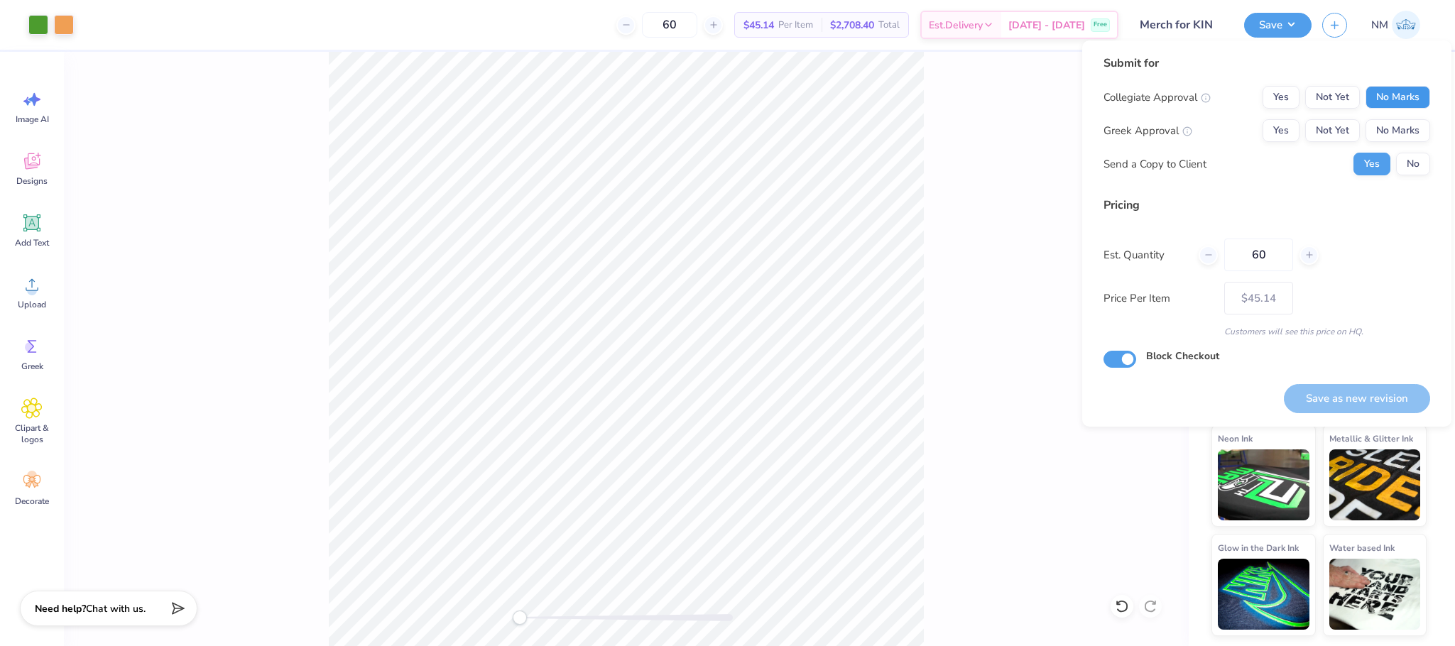
click at [1381, 89] on button "No Marks" at bounding box center [1398, 97] width 65 height 23
click at [1393, 129] on button "No Marks" at bounding box center [1398, 130] width 65 height 23
click at [1405, 149] on div "Collegiate Approval Yes Not Yet No Marks Greek Approval Yes Not Yet No Marks Se…" at bounding box center [1267, 130] width 327 height 89
click at [1407, 156] on button "No" at bounding box center [1413, 164] width 34 height 23
click at [1342, 386] on div "Save as new revision" at bounding box center [1357, 390] width 146 height 45
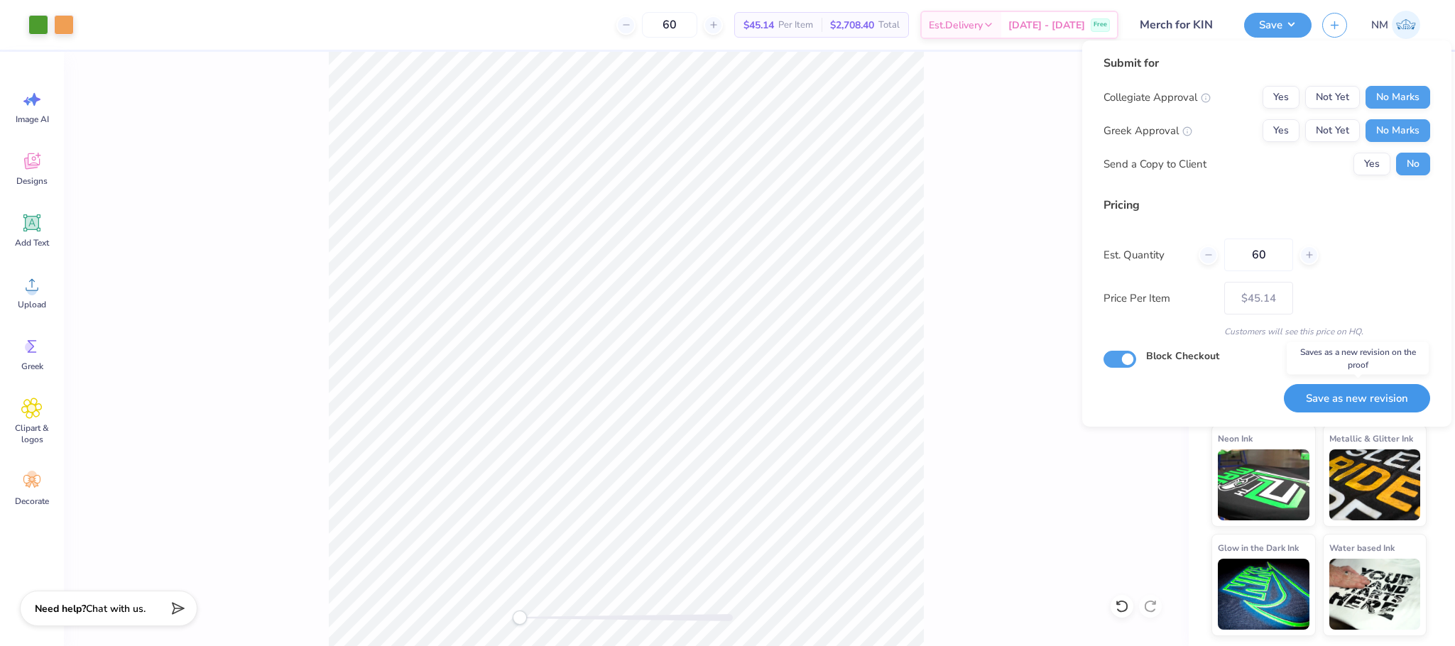
click at [1342, 386] on button "Save as new revision" at bounding box center [1357, 398] width 146 height 29
type input "$45.14"
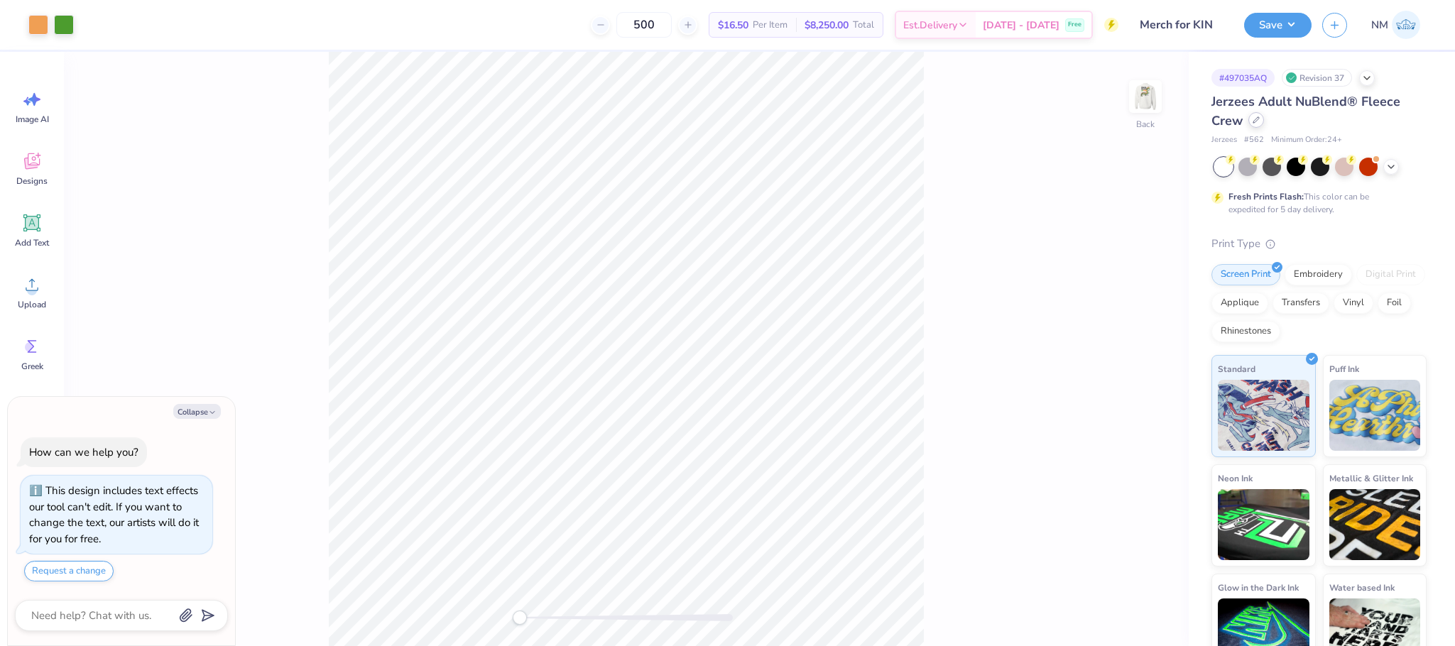
click at [1255, 124] on div at bounding box center [1257, 120] width 16 height 16
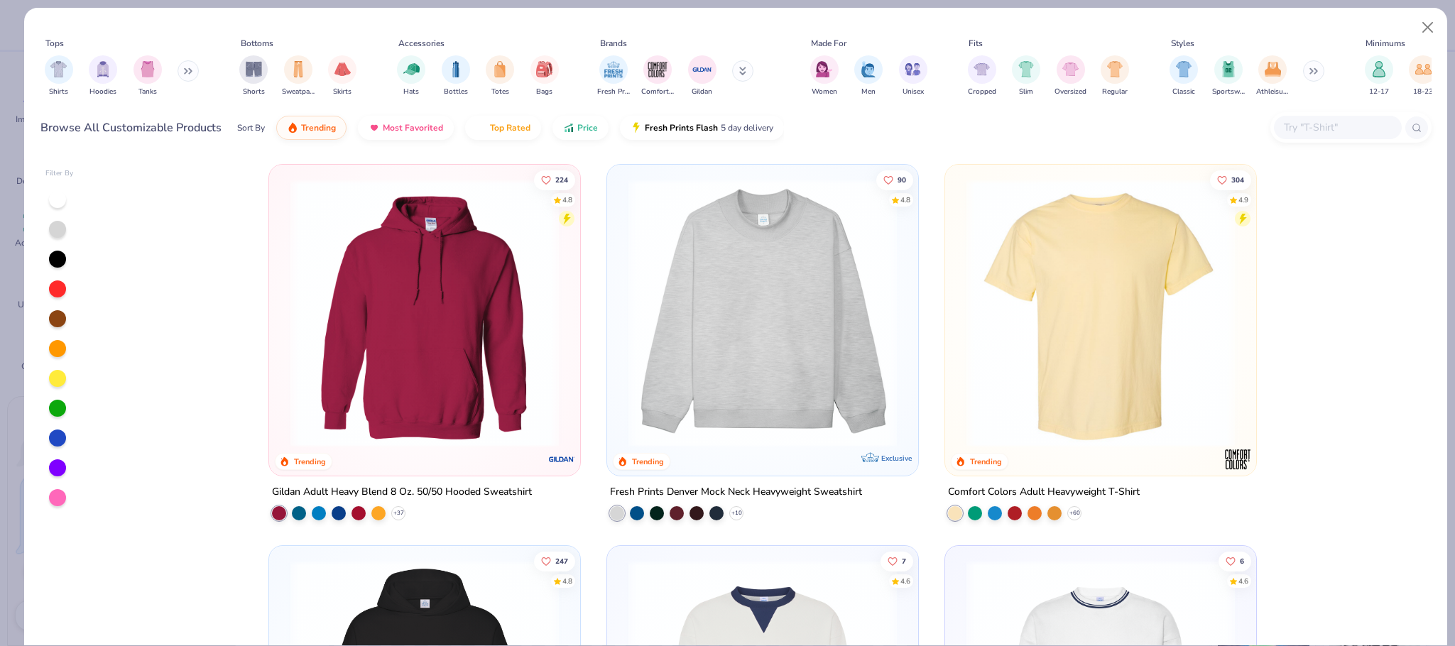
type textarea "x"
click at [1302, 130] on input "text" at bounding box center [1337, 127] width 109 height 16
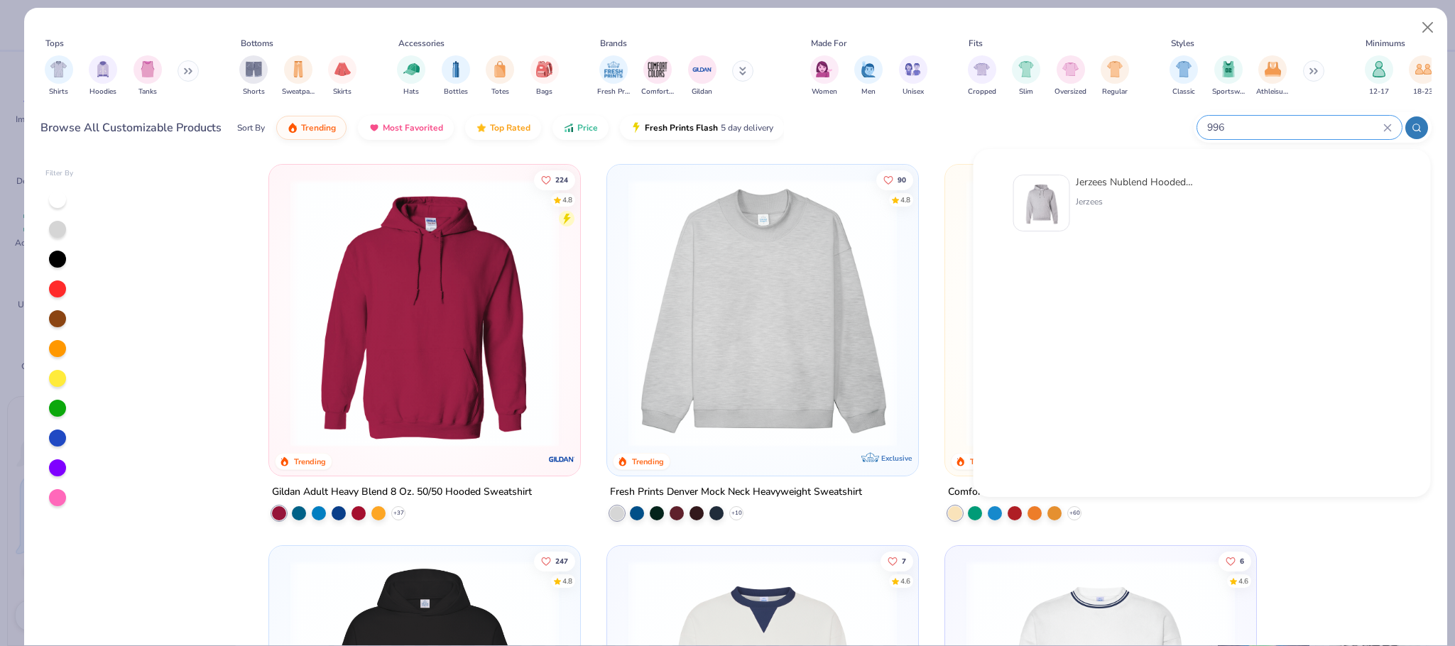
type input "996"
click at [1093, 188] on div "Jerzees Nublend Hooded Sweatshirt" at bounding box center [1135, 182] width 119 height 15
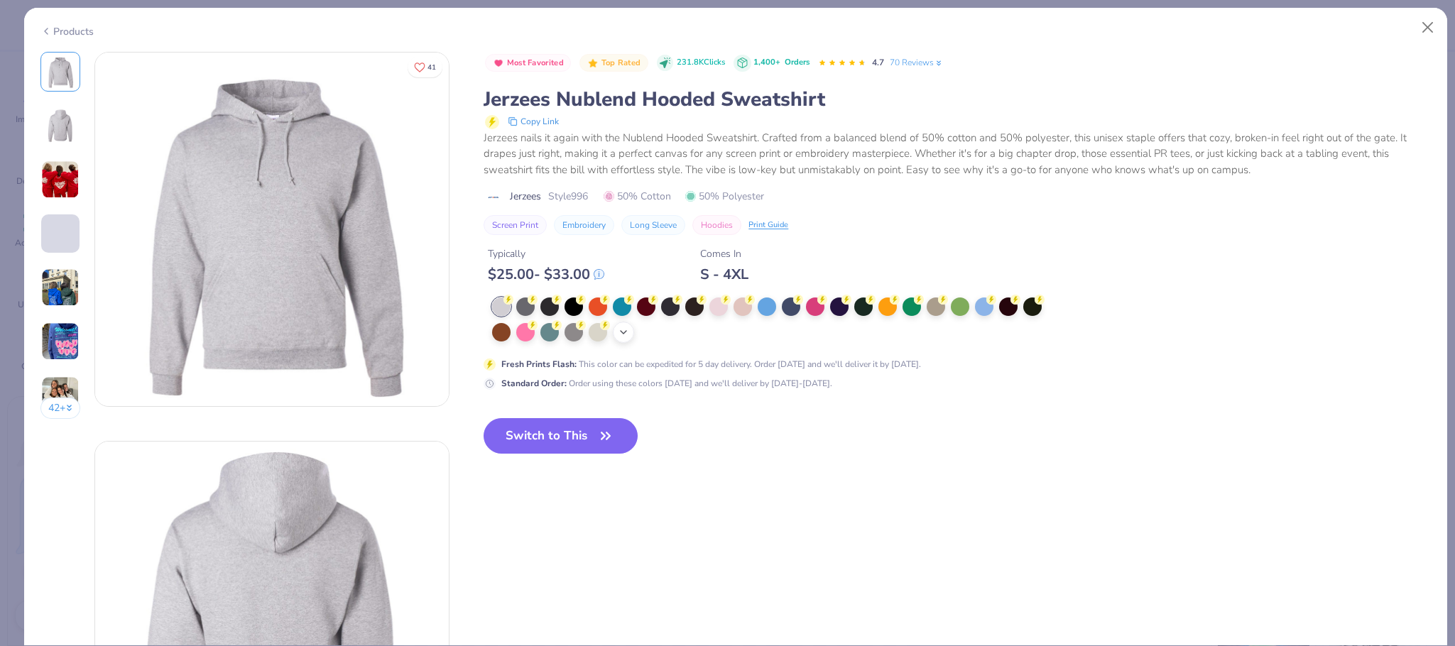
click at [623, 335] on icon at bounding box center [623, 332] width 11 height 11
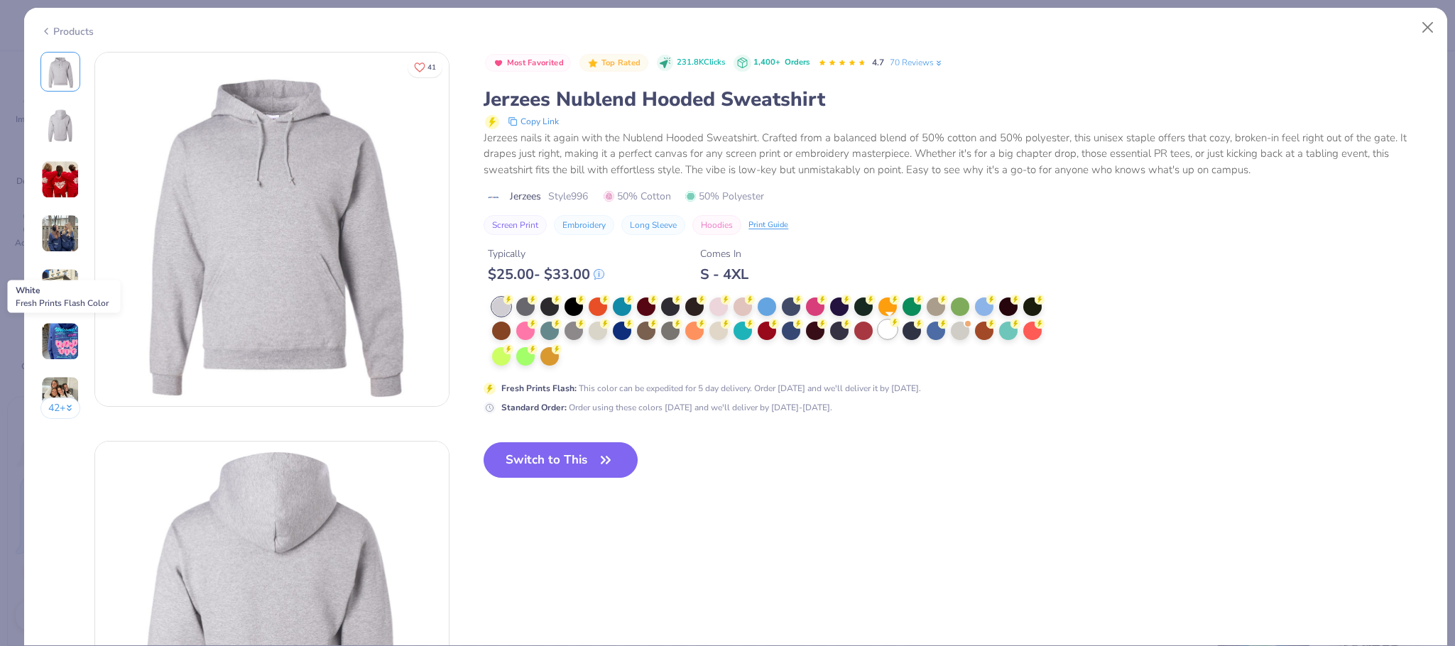
click at [899, 327] on circle at bounding box center [895, 322] width 10 height 10
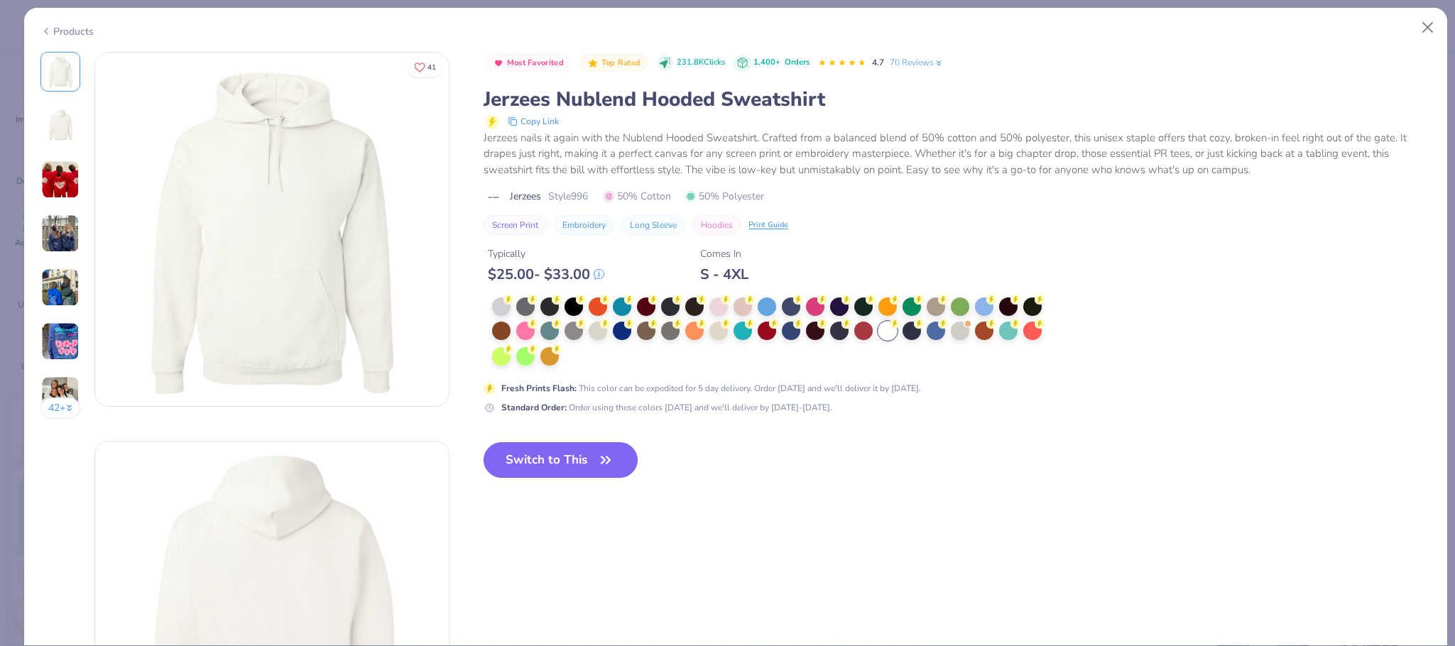
click at [574, 459] on button "Switch to This" at bounding box center [561, 460] width 154 height 36
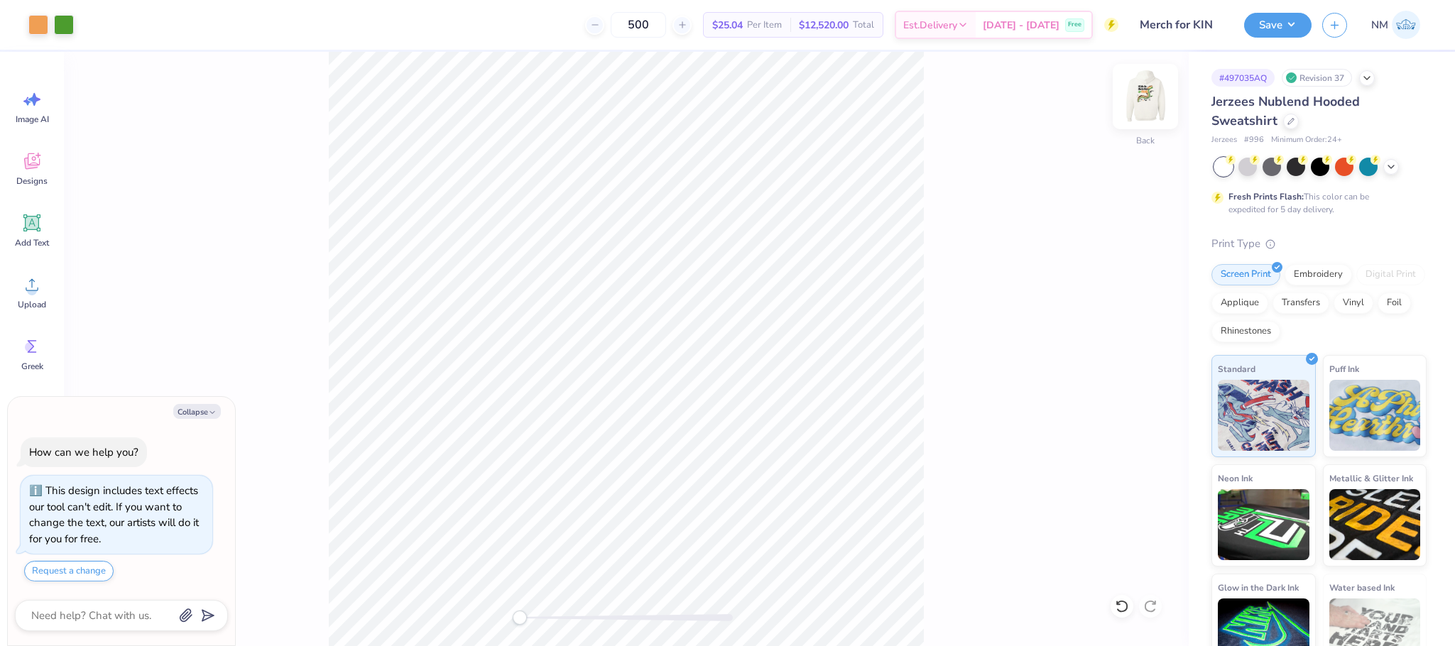
click at [1140, 101] on img at bounding box center [1145, 96] width 57 height 57
click at [1296, 28] on button "Save" at bounding box center [1277, 23] width 67 height 25
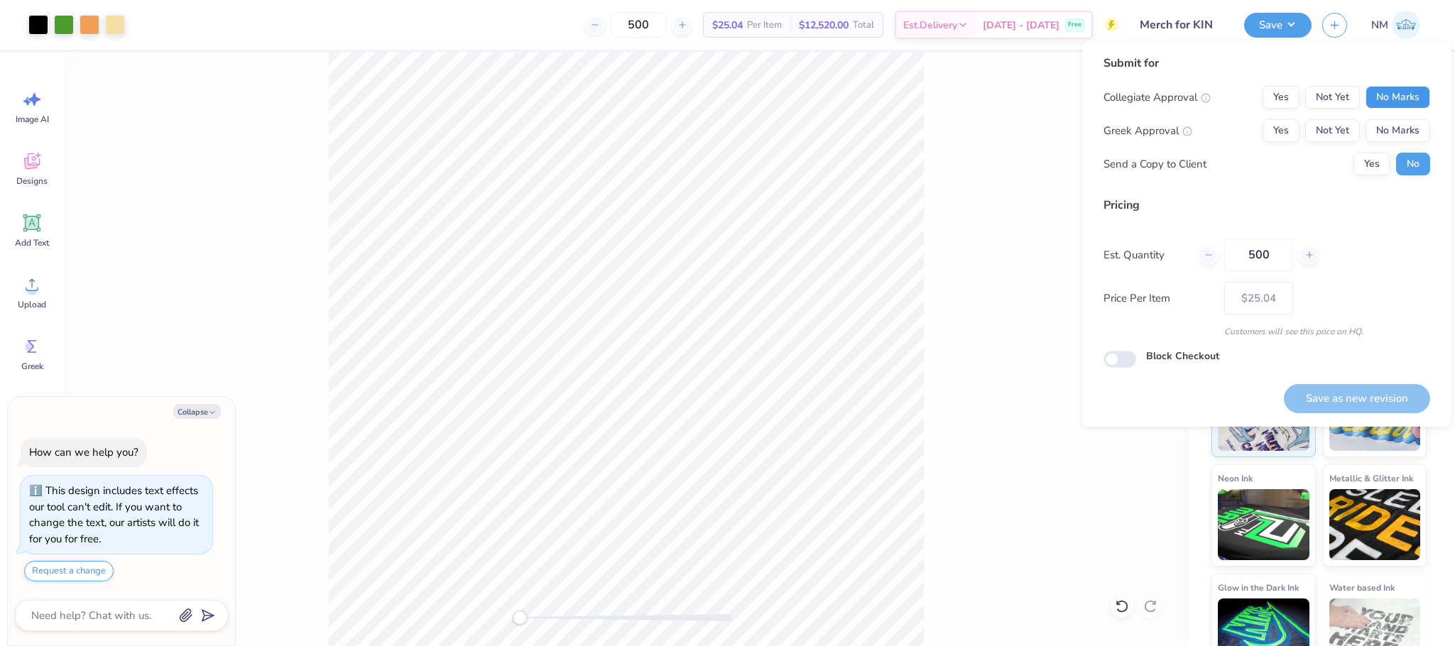
click at [1381, 101] on button "No Marks" at bounding box center [1398, 97] width 65 height 23
click at [1386, 126] on button "No Marks" at bounding box center [1398, 130] width 65 height 23
click at [1343, 407] on button "Save as new revision" at bounding box center [1357, 398] width 146 height 29
type textarea "x"
type input "– –"
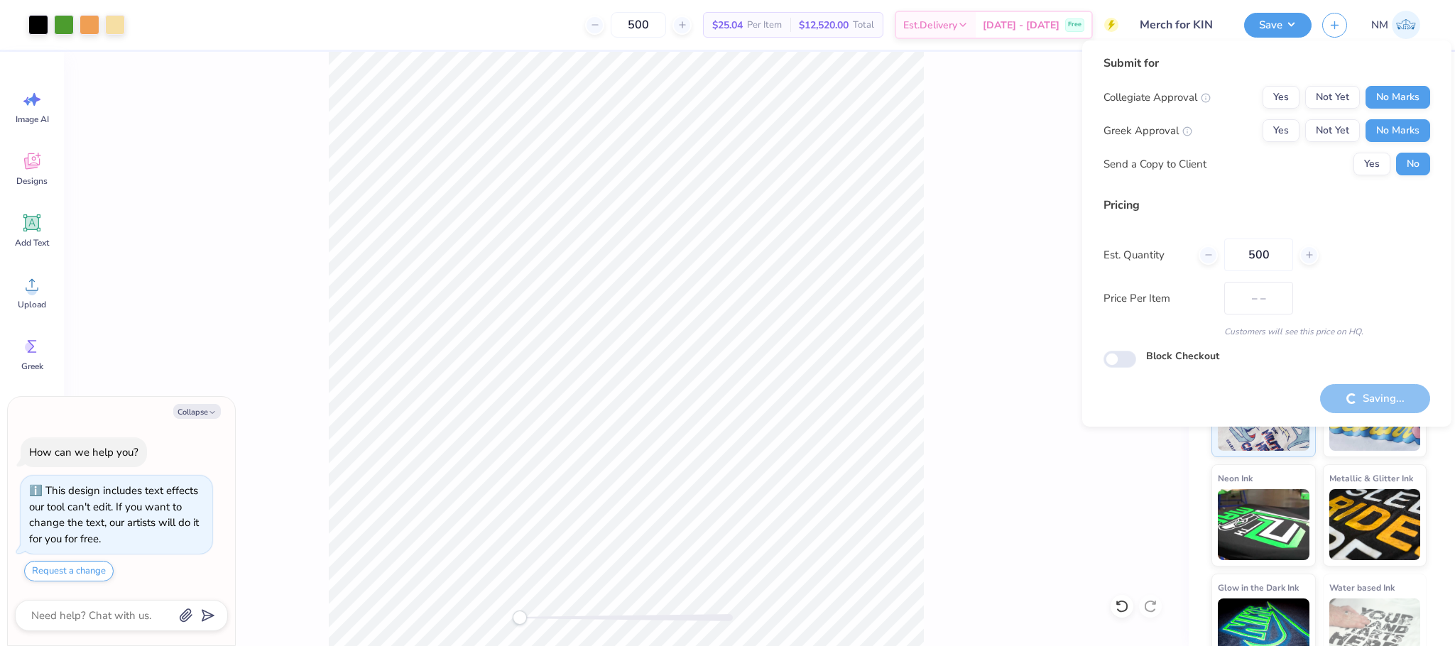
type textarea "x"
type input "$25.04"
type textarea "x"
